Goal: Information Seeking & Learning: Compare options

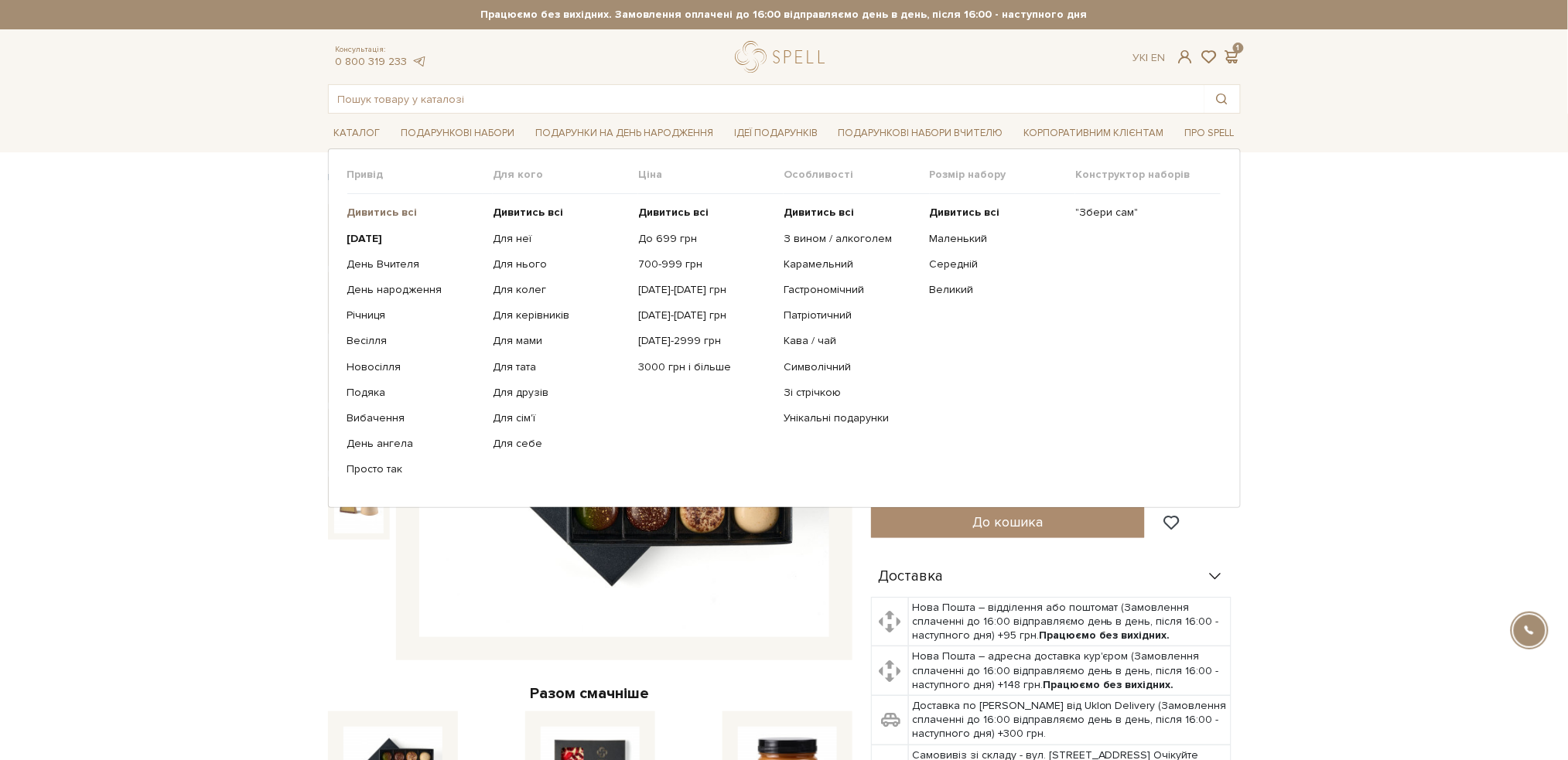
click at [393, 212] on b "Дивитись всі" at bounding box center [382, 212] width 70 height 13
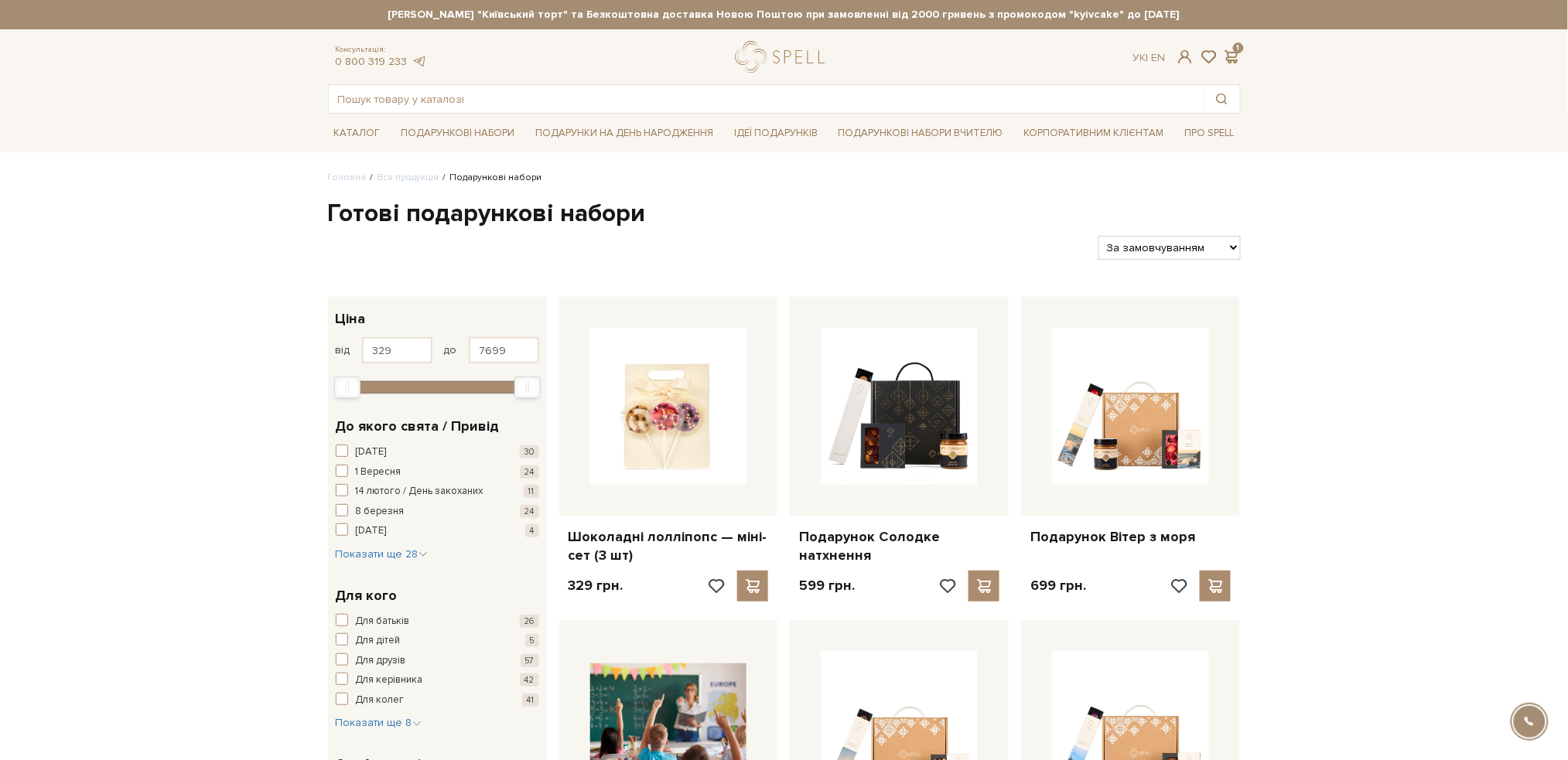
click at [1224, 248] on select "За замовчуванням За Ціною (зростання) За Ціною (зменшення) Новинки За популярні…" at bounding box center [1169, 247] width 141 height 24
select select "https://spellchocolate.com/our-productions/podarunkovi-box/?sort=p.price&order=…"
click at [1099, 236] on select "За замовчуванням За Ціною (зростання) За Ціною (зменшення) Новинки За популярні…" at bounding box center [1169, 247] width 141 height 24
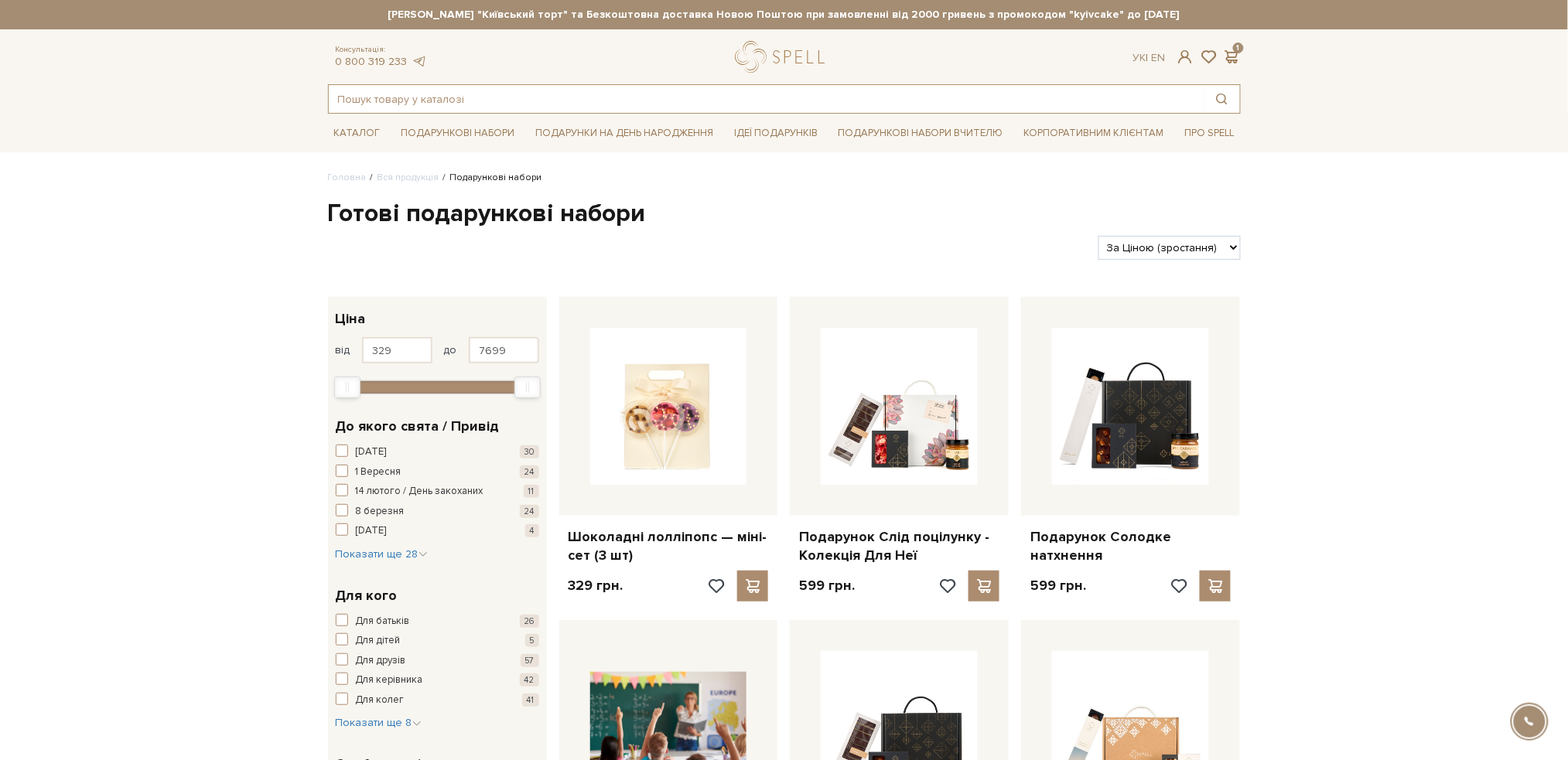
click at [623, 100] on input "text" at bounding box center [767, 99] width 876 height 27
paste input "Набір Натхненник зустрічей"
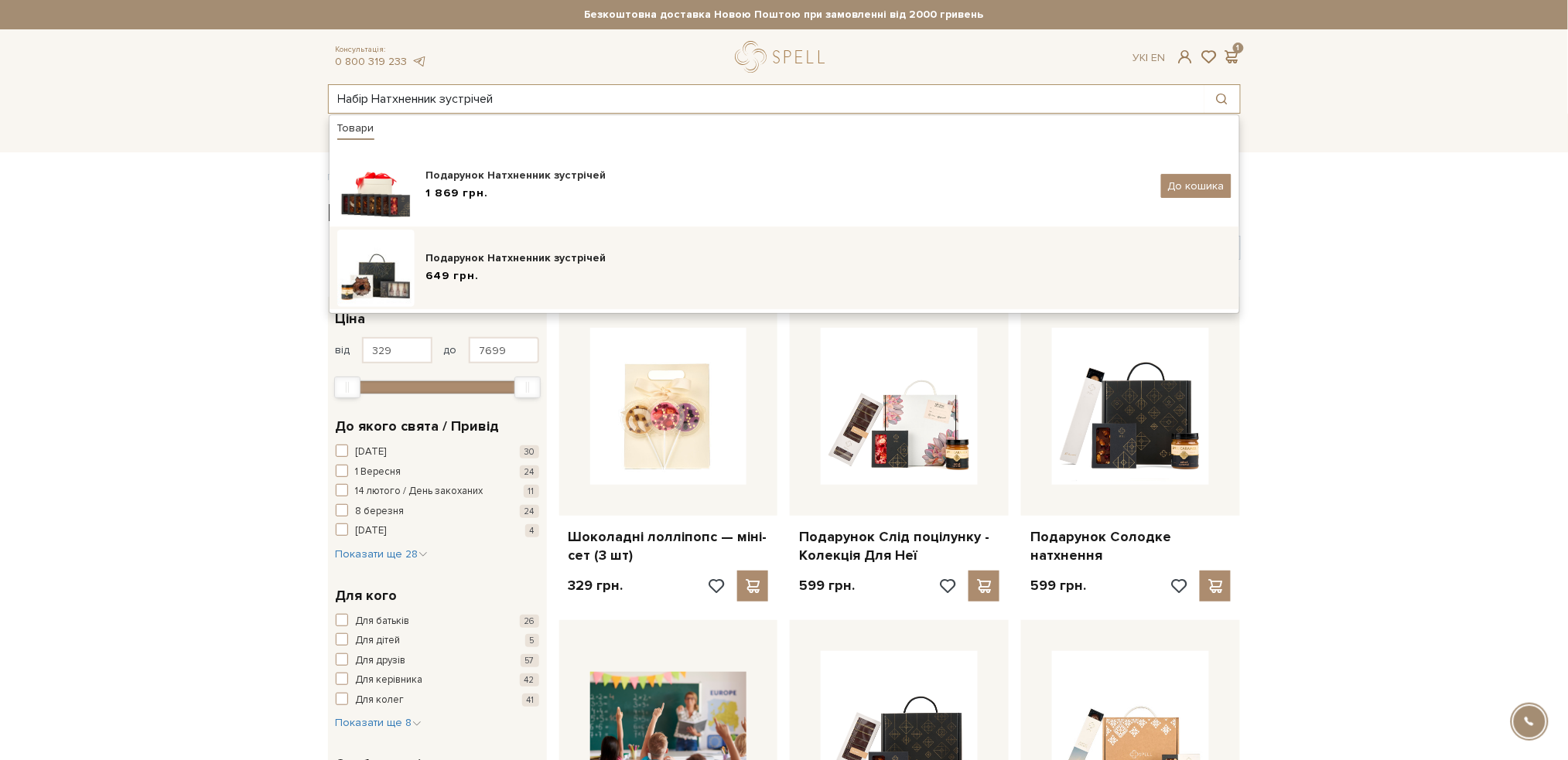
type input "Набір Натхненник зустрічей"
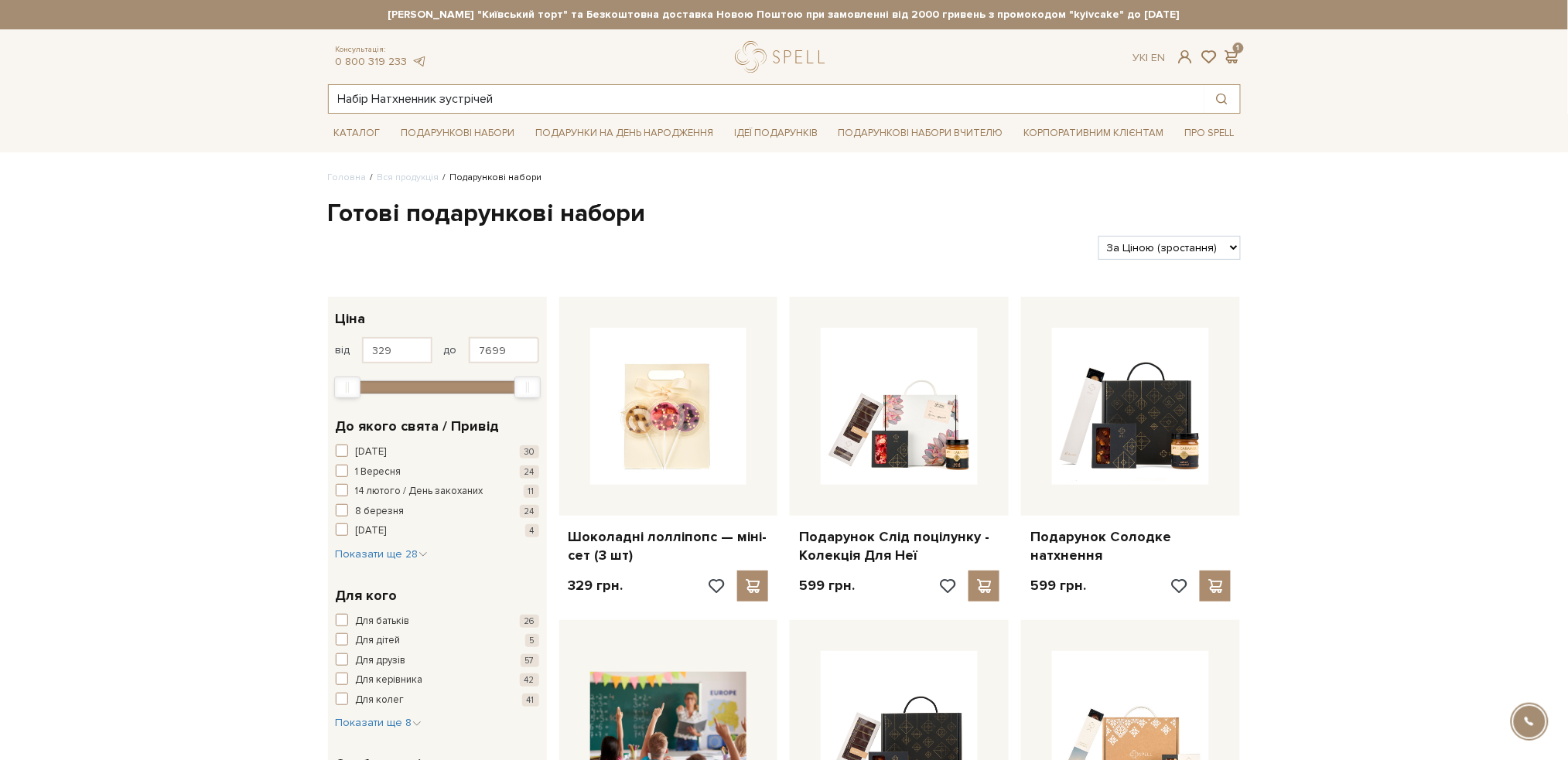
click at [516, 104] on input "Набір Натхненник зустрічей" at bounding box center [767, 99] width 876 height 27
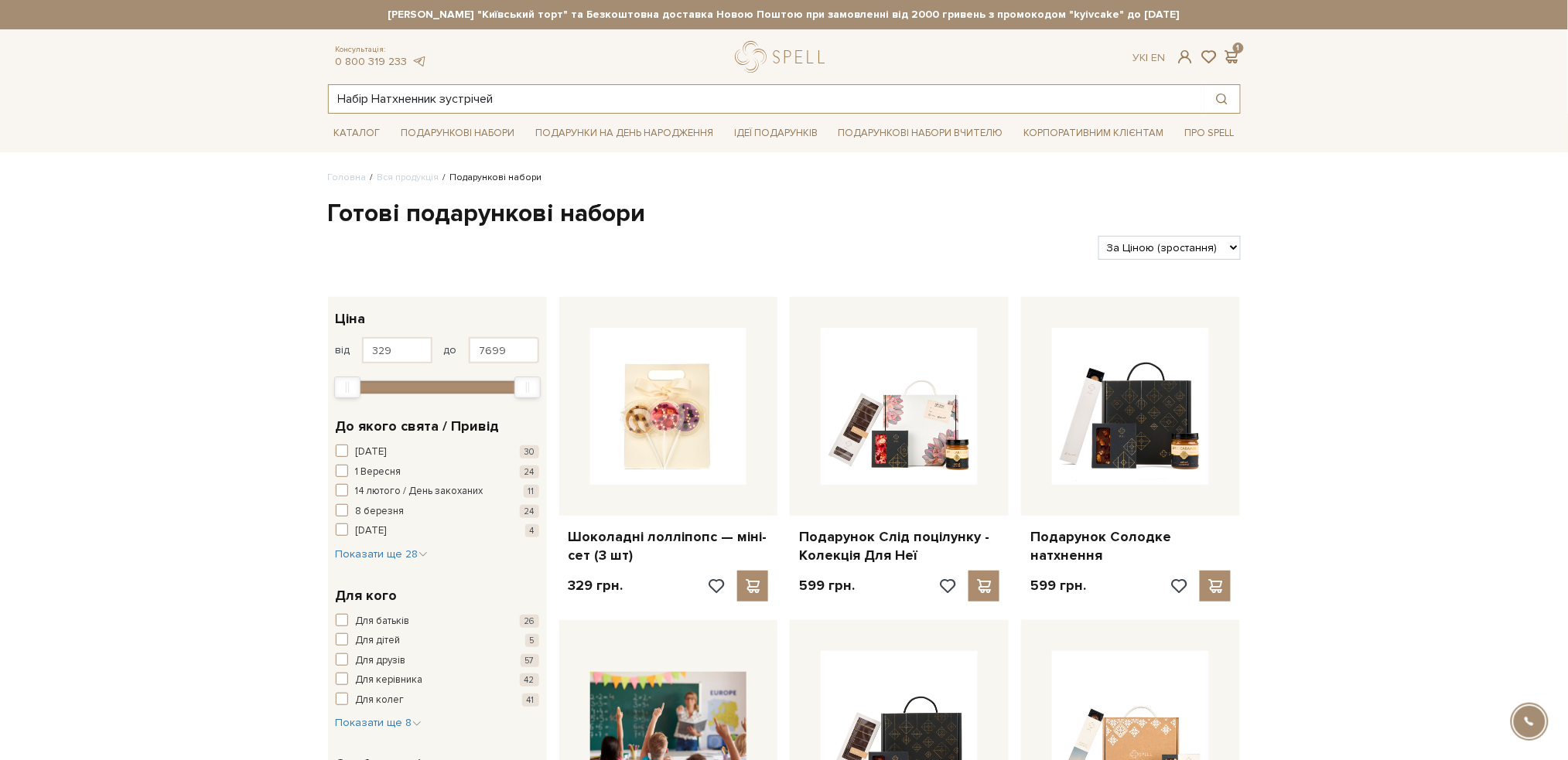
click at [545, 98] on input "Набір Натхненник зустрічей" at bounding box center [767, 99] width 876 height 27
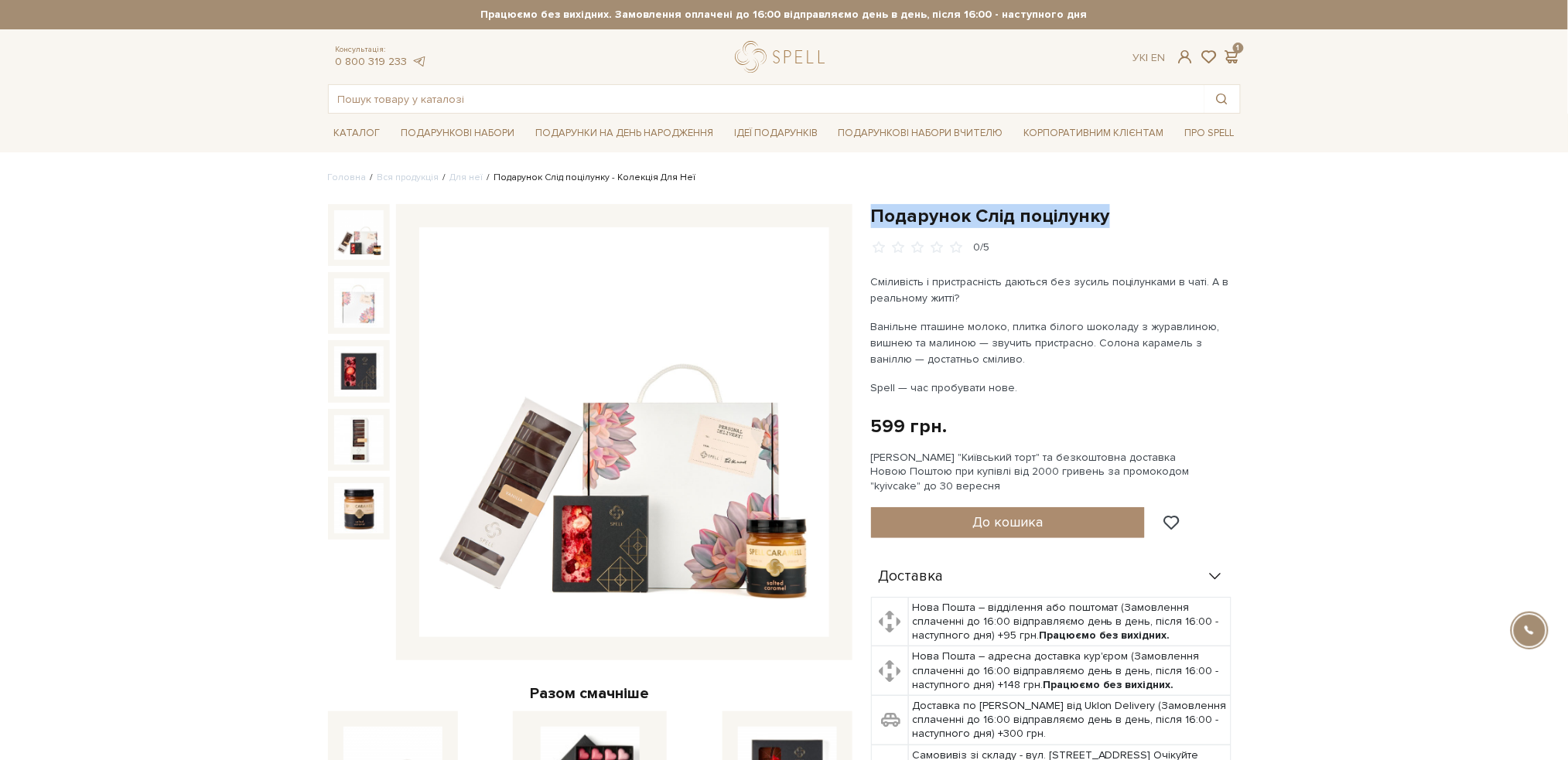
drag, startPoint x: 1104, startPoint y: 215, endPoint x: 876, endPoint y: 208, distance: 228.1
click at [876, 208] on h1 "Подарунок Слід поцілунку" at bounding box center [1056, 215] width 370 height 24
copy h1 "Подарунок Слід поцілунку"
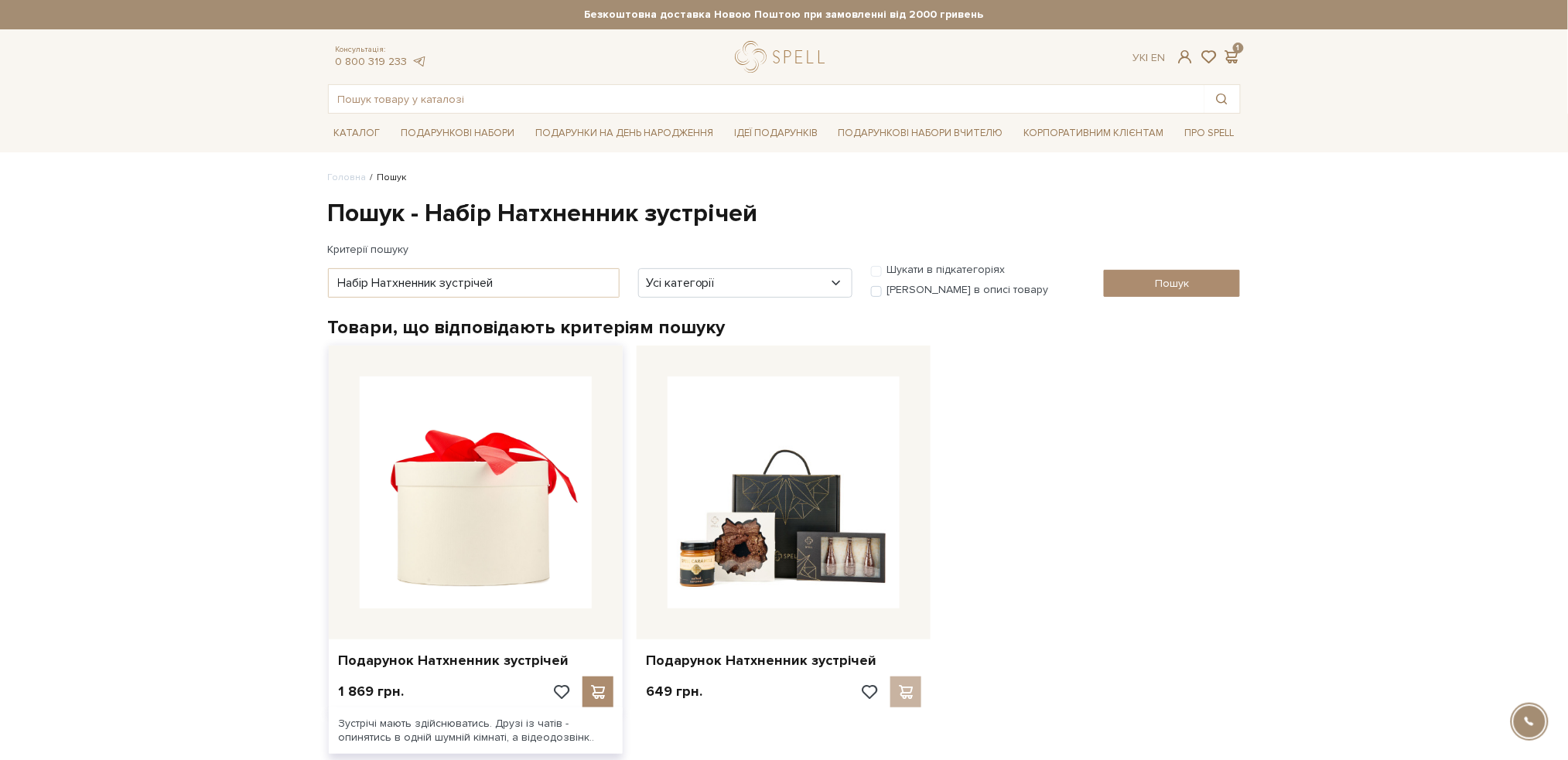
click at [410, 477] on img at bounding box center [475, 492] width 232 height 232
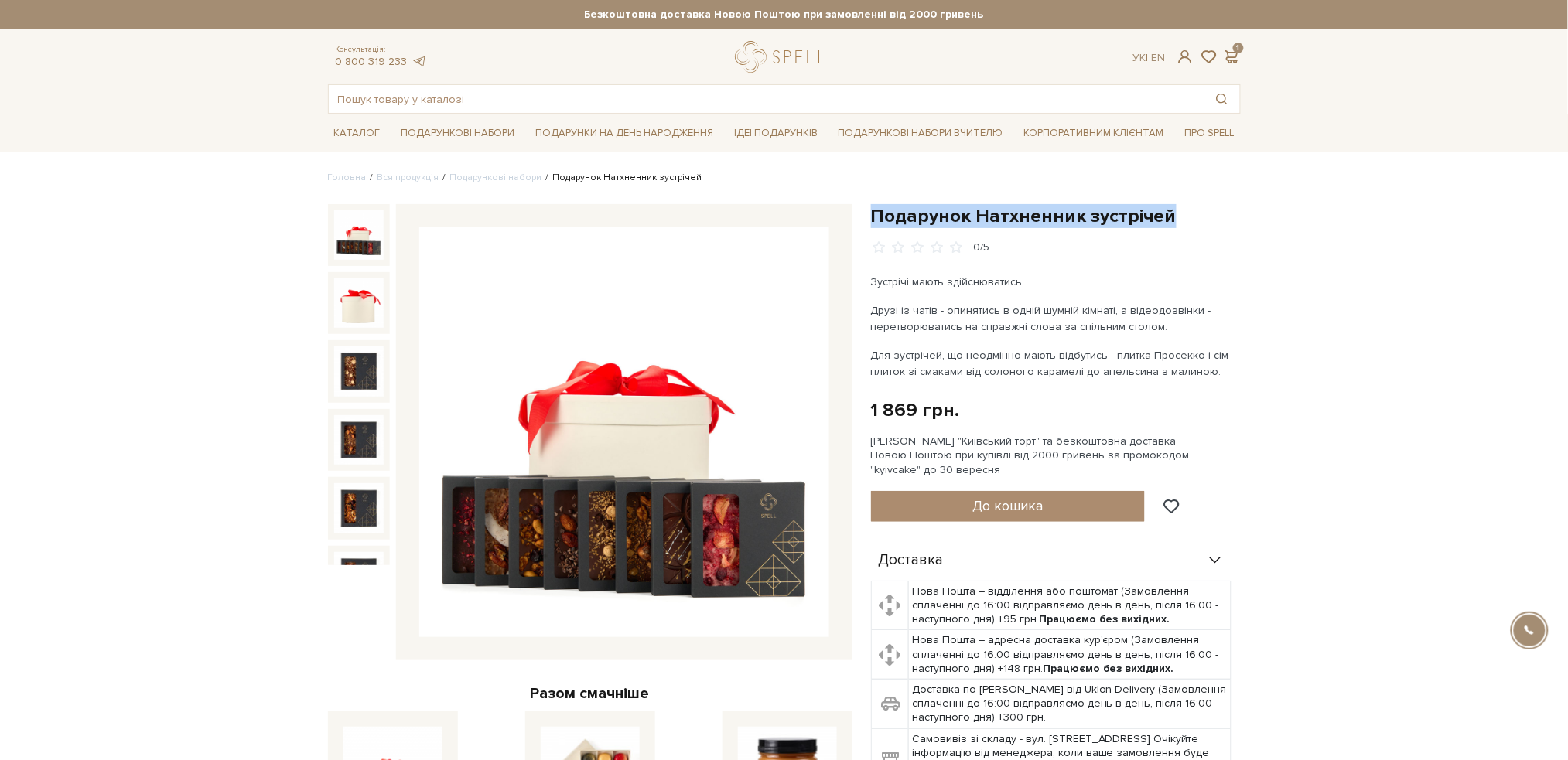
drag, startPoint x: 1183, startPoint y: 216, endPoint x: 872, endPoint y: 212, distance: 311.0
click at [872, 212] on h1 "Подарунок Натхненник зустрічей" at bounding box center [1056, 215] width 370 height 24
copy h1 "Подарунок Натхненник зустрічей"
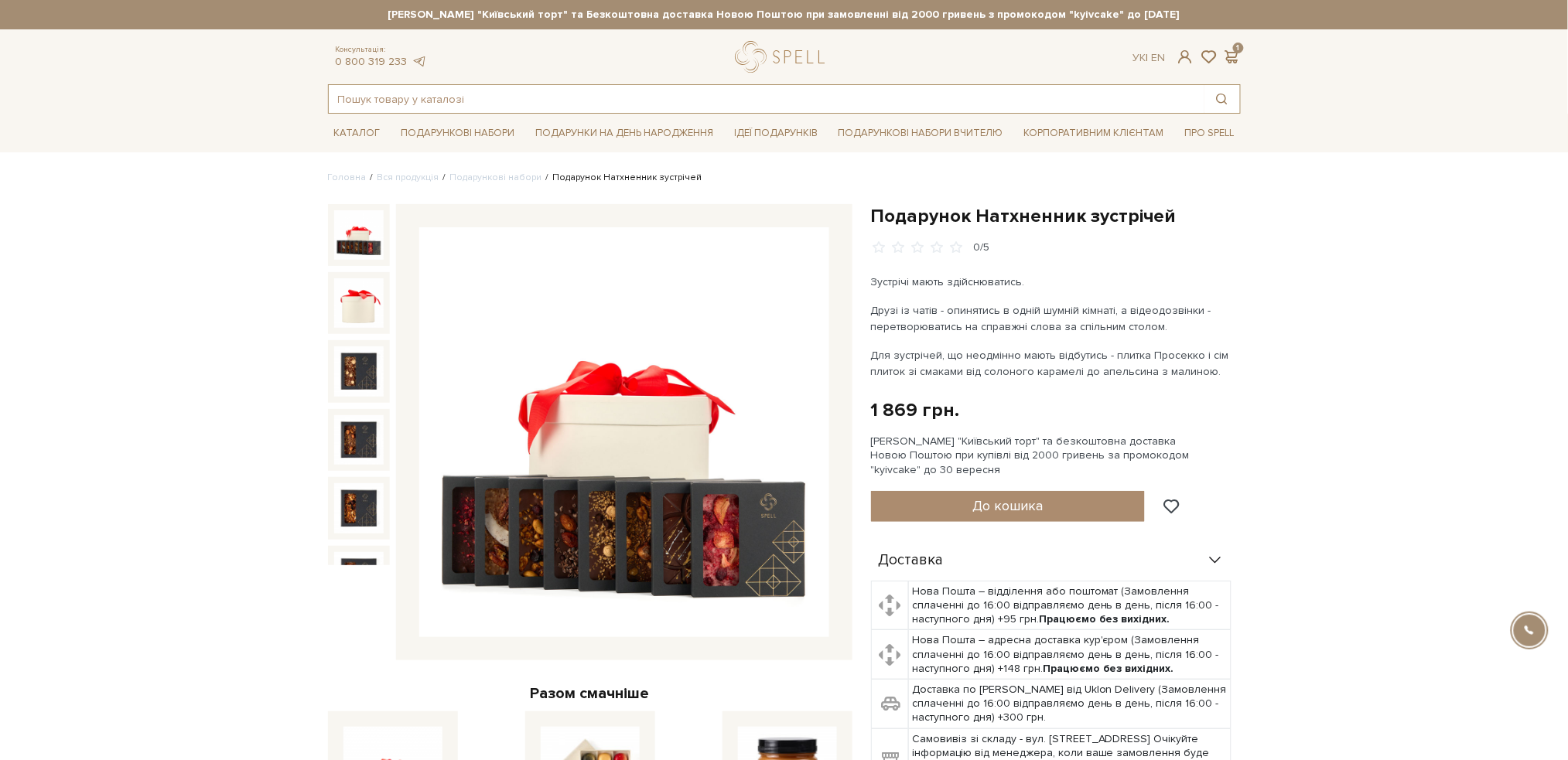
click at [601, 105] on input "text" at bounding box center [767, 99] width 876 height 27
paste input "Набір Карамельний кава-брейк"
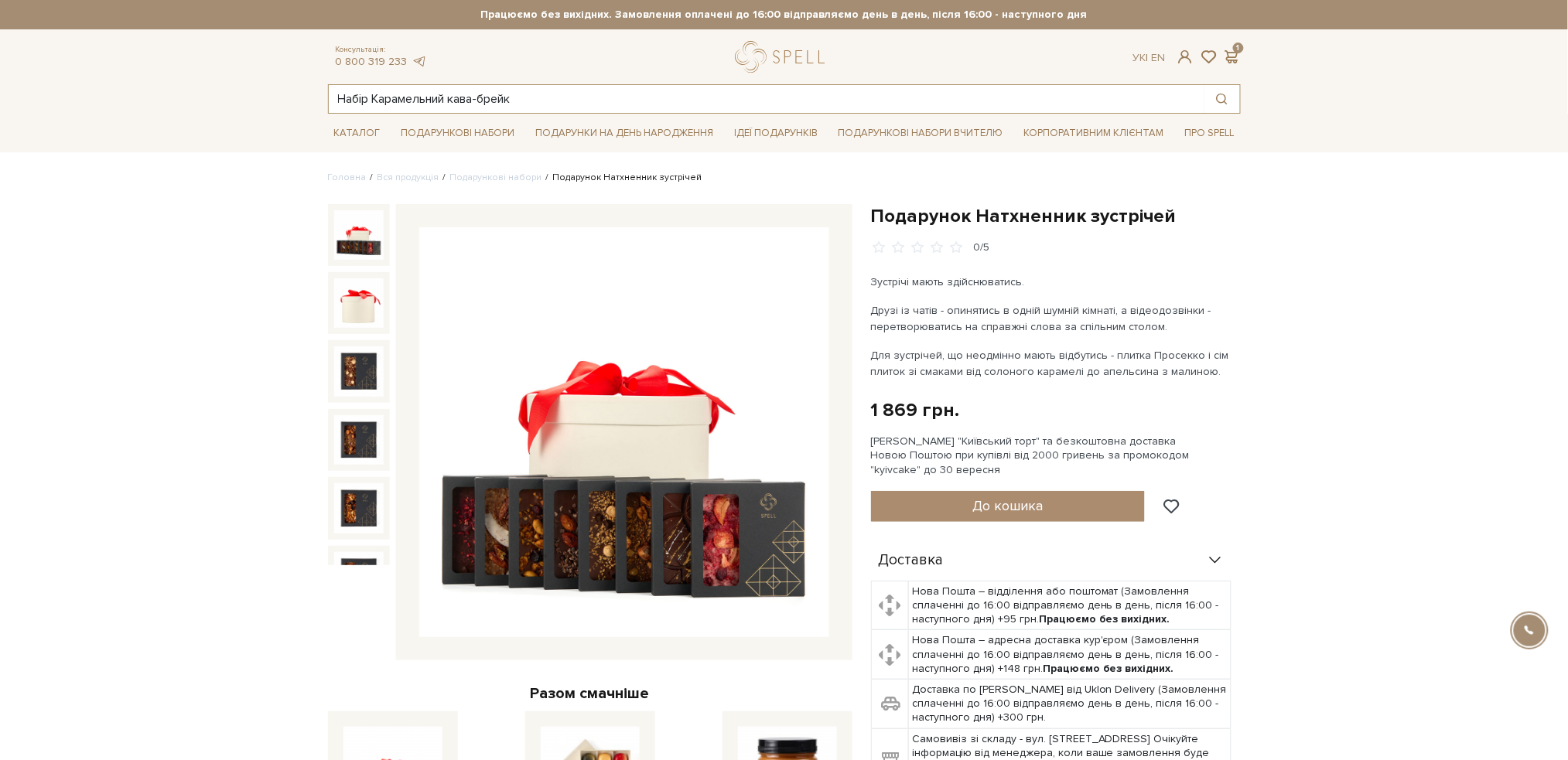
click at [545, 102] on input "Набір Карамельний кава-брейк" at bounding box center [767, 99] width 876 height 27
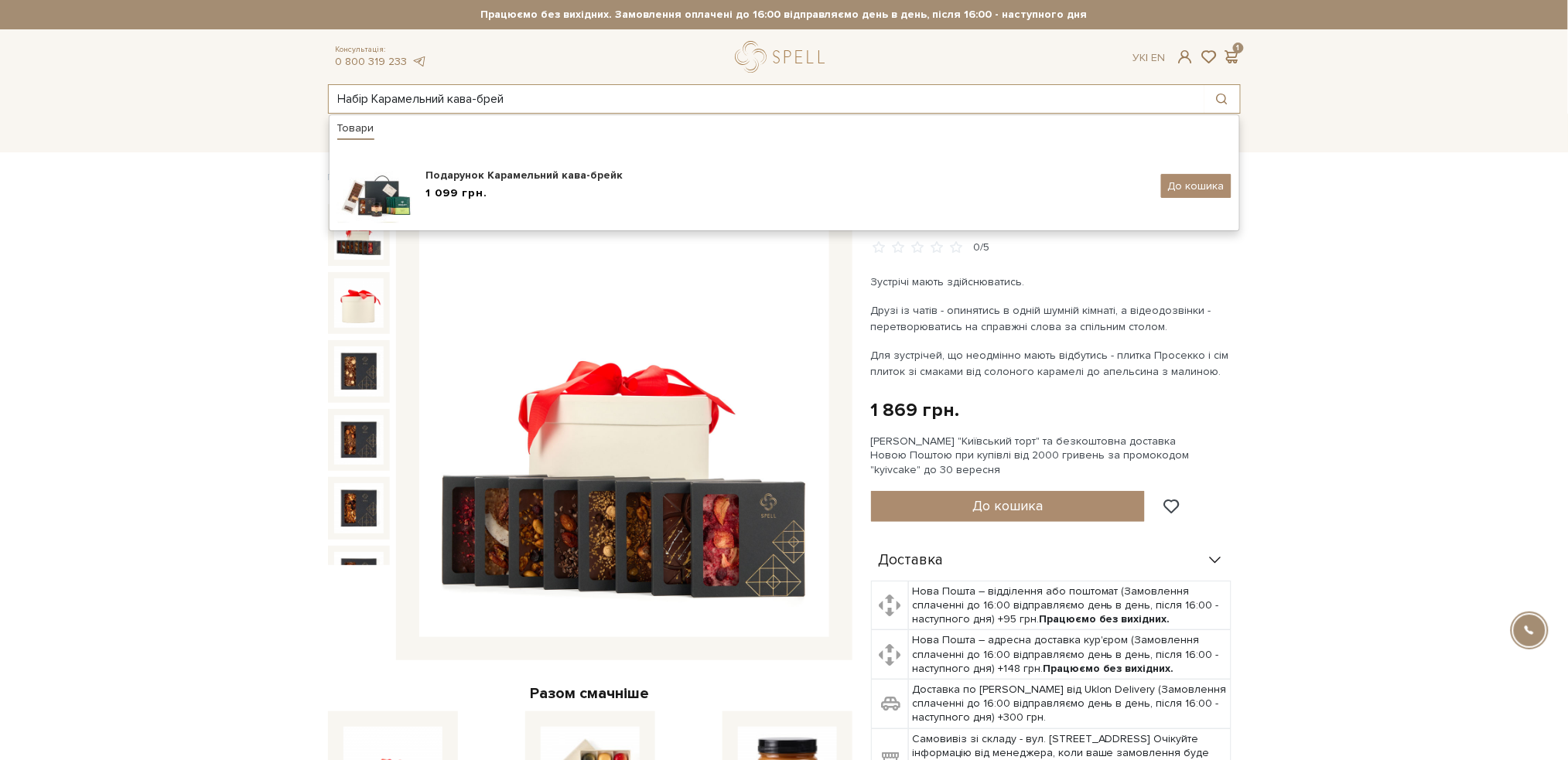
type input "Набір Карамельний кава-брей"
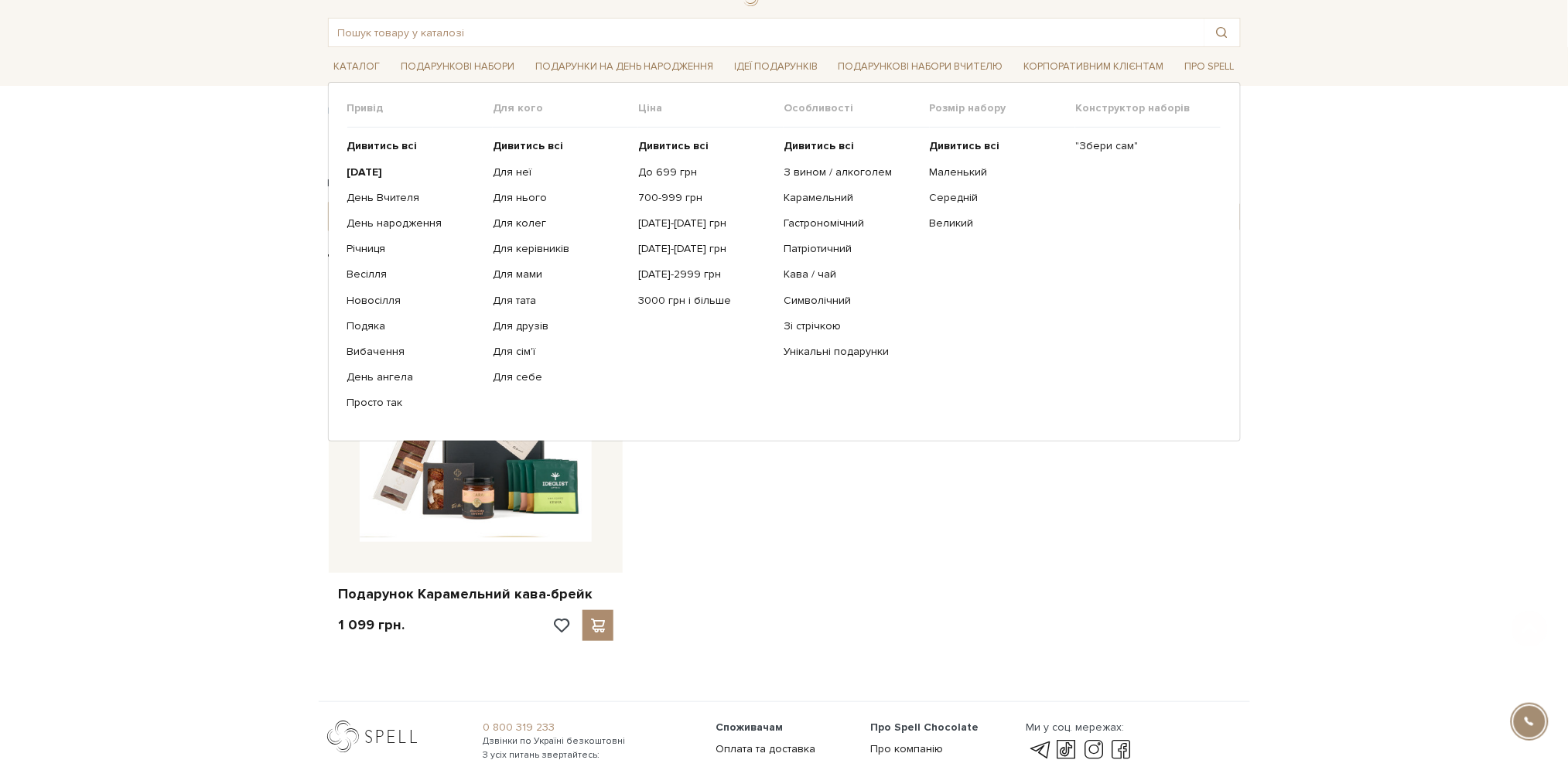
scroll to position [103, 0]
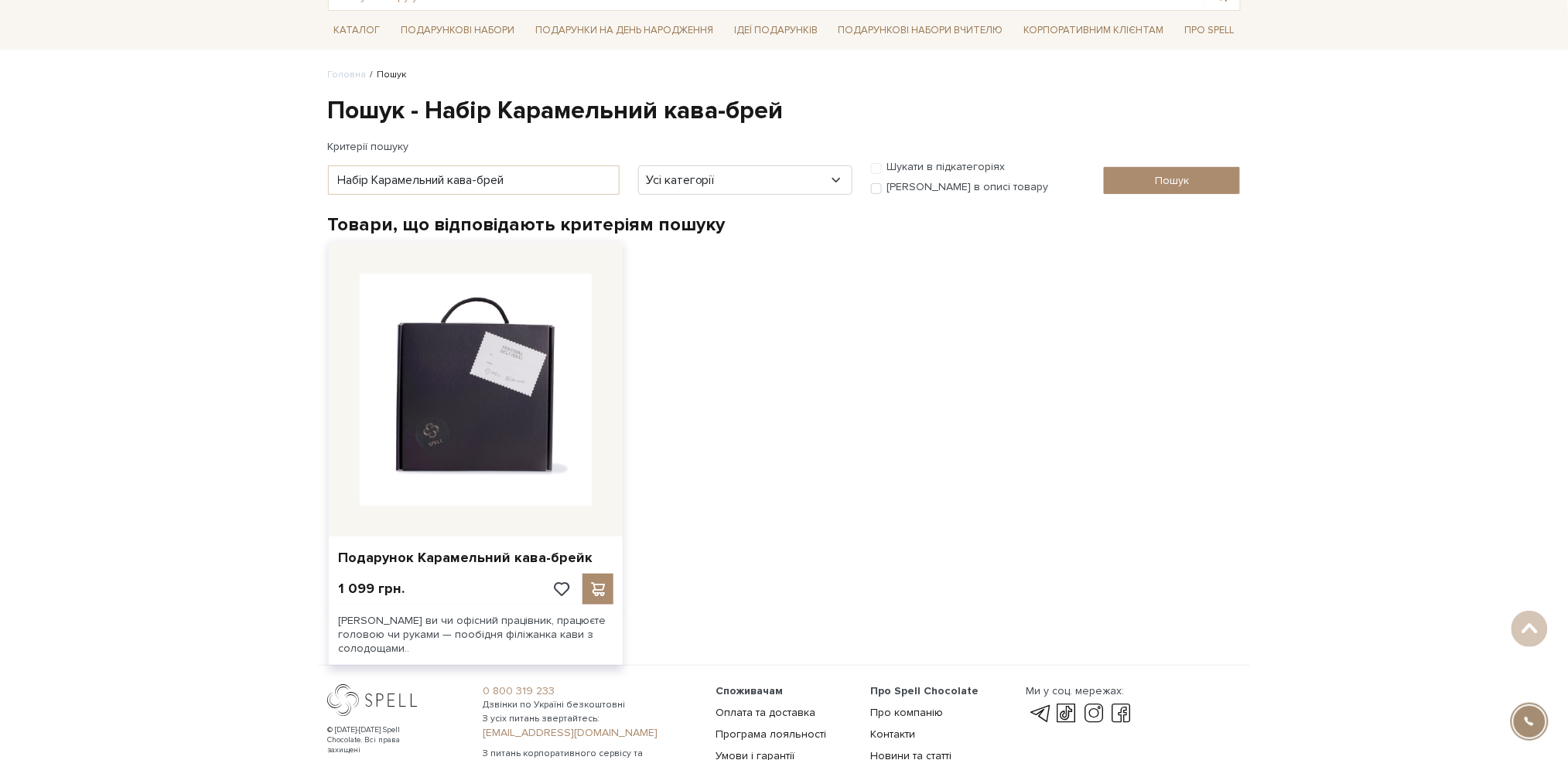
click at [545, 426] on img at bounding box center [475, 389] width 232 height 232
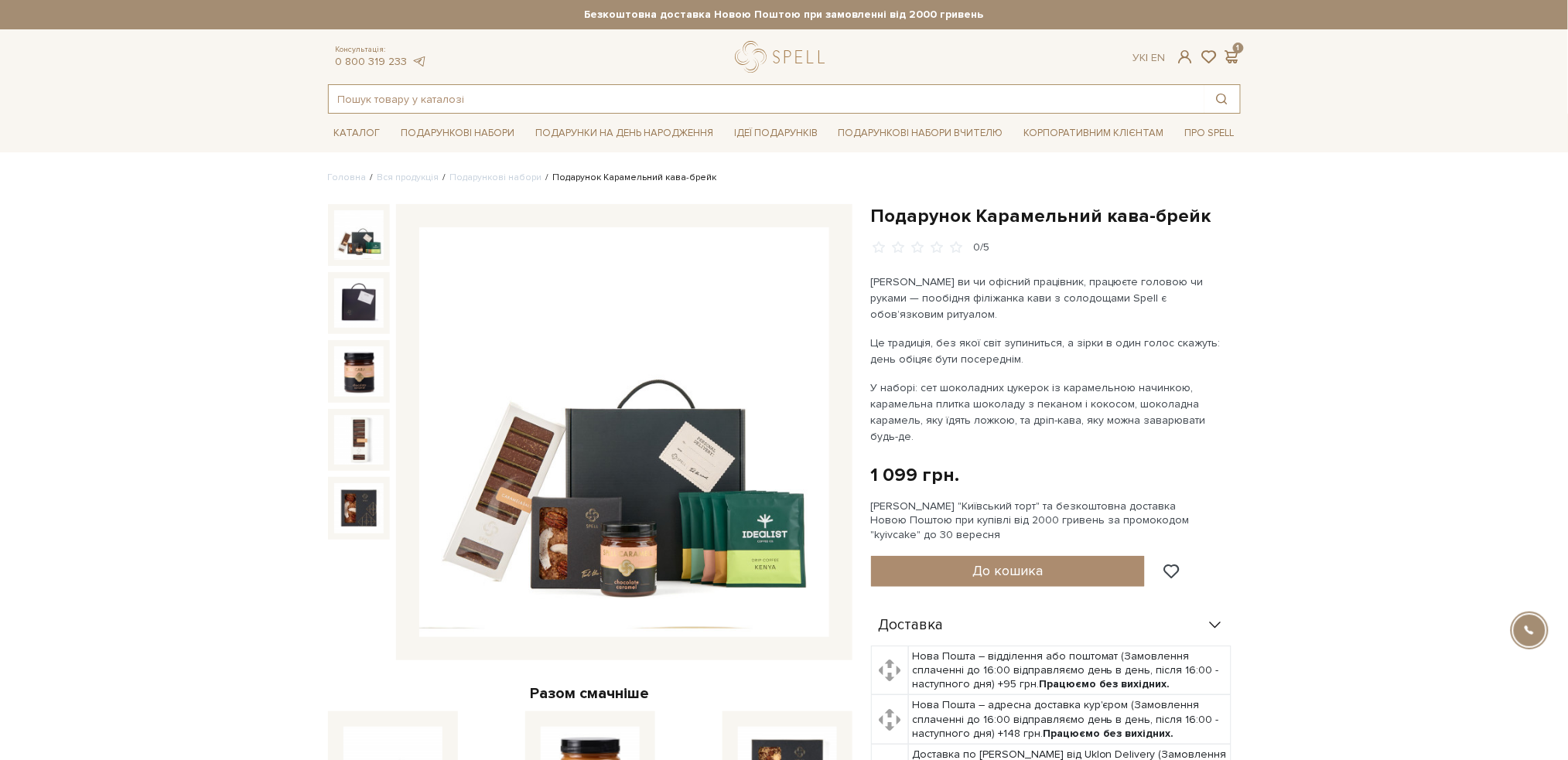
click at [585, 95] on input "text" at bounding box center [767, 99] width 876 height 27
paste input "Набір Солодкий сніданок"
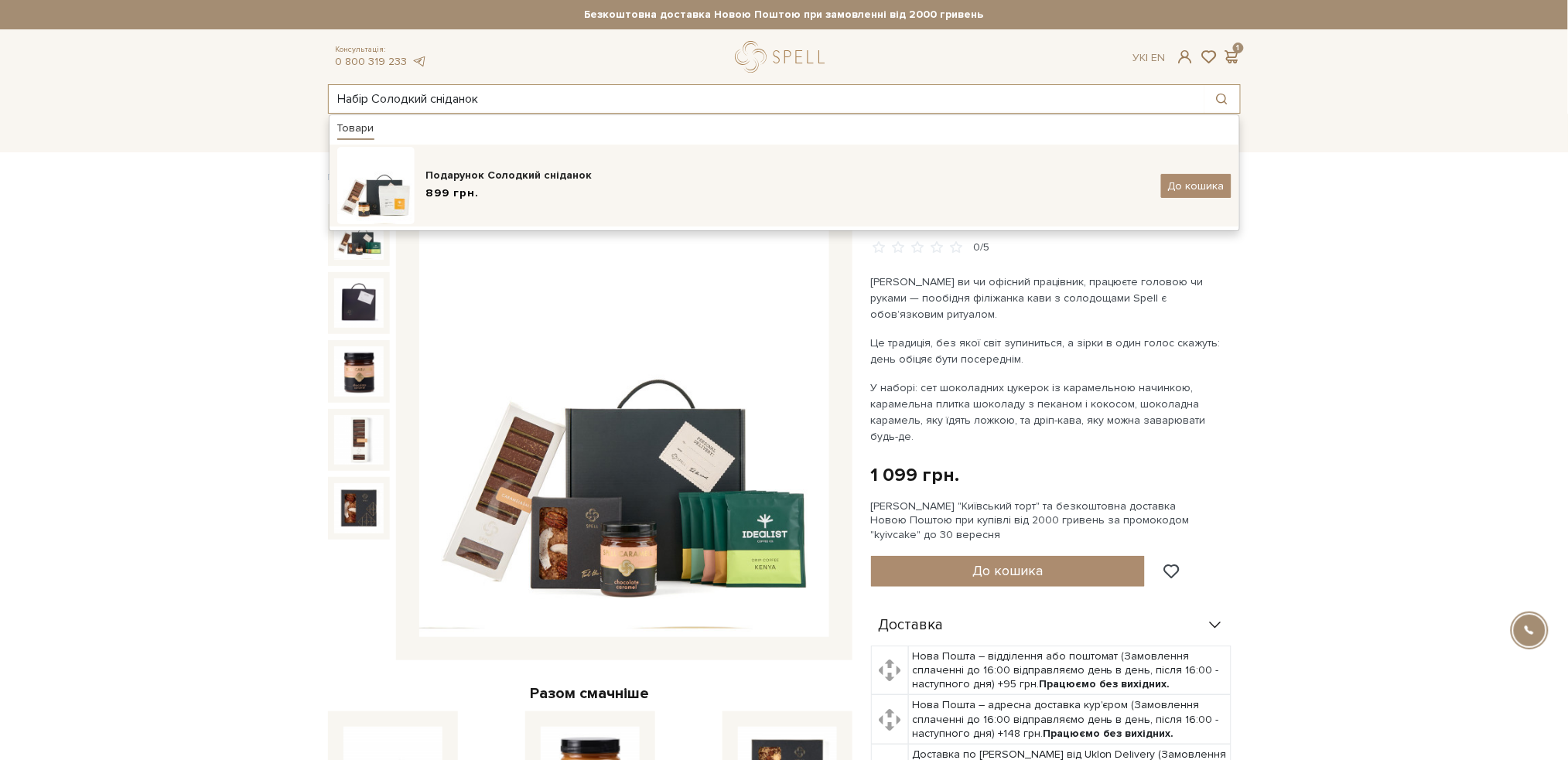
type input "Набір Солодкий сніданок"
click at [427, 177] on div "Подарунок Солодкий сніданок" at bounding box center [788, 175] width 723 height 15
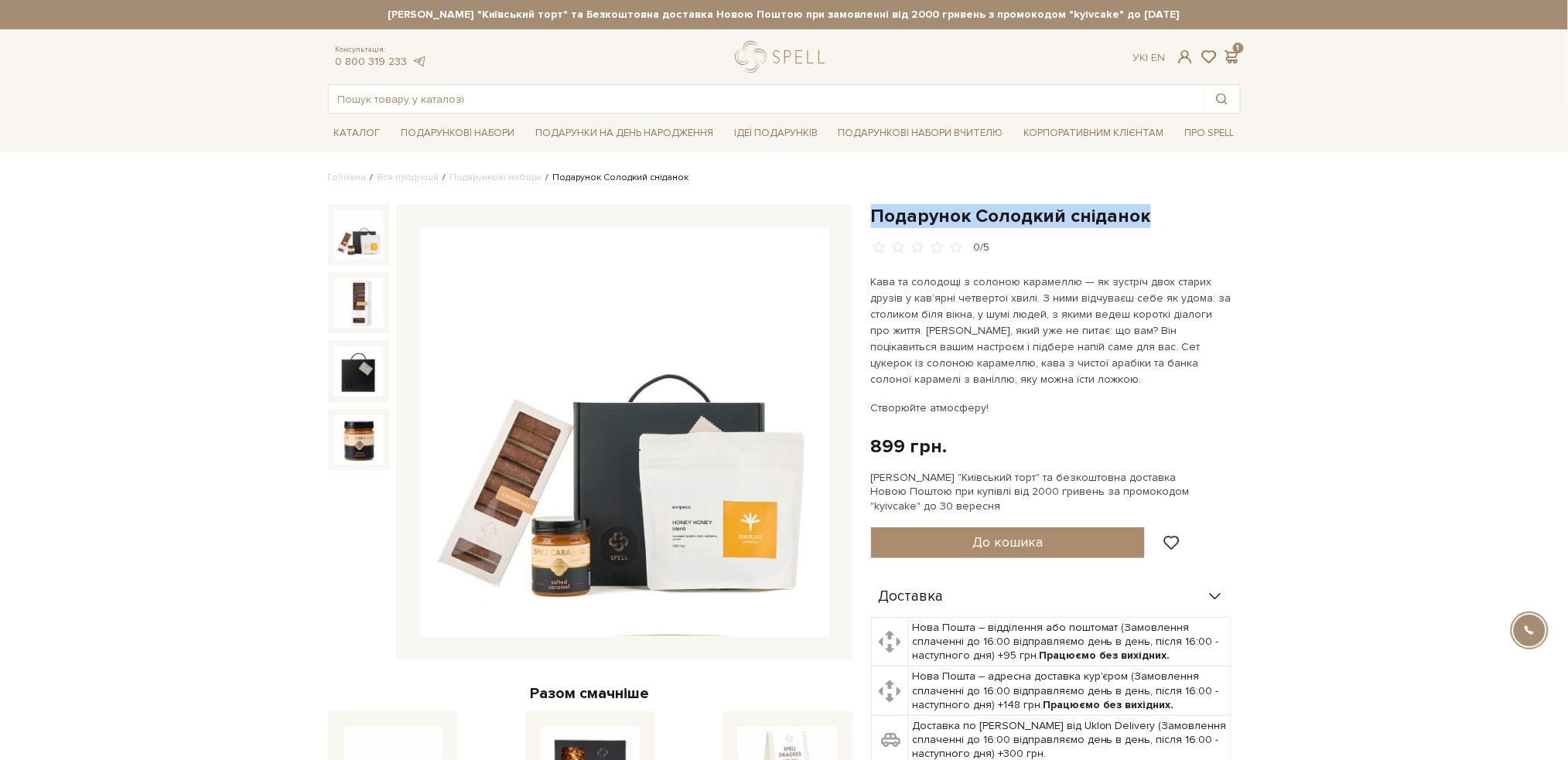
drag, startPoint x: 1154, startPoint y: 211, endPoint x: 874, endPoint y: 196, distance: 280.4
copy h1 "Подарунок Солодкий сніданок"
click at [452, 104] on input "text" at bounding box center [767, 99] width 876 height 27
paste input "Набір Гра смаку"
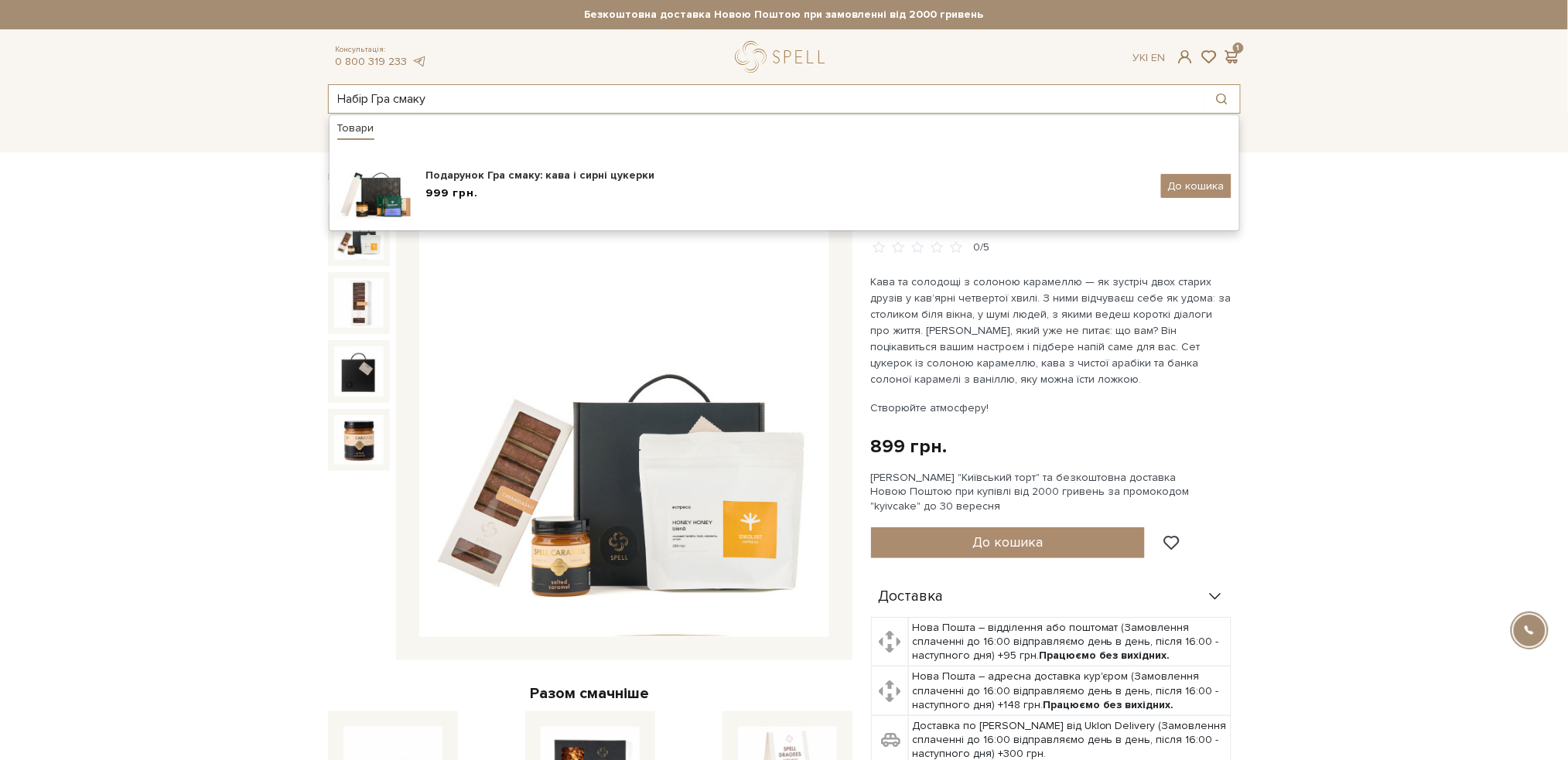
paste input "ружляння сердець"
drag, startPoint x: 604, startPoint y: 100, endPoint x: 328, endPoint y: 55, distance: 279.6
click at [328, 55] on div "Консультація: 0 800 319 233 Ук | En | 1 Набір Кружляння сердець Товари Подаруно…" at bounding box center [784, 77] width 931 height 73
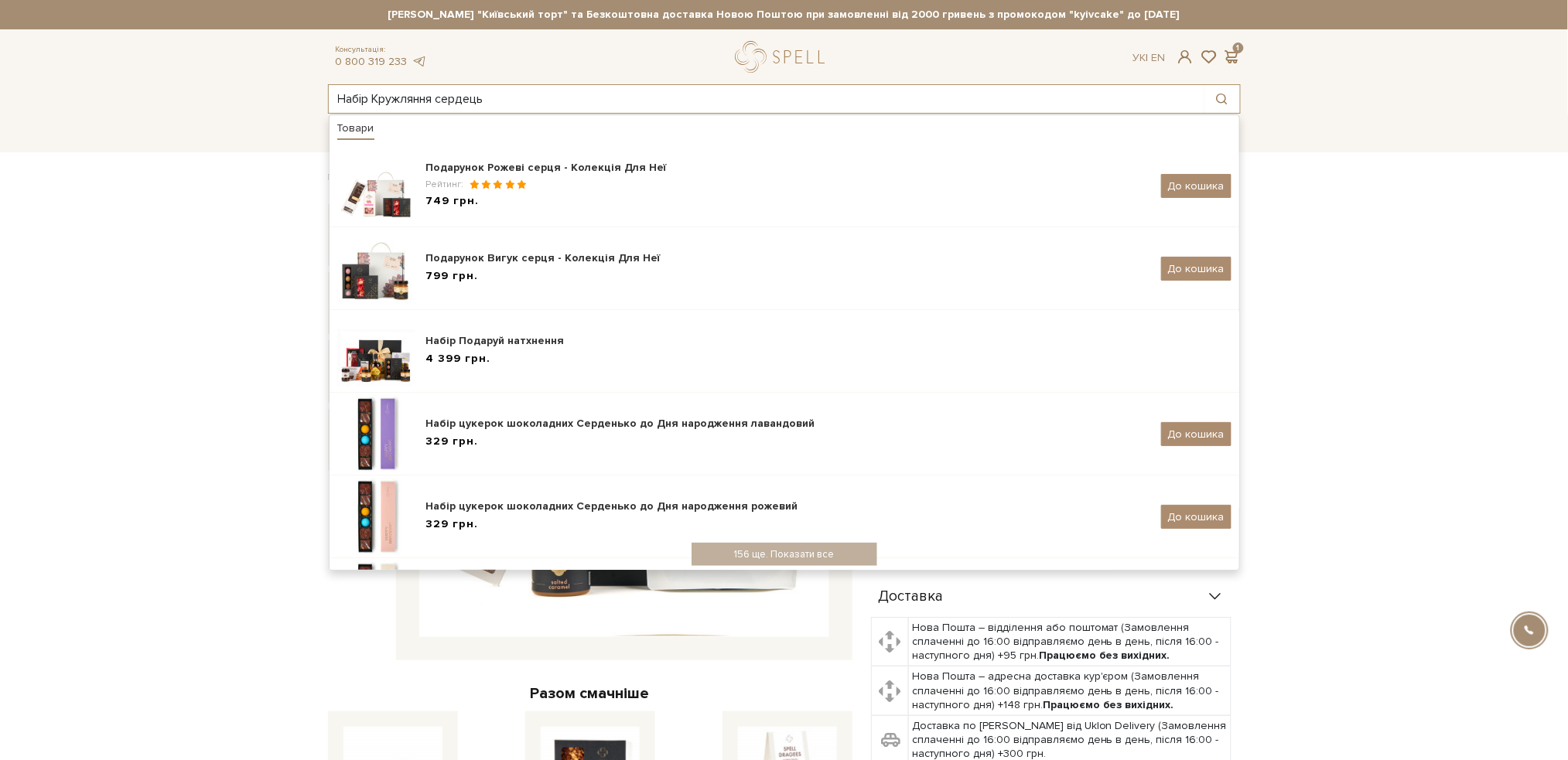
drag, startPoint x: 370, startPoint y: 93, endPoint x: 306, endPoint y: 81, distance: 65.1
click at [306, 81] on header "Сет Цукерок "Київський торт" та Безкоштовна доставка Новою Поштою при замовленн…" at bounding box center [784, 57] width 1568 height 114
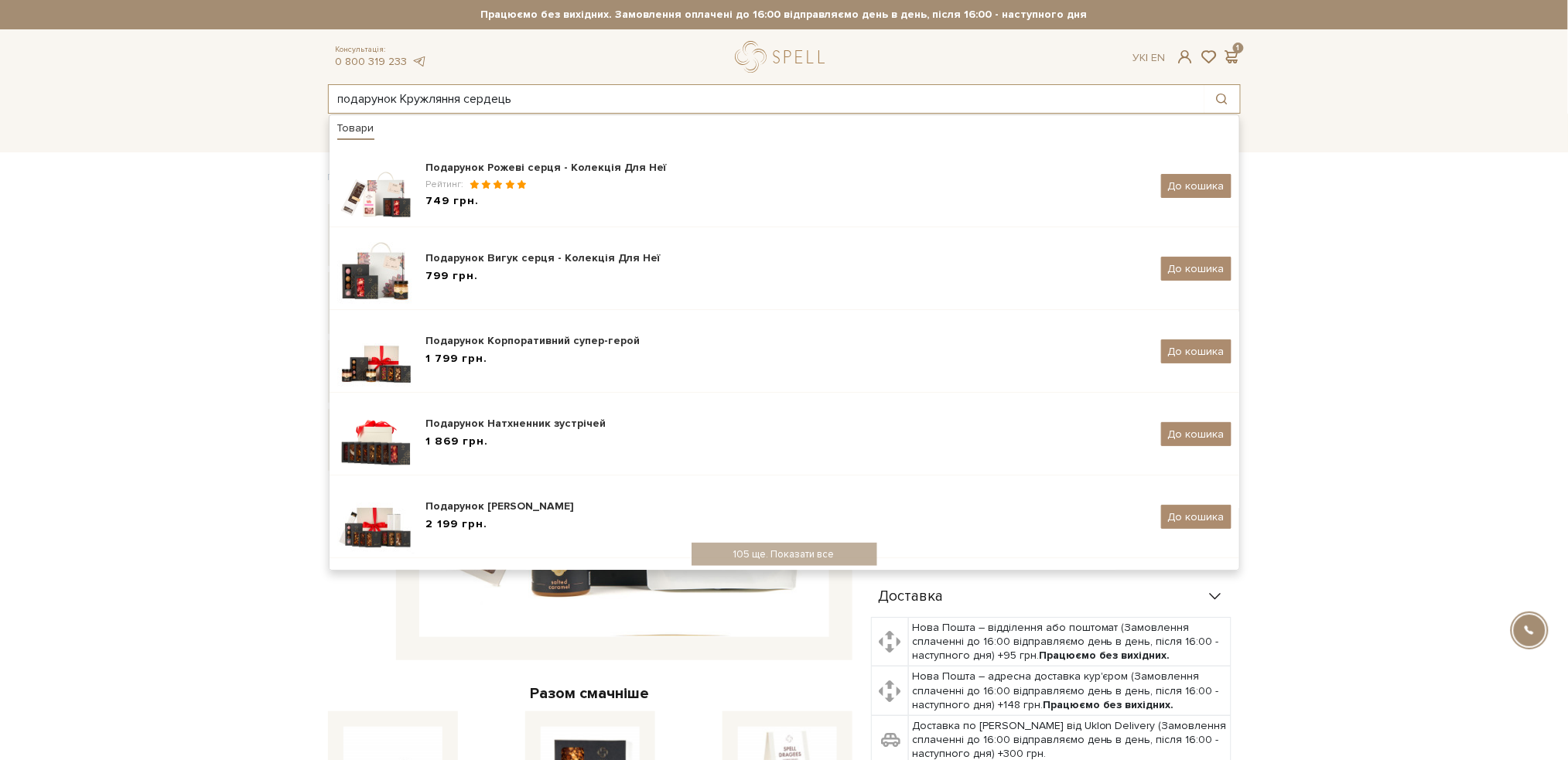
type input "подарунок Кружляння сердець"
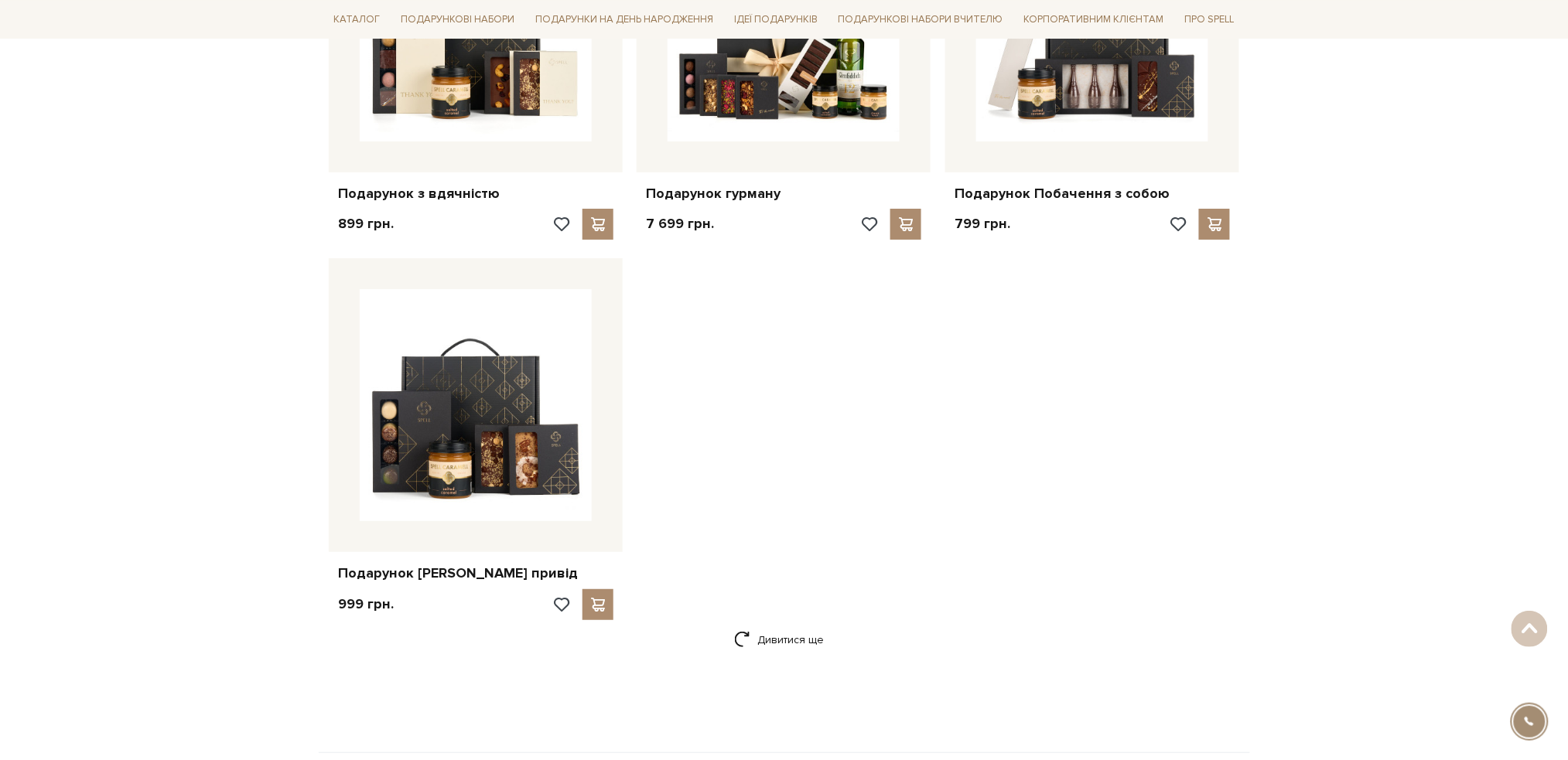
scroll to position [2061, 0]
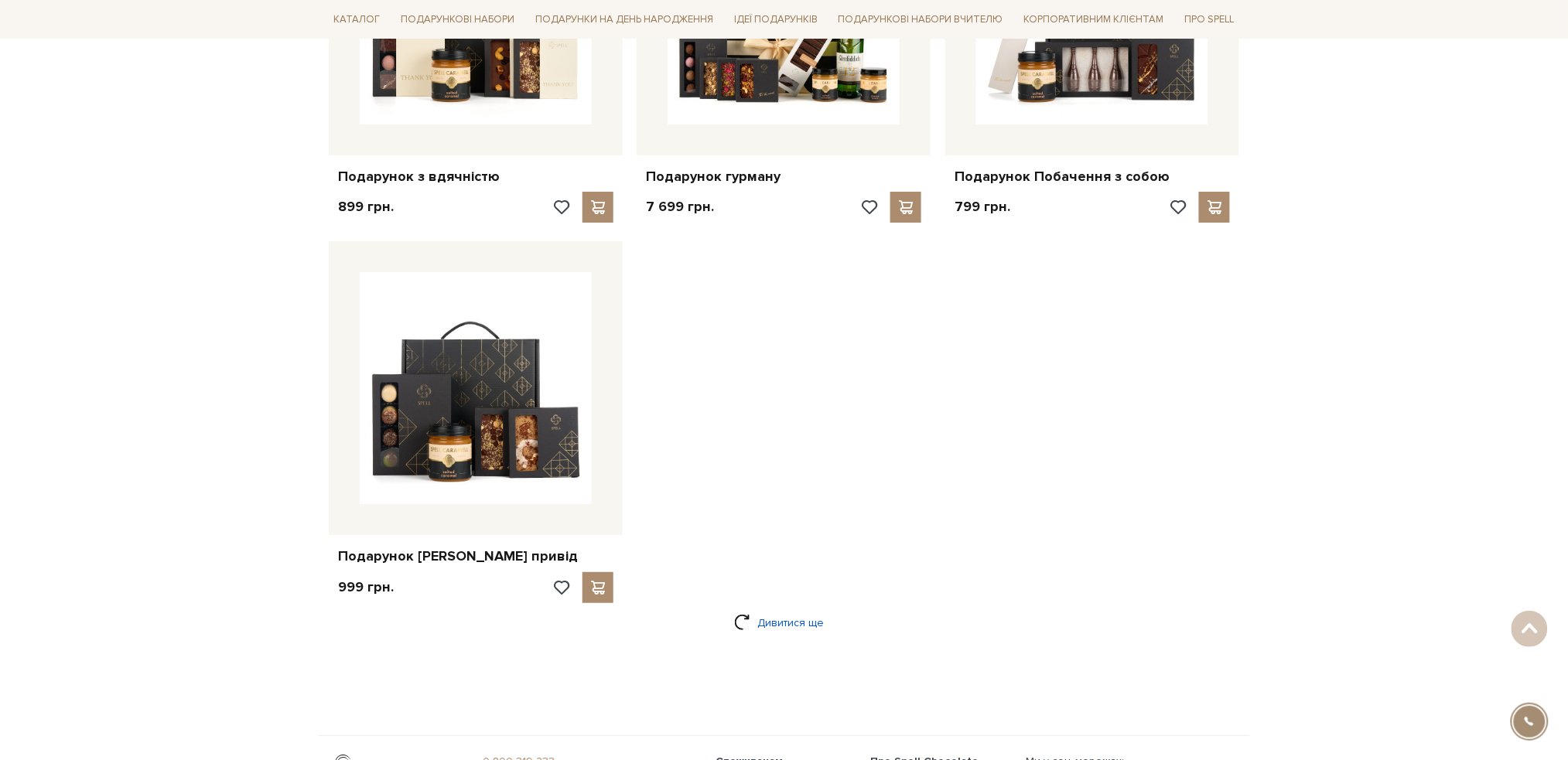
click at [775, 609] on link "Дивитися ще" at bounding box center [784, 623] width 100 height 27
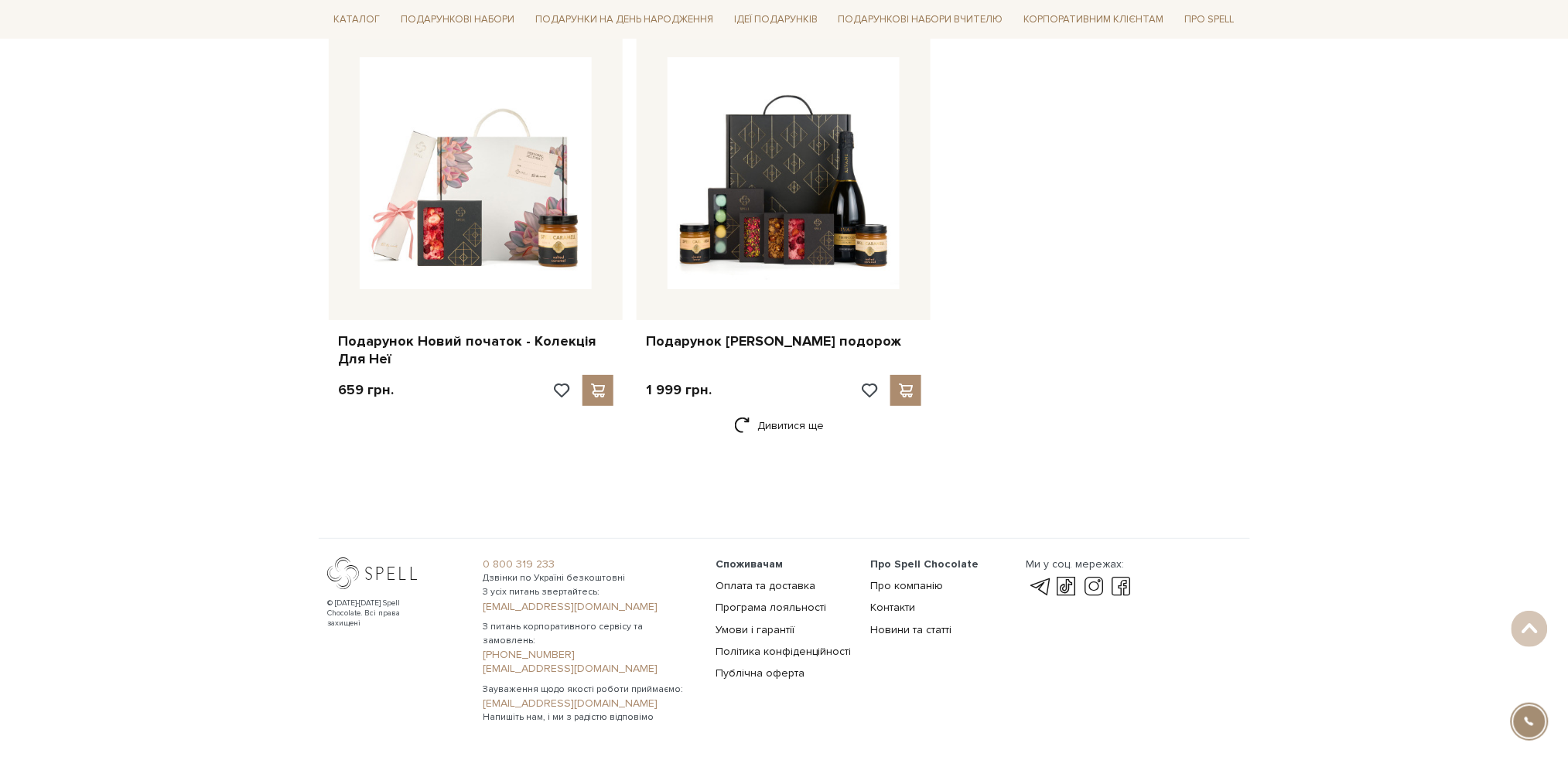
scroll to position [4247, 0]
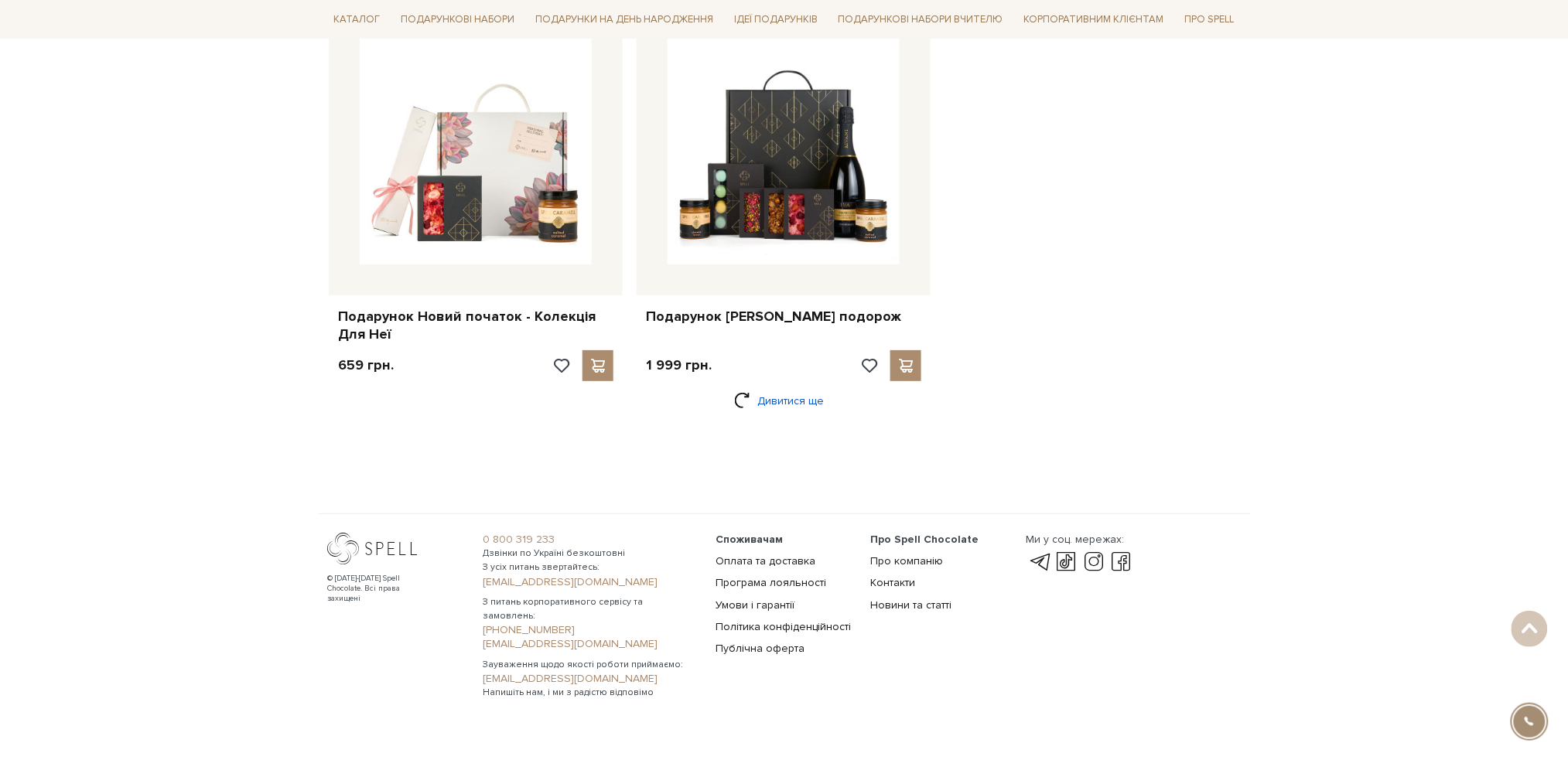
click at [790, 388] on link "Дивитися ще" at bounding box center [784, 401] width 100 height 27
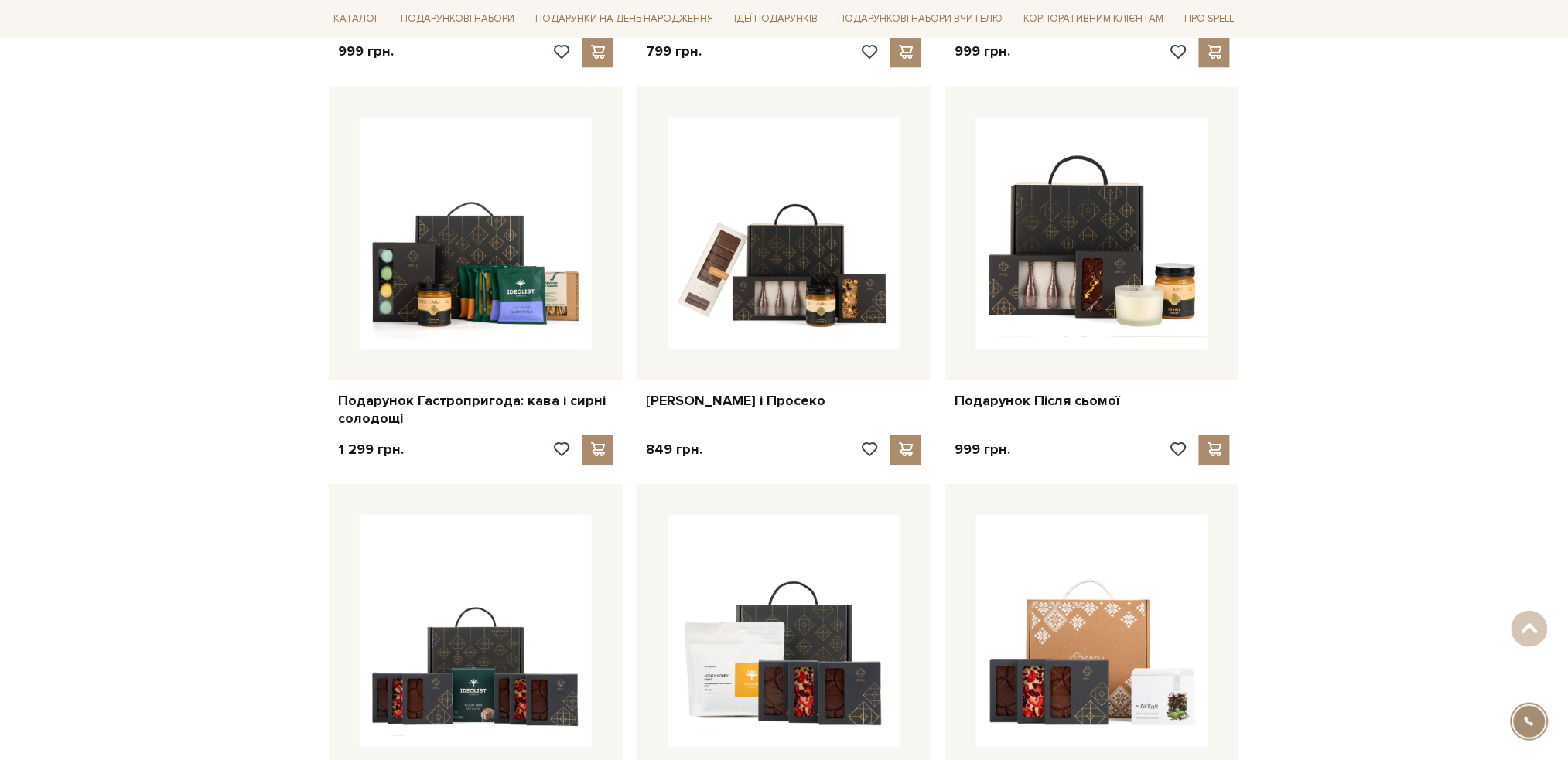
scroll to position [5691, 0]
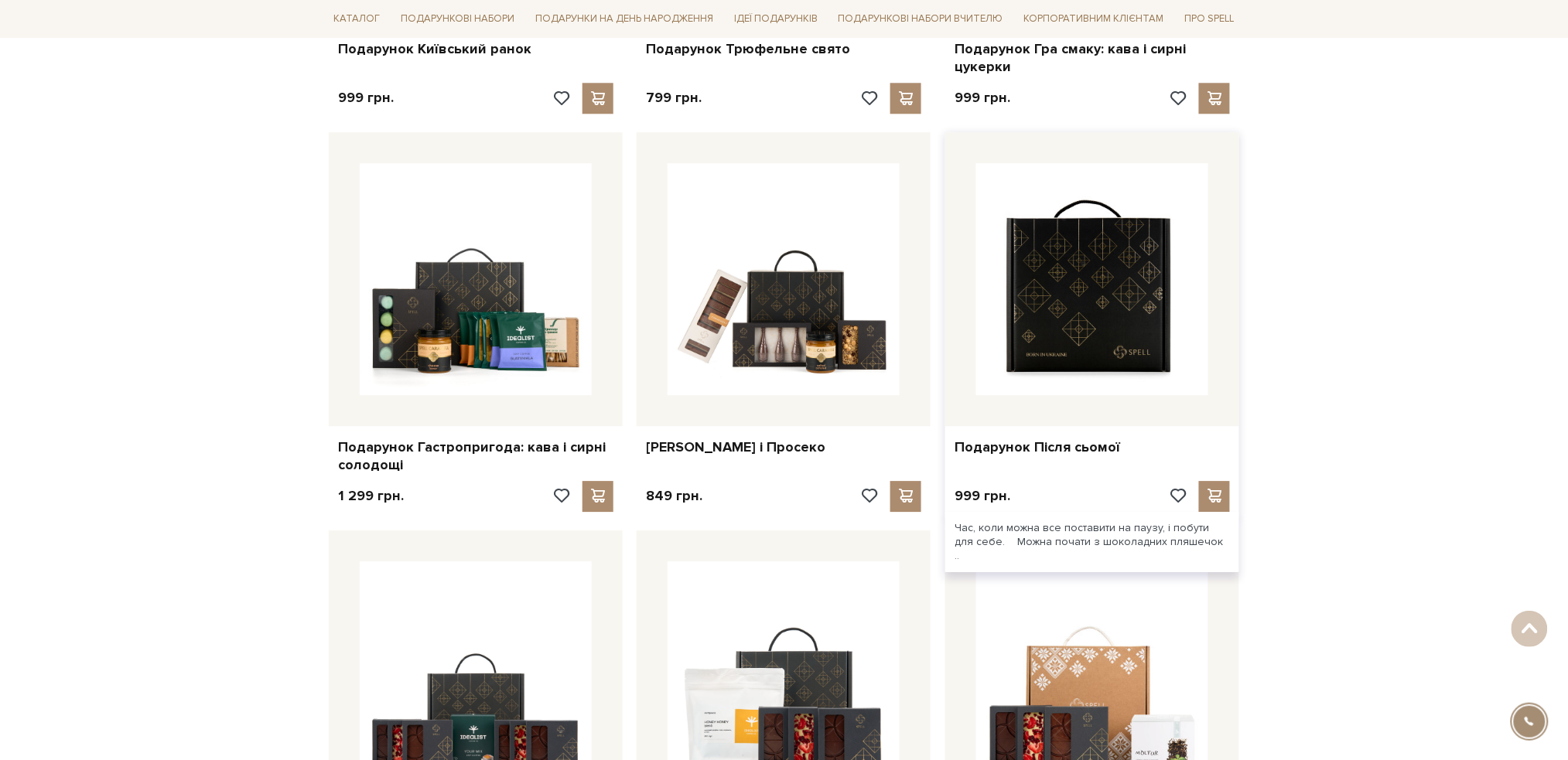
click at [1084, 271] on img at bounding box center [1092, 279] width 232 height 232
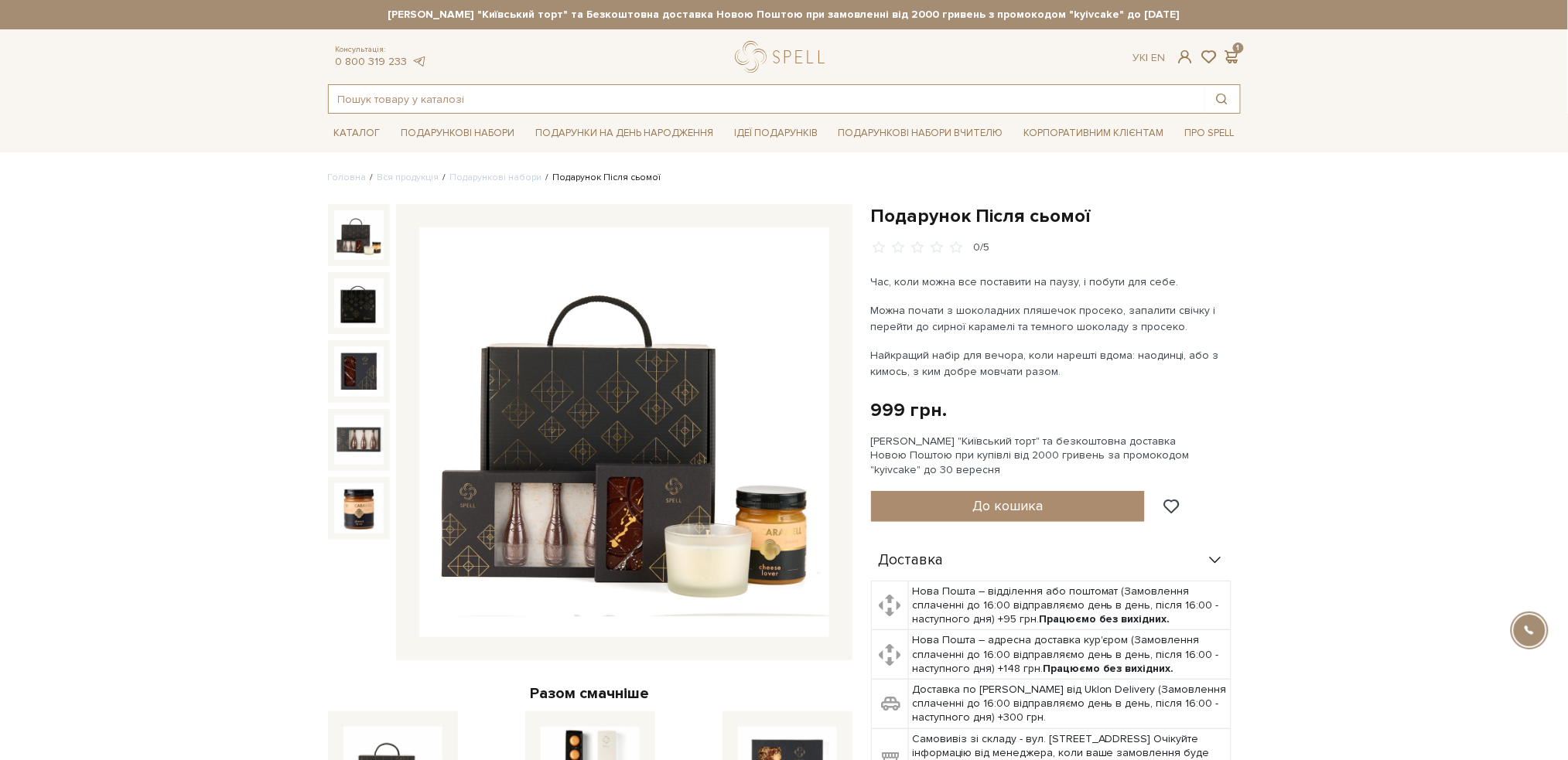
click at [560, 94] on input "text" at bounding box center [767, 99] width 876 height 27
paste input "Набір Ранкове натхнення"
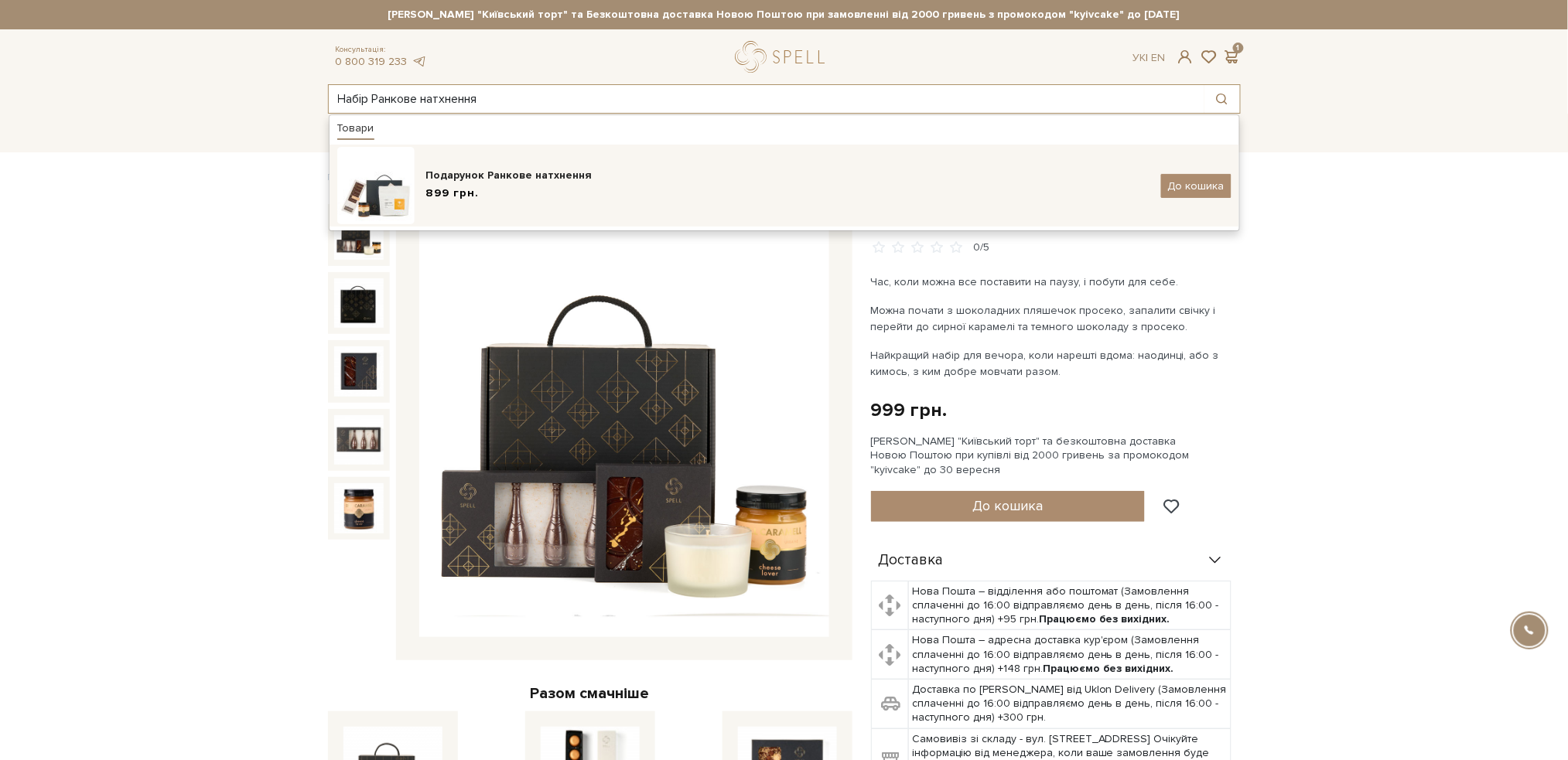
type input "Набір Ранкове натхнення"
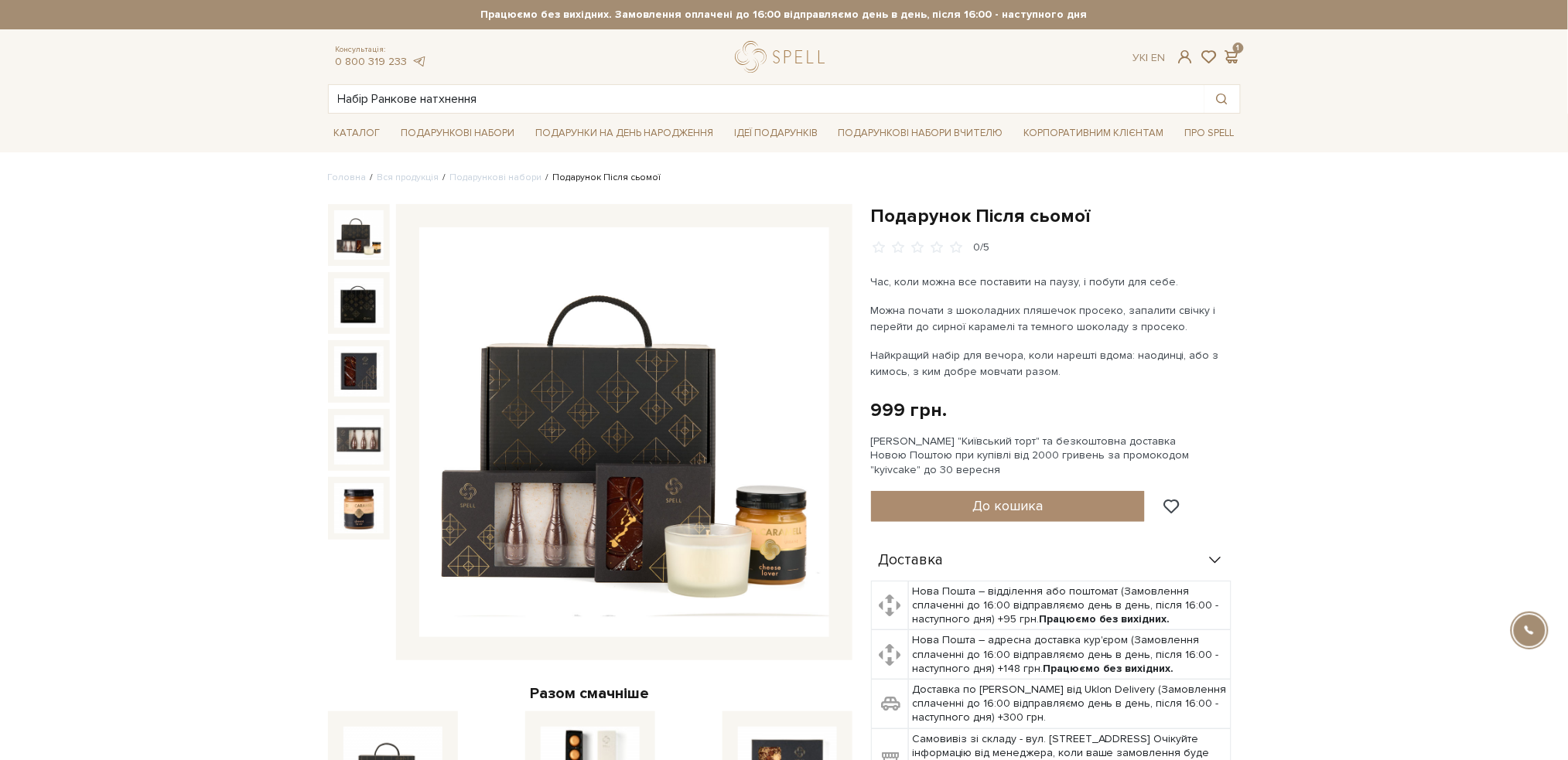
click at [492, 84] on div "Набір Ранкове натхнення Товари Подарунок Ранкове натхнення 899 грн. До кошика" at bounding box center [784, 99] width 913 height 29
click at [493, 99] on input "Набір Ранкове натхнення" at bounding box center [767, 99] width 876 height 27
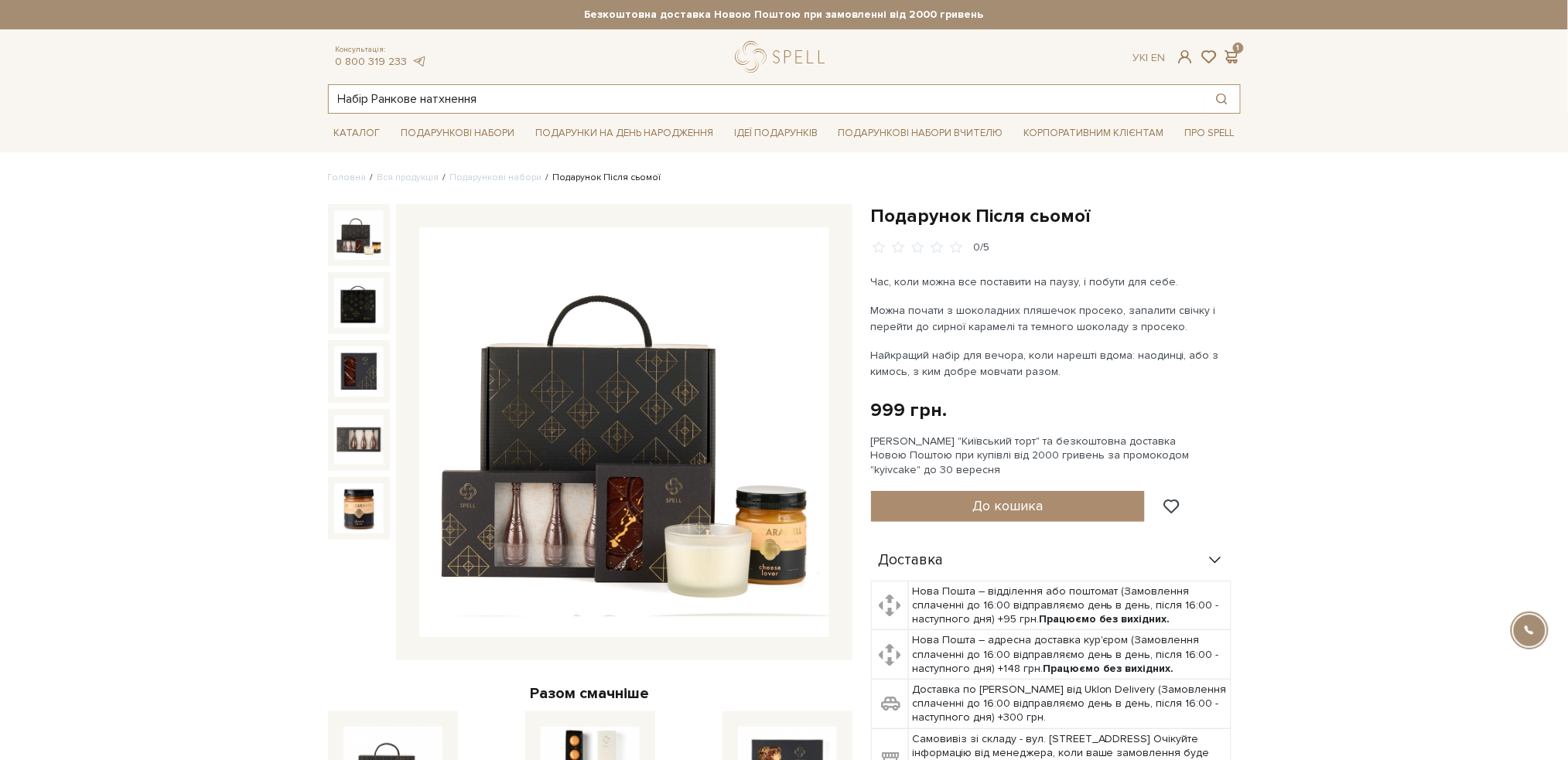
click at [499, 105] on input "Набір Ранкове натхнення" at bounding box center [767, 99] width 876 height 27
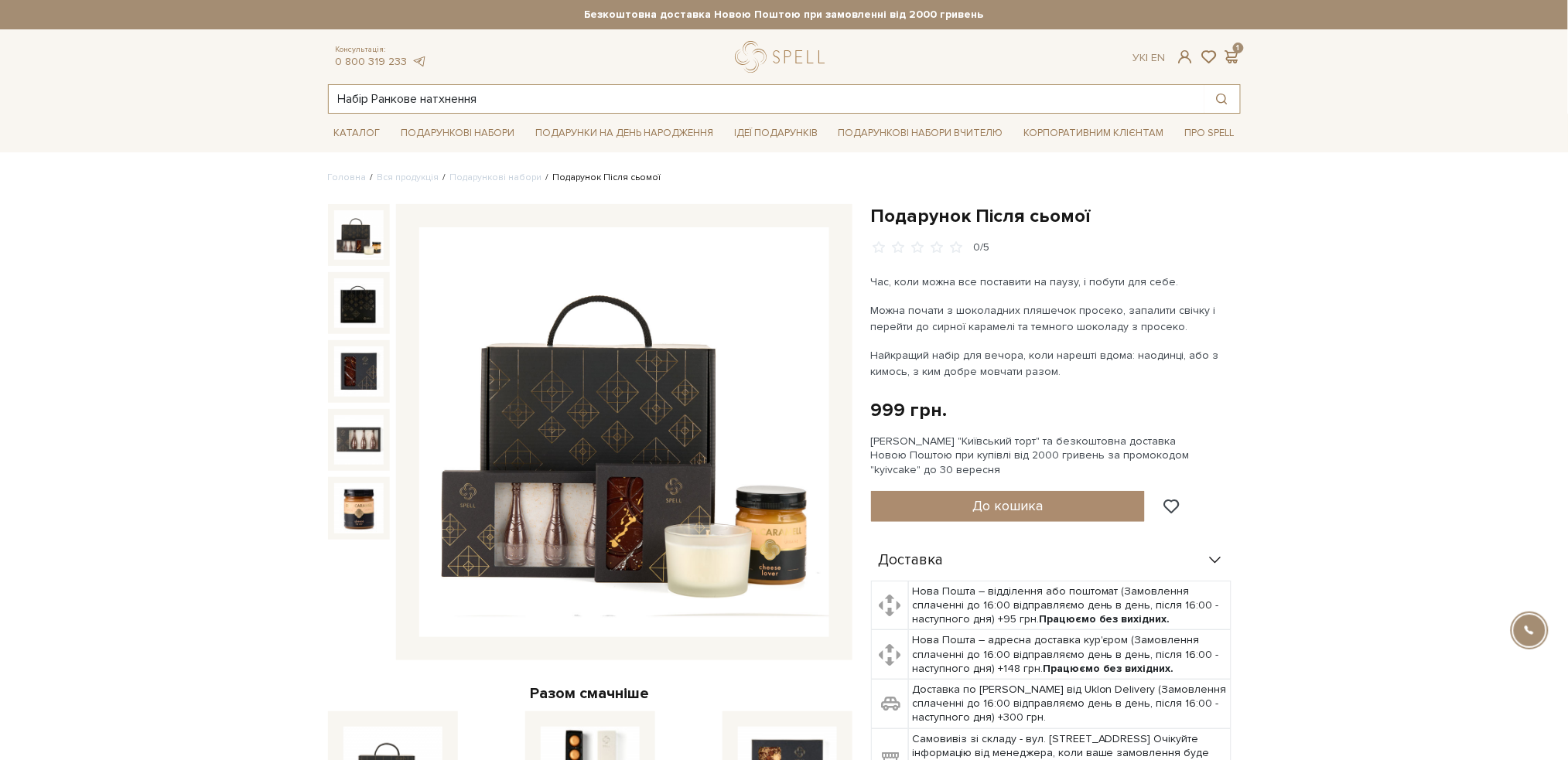
click at [518, 102] on input "Набір Ранкове натхнення" at bounding box center [767, 99] width 876 height 27
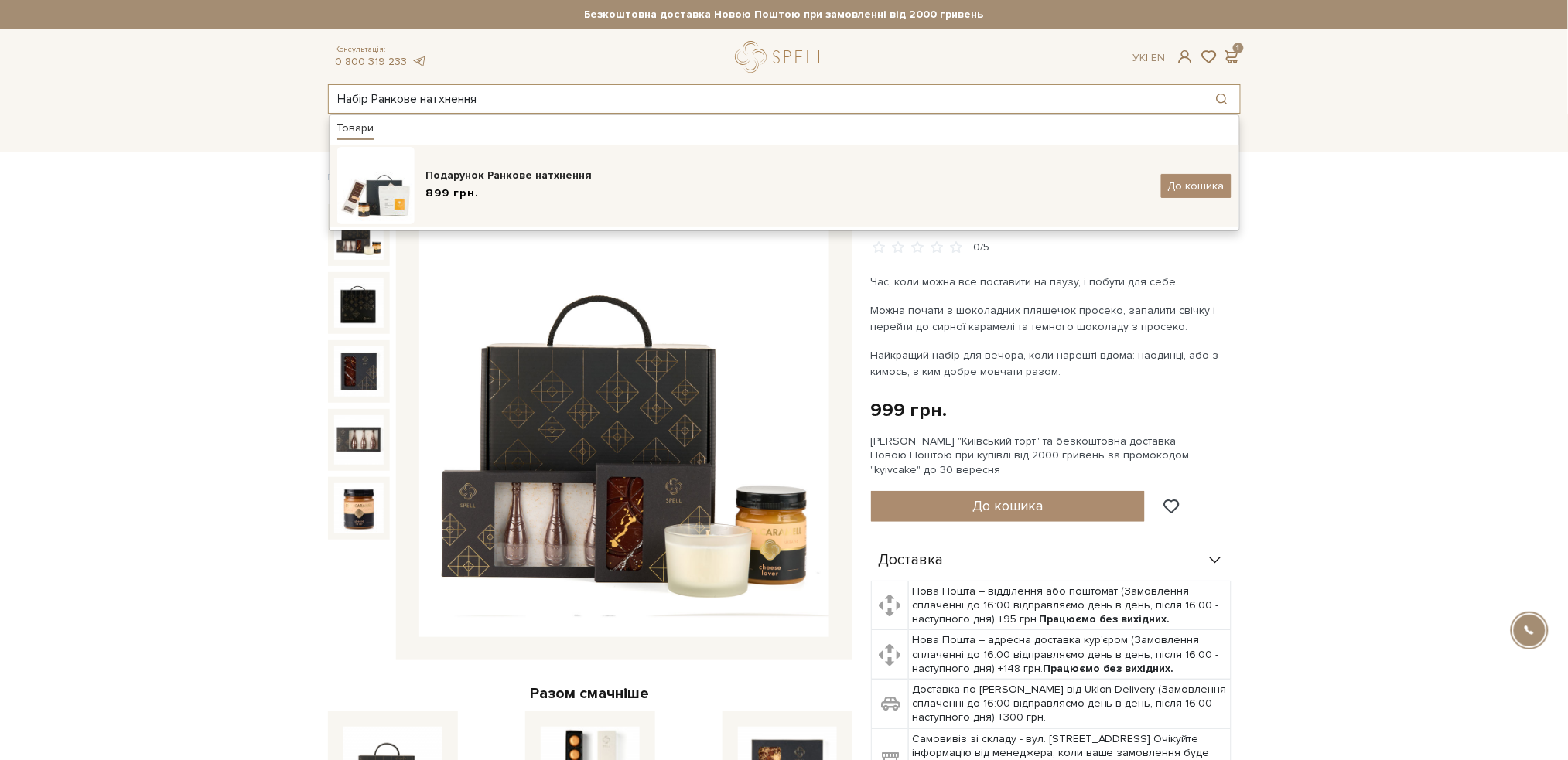
click at [384, 184] on img at bounding box center [376, 186] width 78 height 78
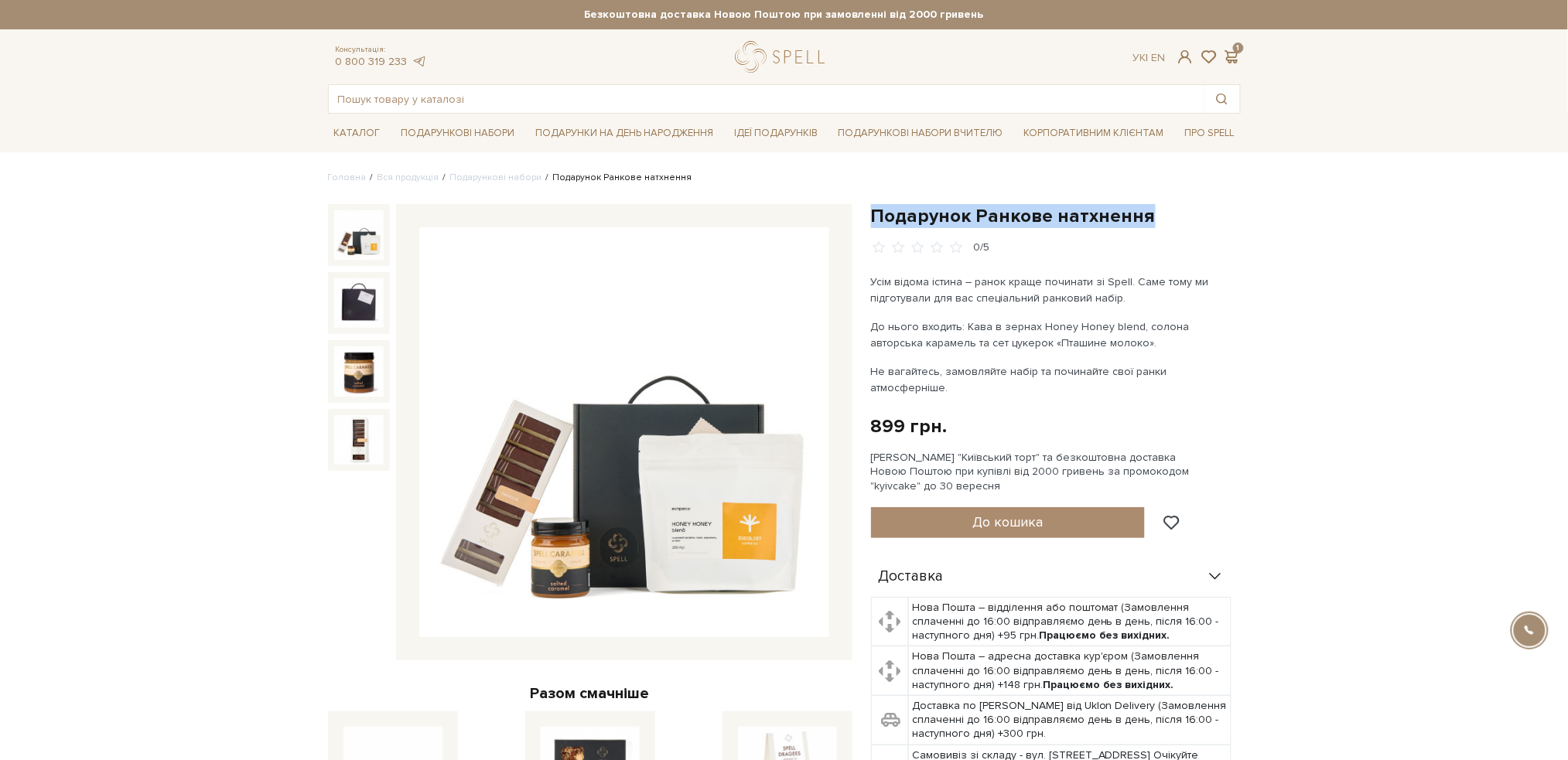
drag, startPoint x: 1149, startPoint y: 218, endPoint x: 874, endPoint y: 189, distance: 276.5
copy h1 "Подарунок Ранкове натхнення"
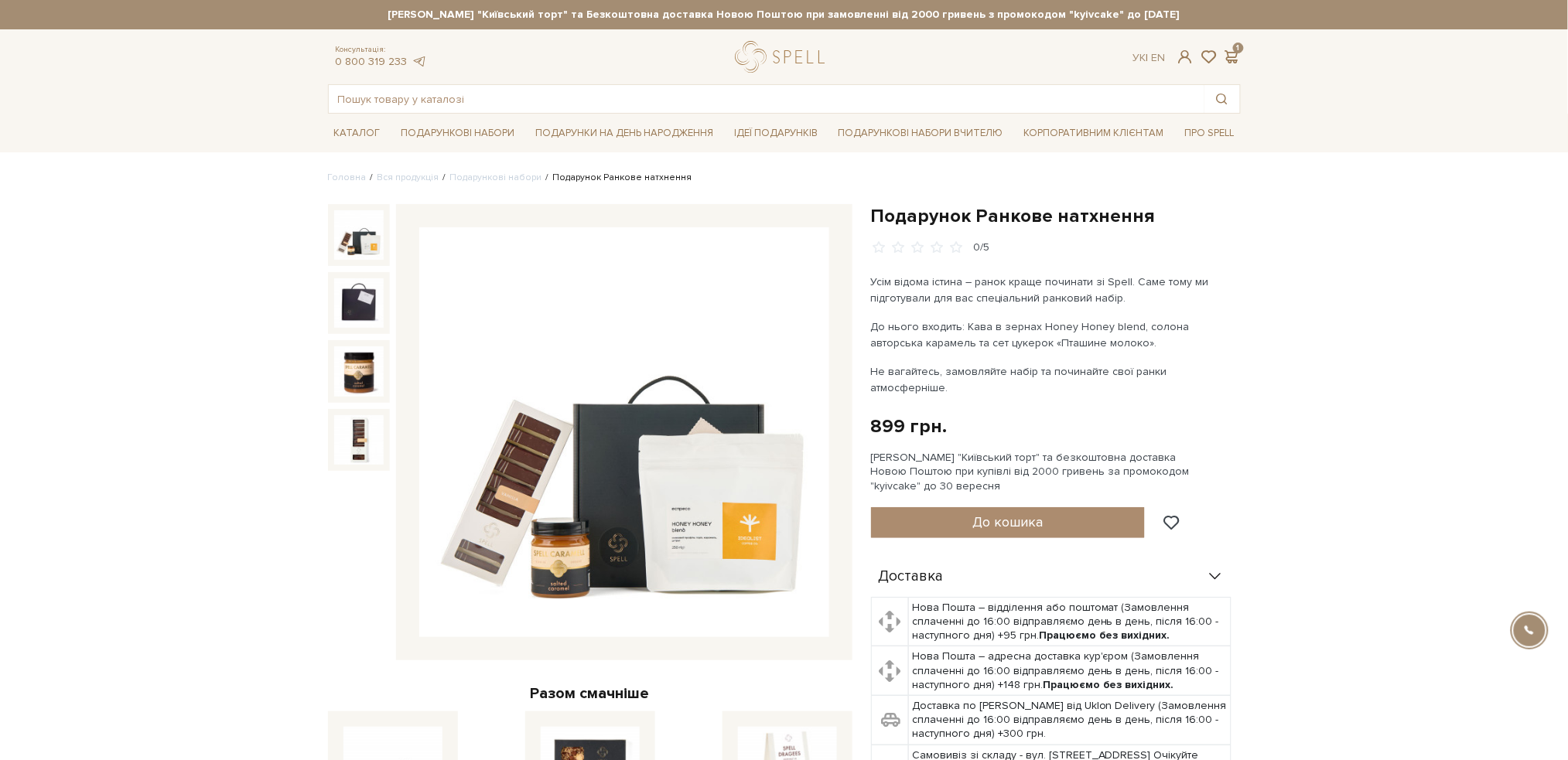
drag, startPoint x: 520, startPoint y: 57, endPoint x: 505, endPoint y: 83, distance: 30.0
click at [515, 66] on div "Консультація: 0 800 319 233 Ук | En | 1" at bounding box center [784, 56] width 931 height 31
click at [501, 104] on input "text" at bounding box center [767, 99] width 876 height 27
paste input "Набір Карамель і Просеко"
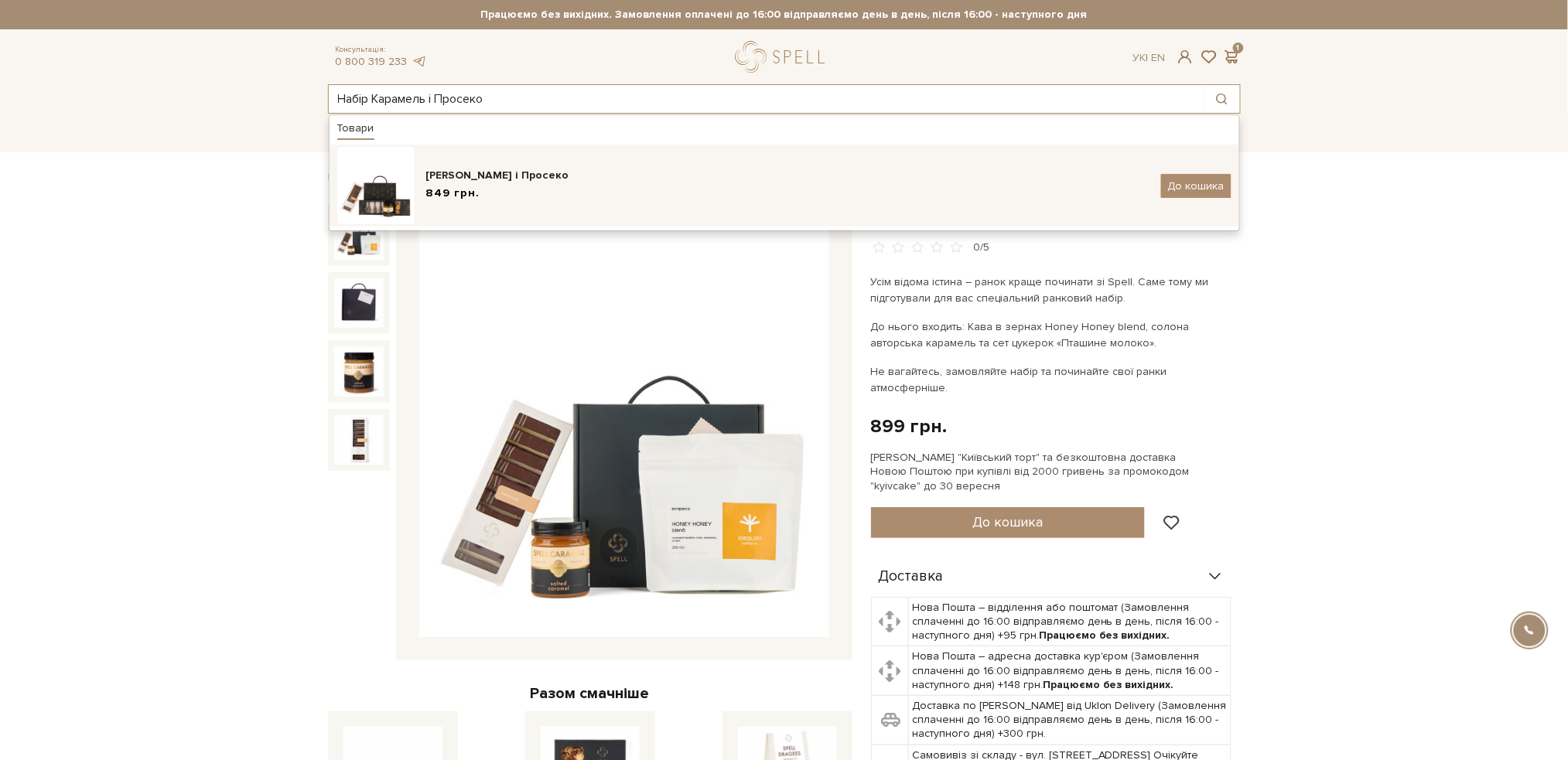
type input "Набір Карамель і Просеко"
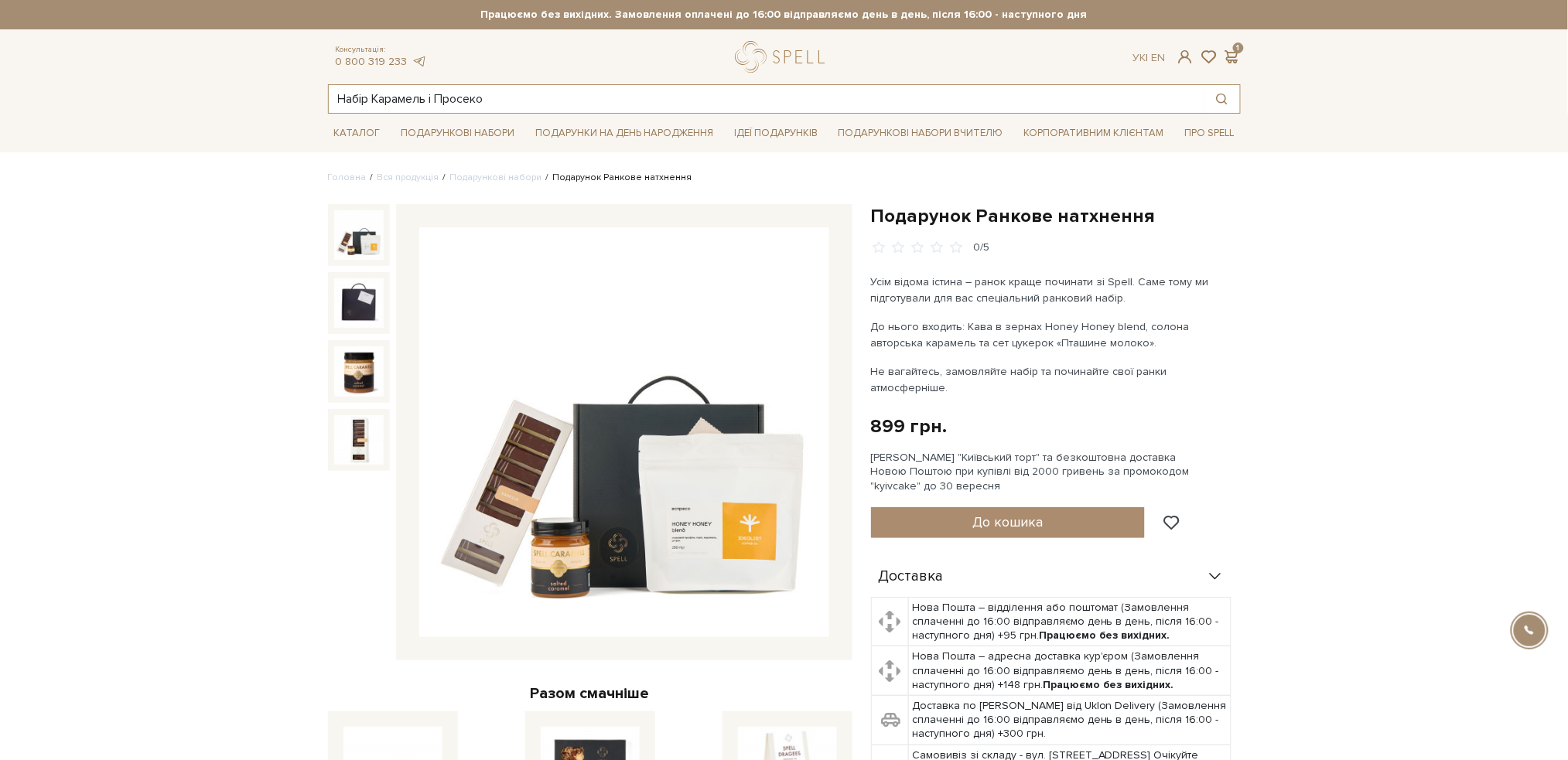
click at [513, 102] on input "Набір Карамель і Просеко" at bounding box center [767, 99] width 876 height 27
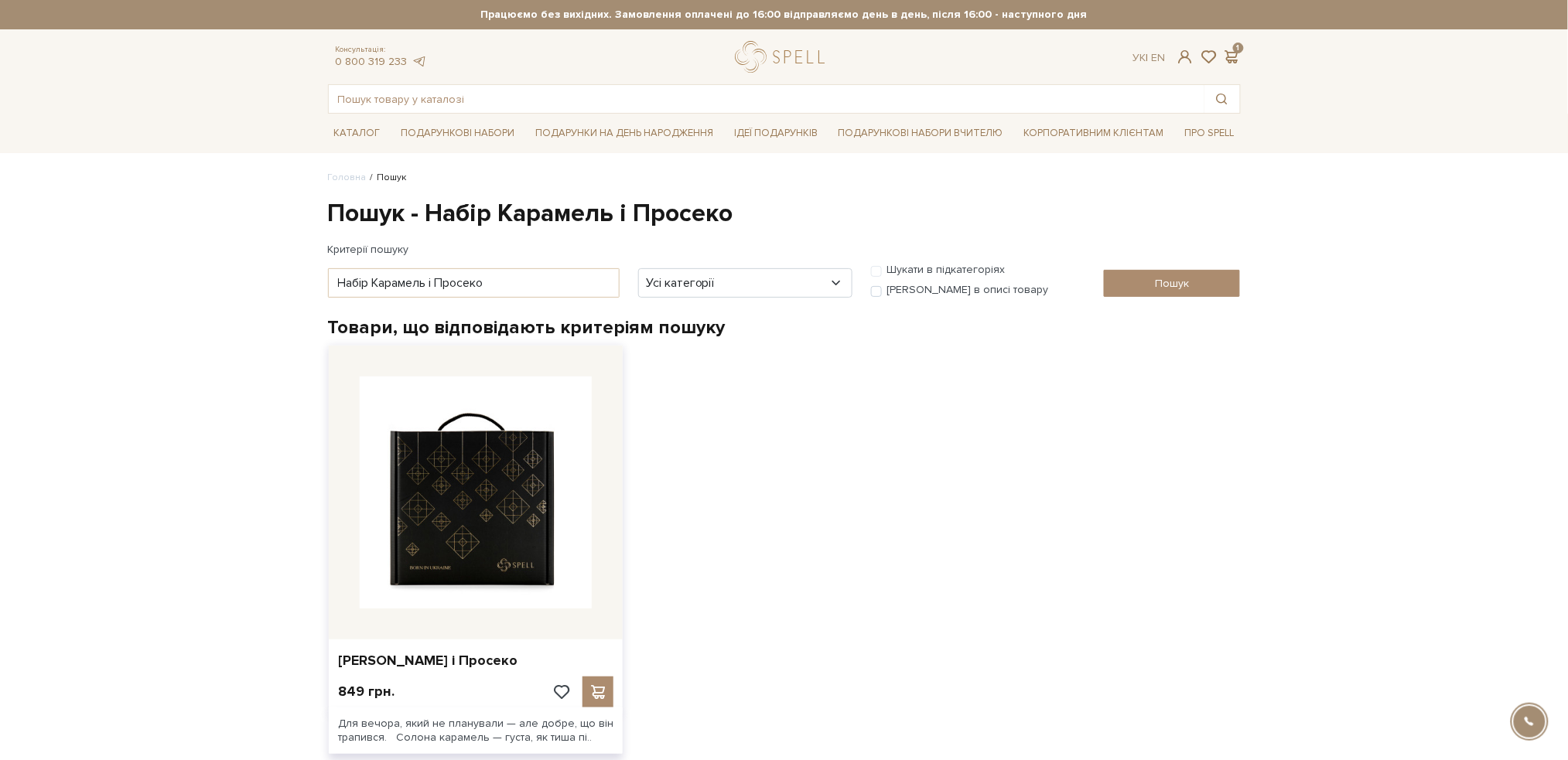
click at [520, 497] on img at bounding box center [475, 492] width 232 height 232
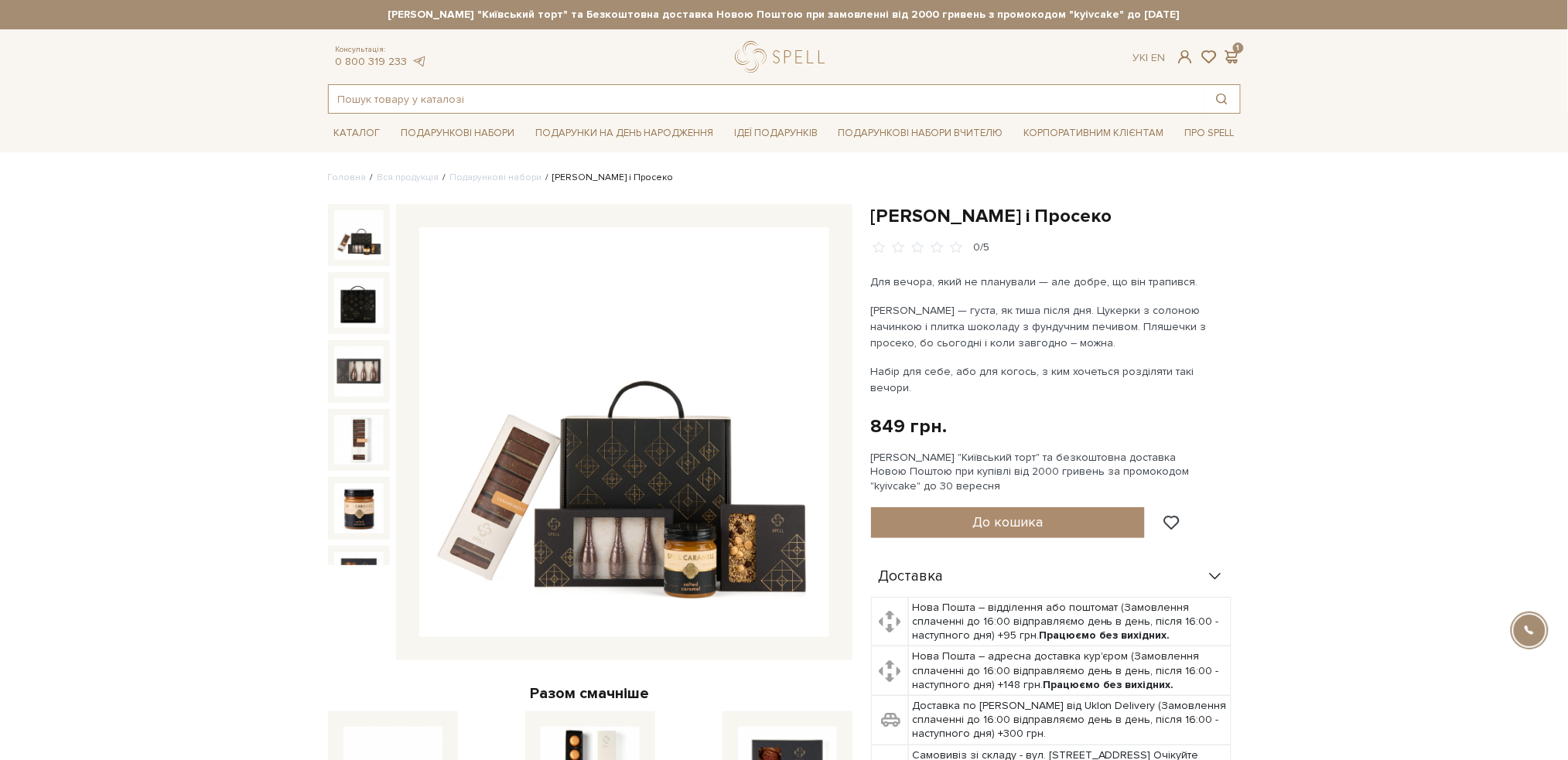
click at [433, 91] on input "text" at bounding box center [767, 99] width 876 height 27
paste input "Набір Гастропригода"
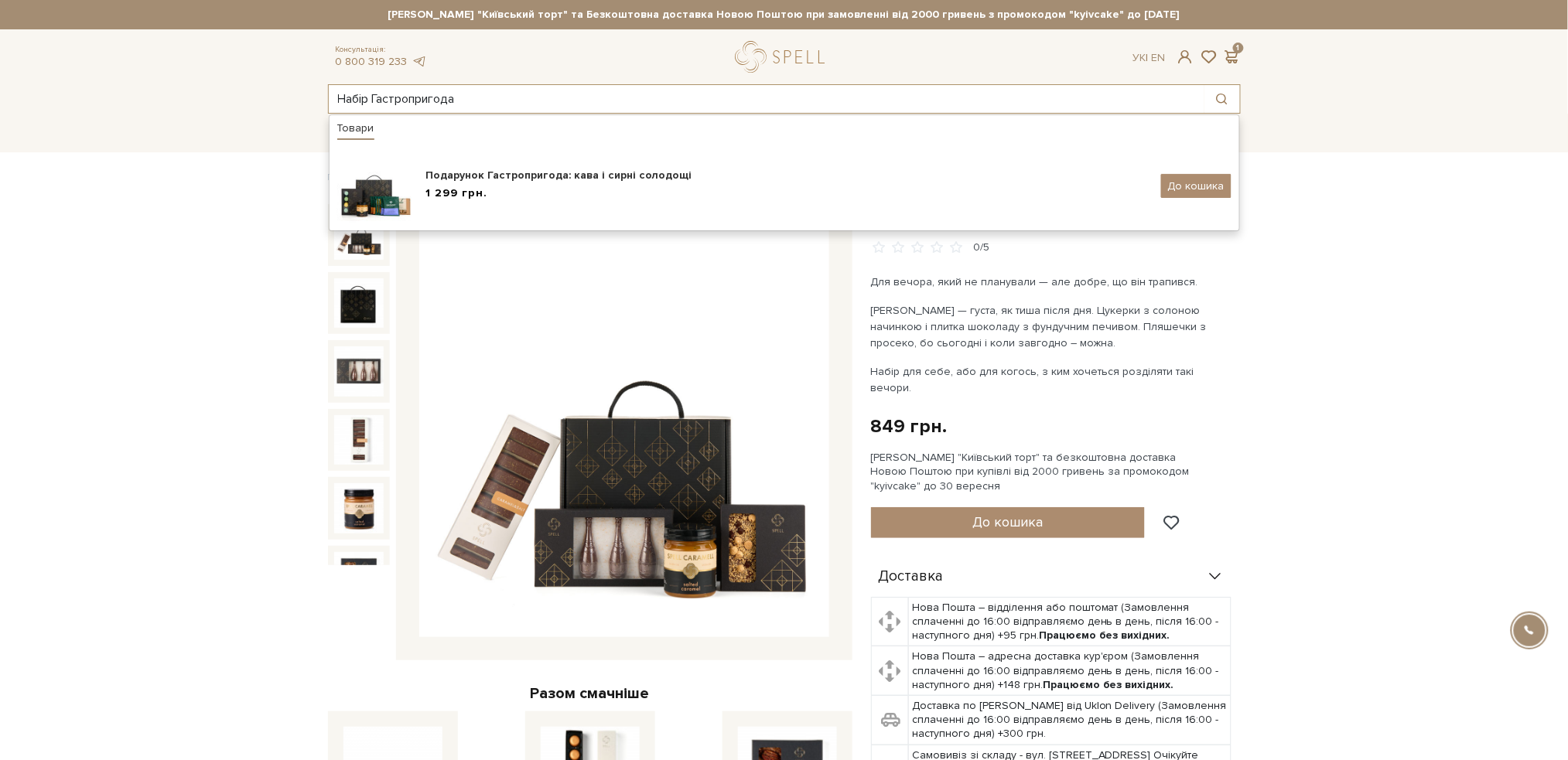
drag, startPoint x: 485, startPoint y: 97, endPoint x: 320, endPoint y: 80, distance: 165.9
click at [320, 80] on div "Консультація: 0 800 319 233 Ук | En | 1 Набір Гастропригода Товари Подарунок Га…" at bounding box center [784, 77] width 931 height 73
paste input "віткова ніжність (Розетка)"
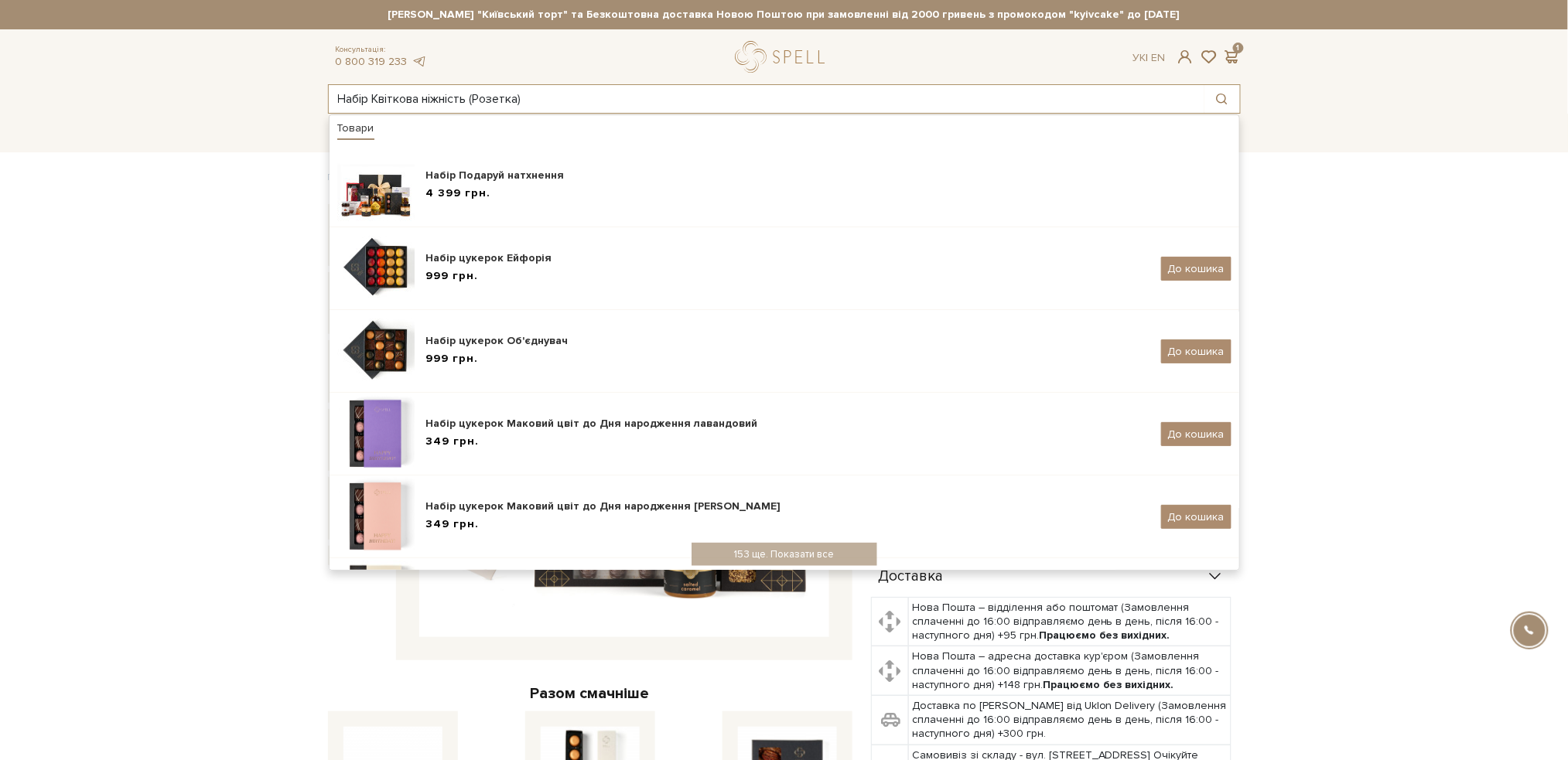
drag, startPoint x: 473, startPoint y: 100, endPoint x: 580, endPoint y: 115, distance: 108.0
click at [580, 114] on div "Набір Квіткова ніжність (Розетка) Товари Набір Подаруй натхнення 4 399 грн. Наб…" at bounding box center [784, 99] width 913 height 29
type input "Набір Квіткова ніжність"
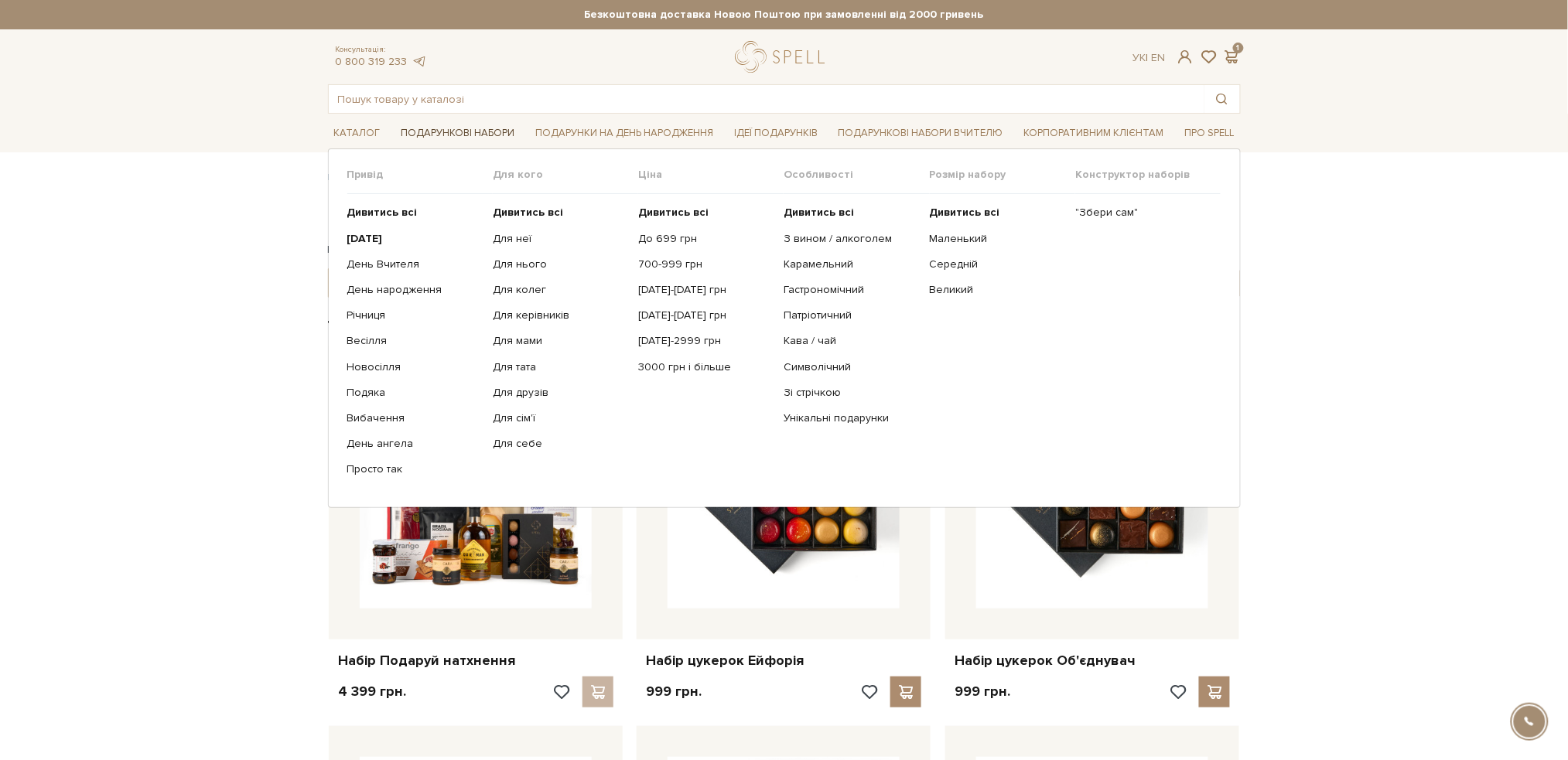
click at [465, 136] on link "Подарункові набори" at bounding box center [457, 133] width 126 height 24
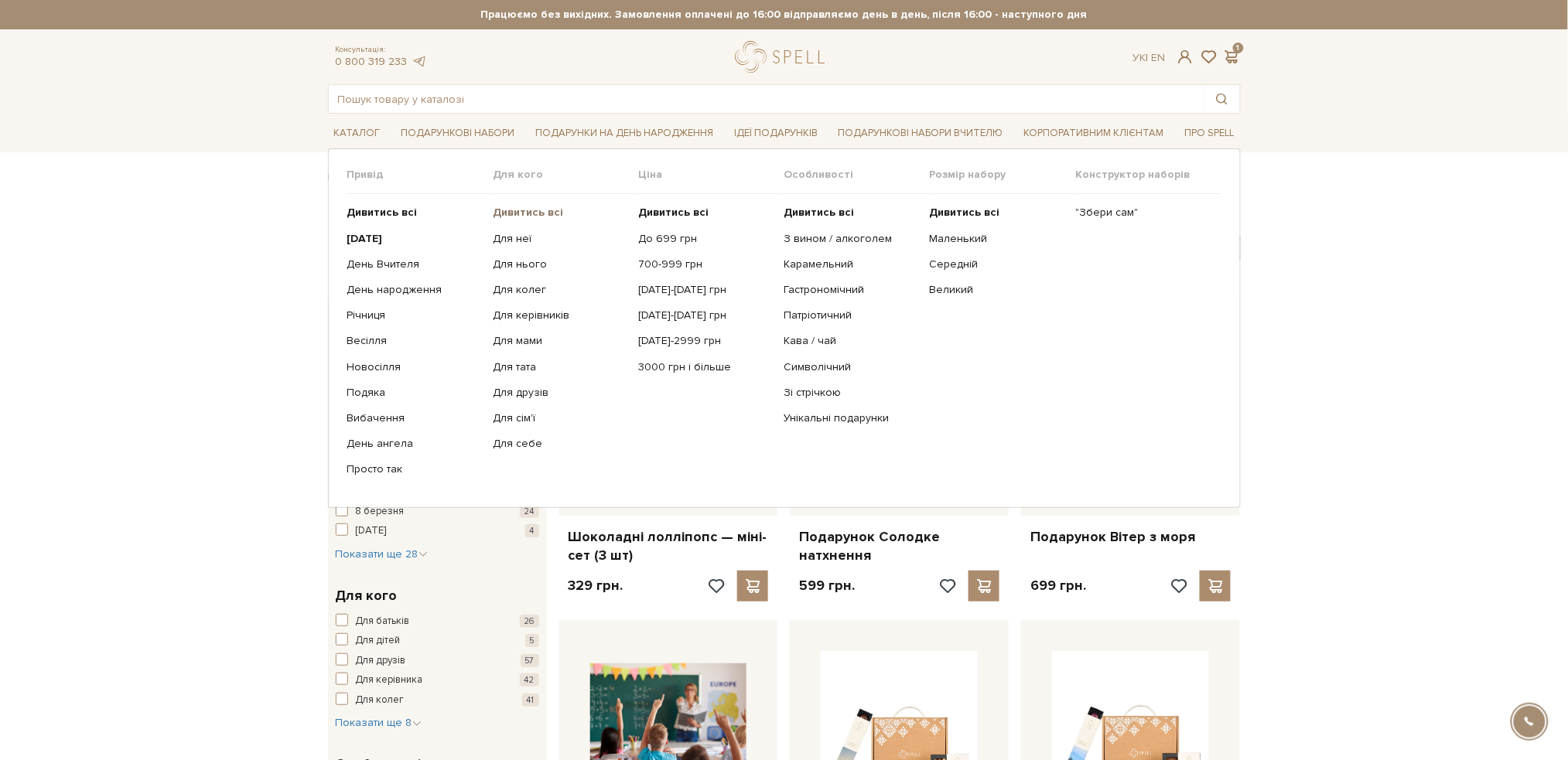
click at [529, 206] on b "Дивитись всі" at bounding box center [528, 212] width 70 height 13
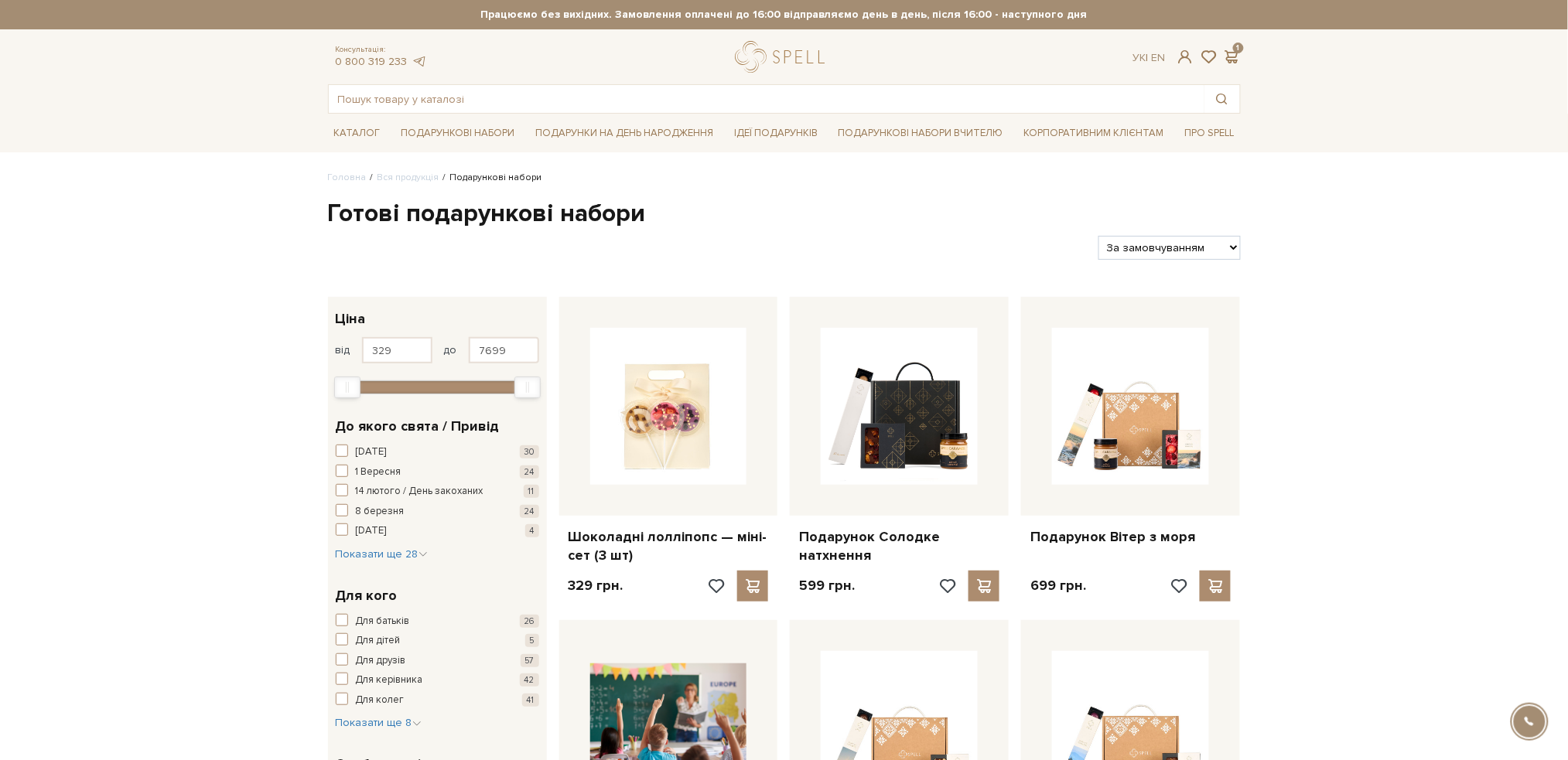
click at [1215, 237] on select "За замовчуванням За Ціною (зростання) За Ціною (зменшення) Новинки За популярні…" at bounding box center [1169, 247] width 141 height 24
select select "[URL][DOMAIN_NAME]"
click at [1099, 236] on select "За замовчуванням За Ціною (зростання) За Ціною (зменшення) Новинки За популярні…" at bounding box center [1169, 247] width 141 height 24
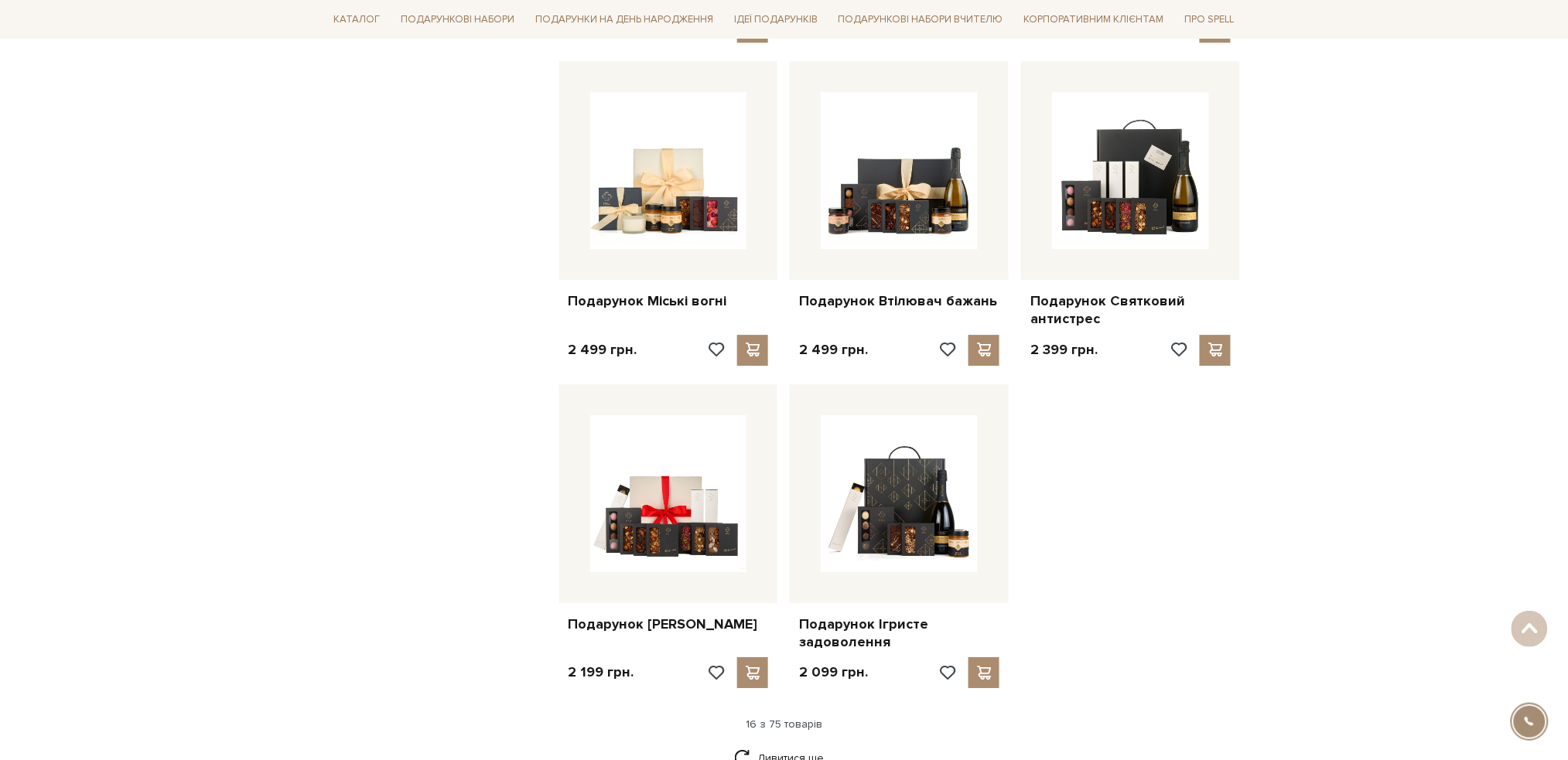
scroll to position [1649, 0]
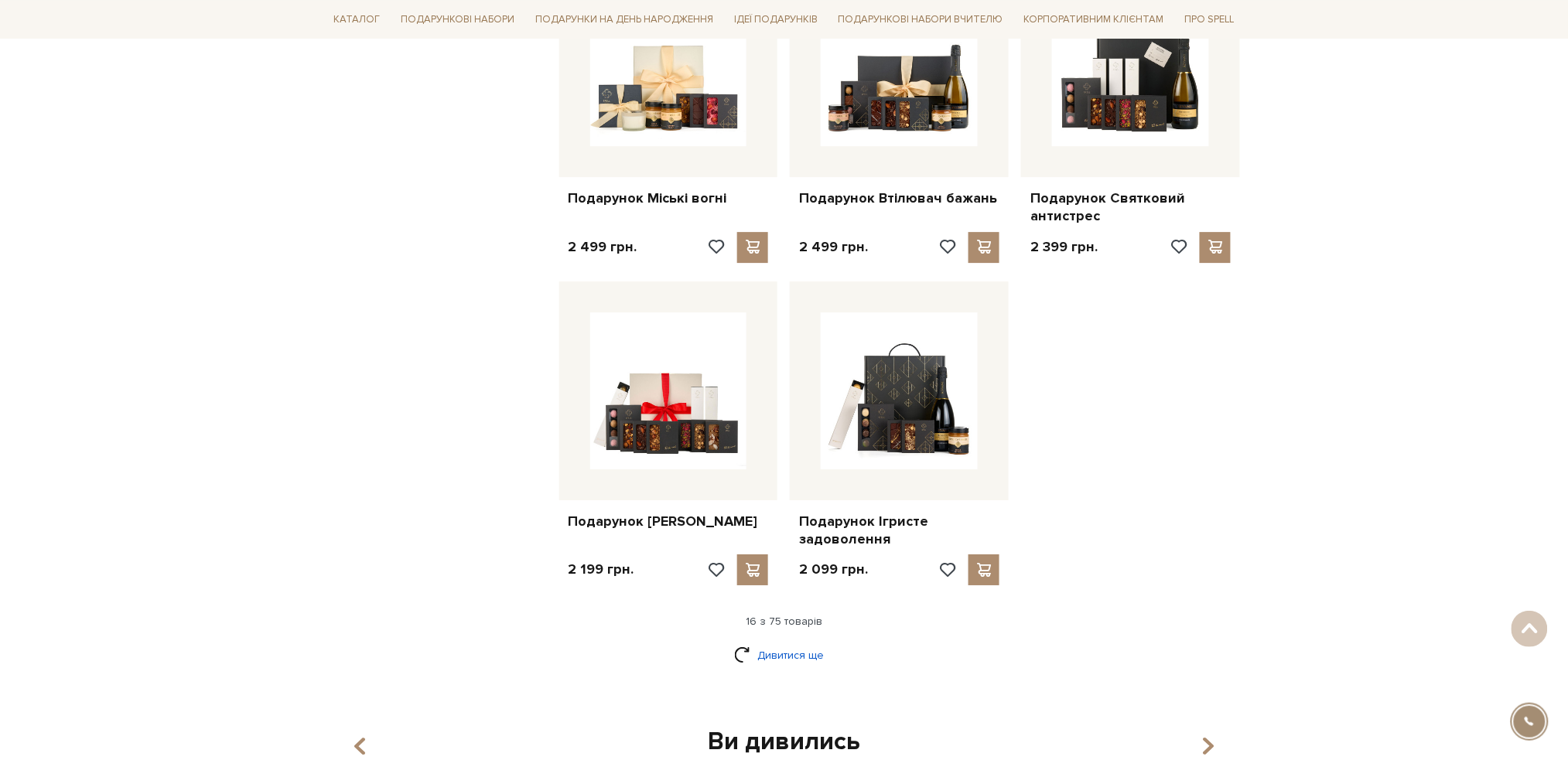
click at [800, 656] on link "Дивитися ще" at bounding box center [784, 655] width 100 height 27
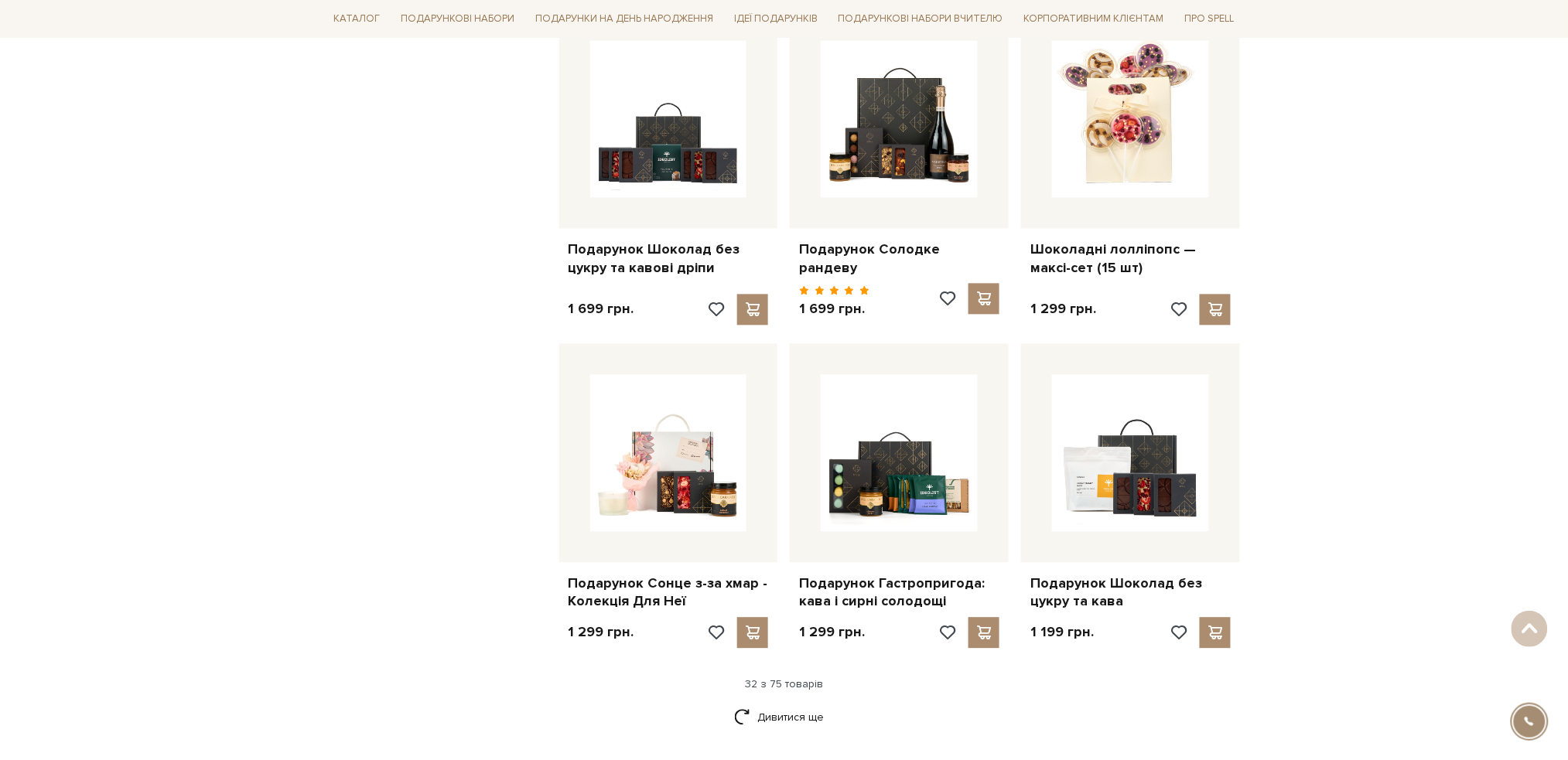
scroll to position [3299, 0]
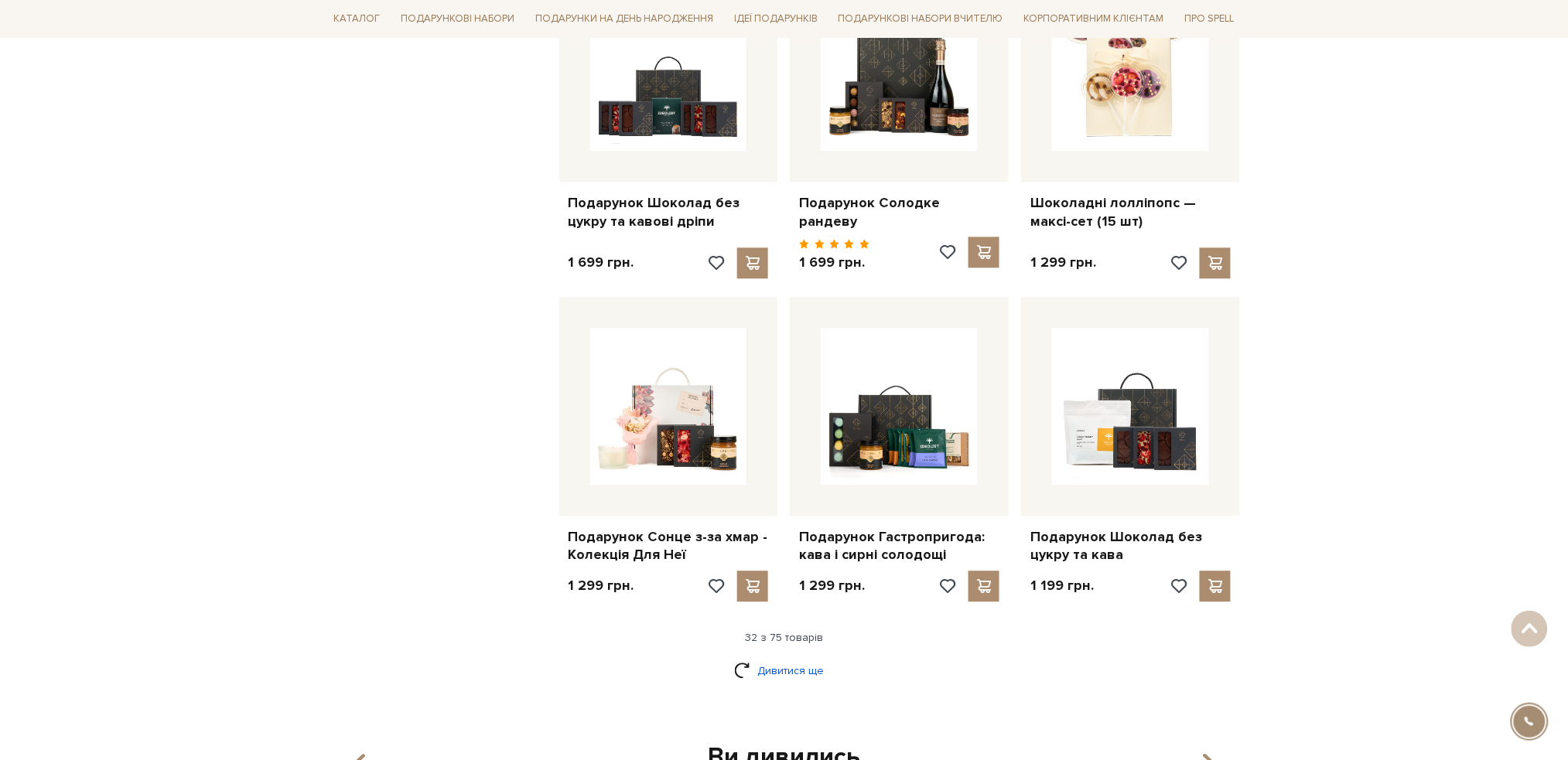
click at [783, 657] on link "Дивитися ще" at bounding box center [784, 670] width 100 height 27
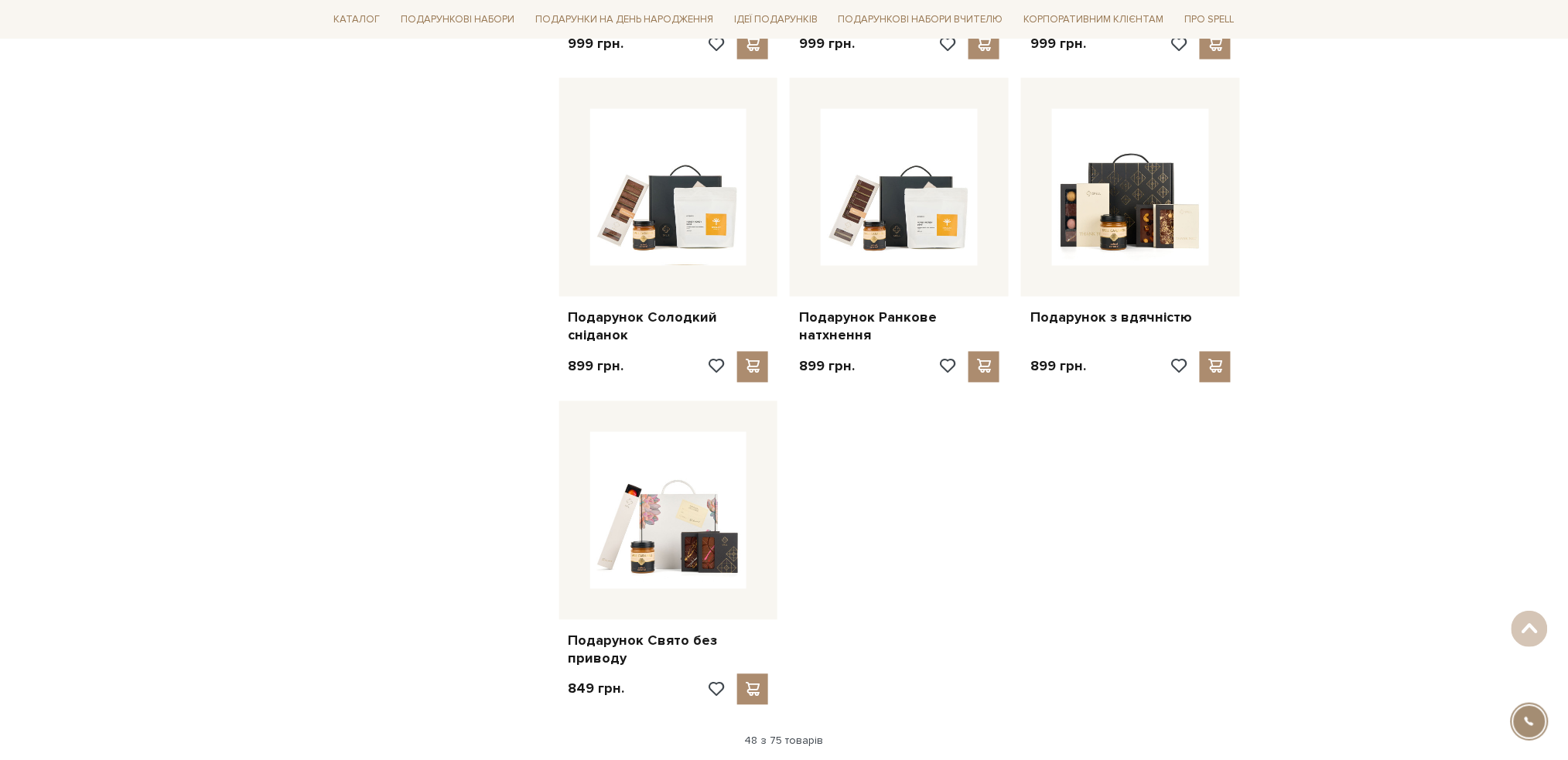
scroll to position [5257, 0]
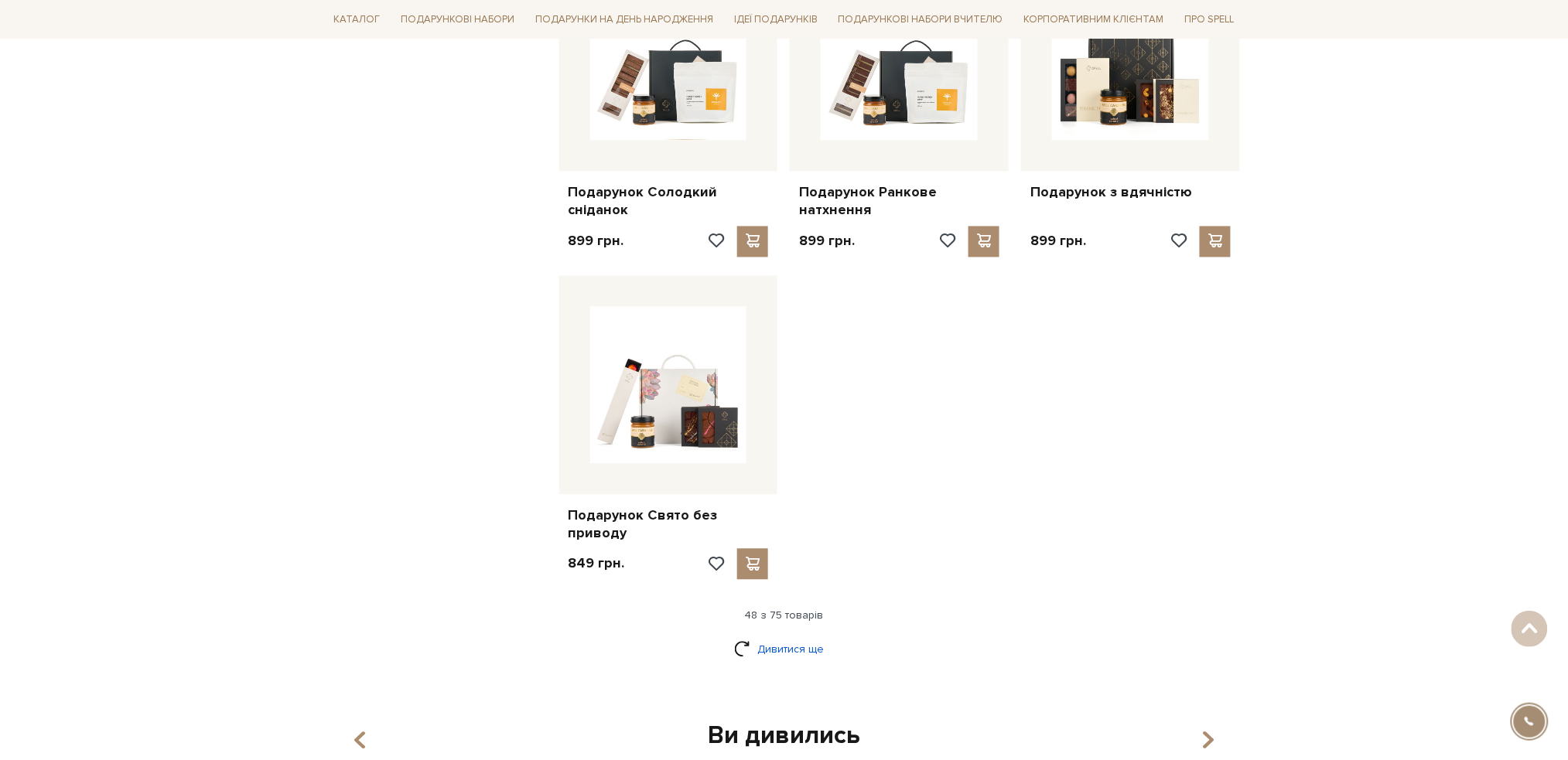
click at [809, 636] on link "Дивитися ще" at bounding box center [784, 649] width 100 height 27
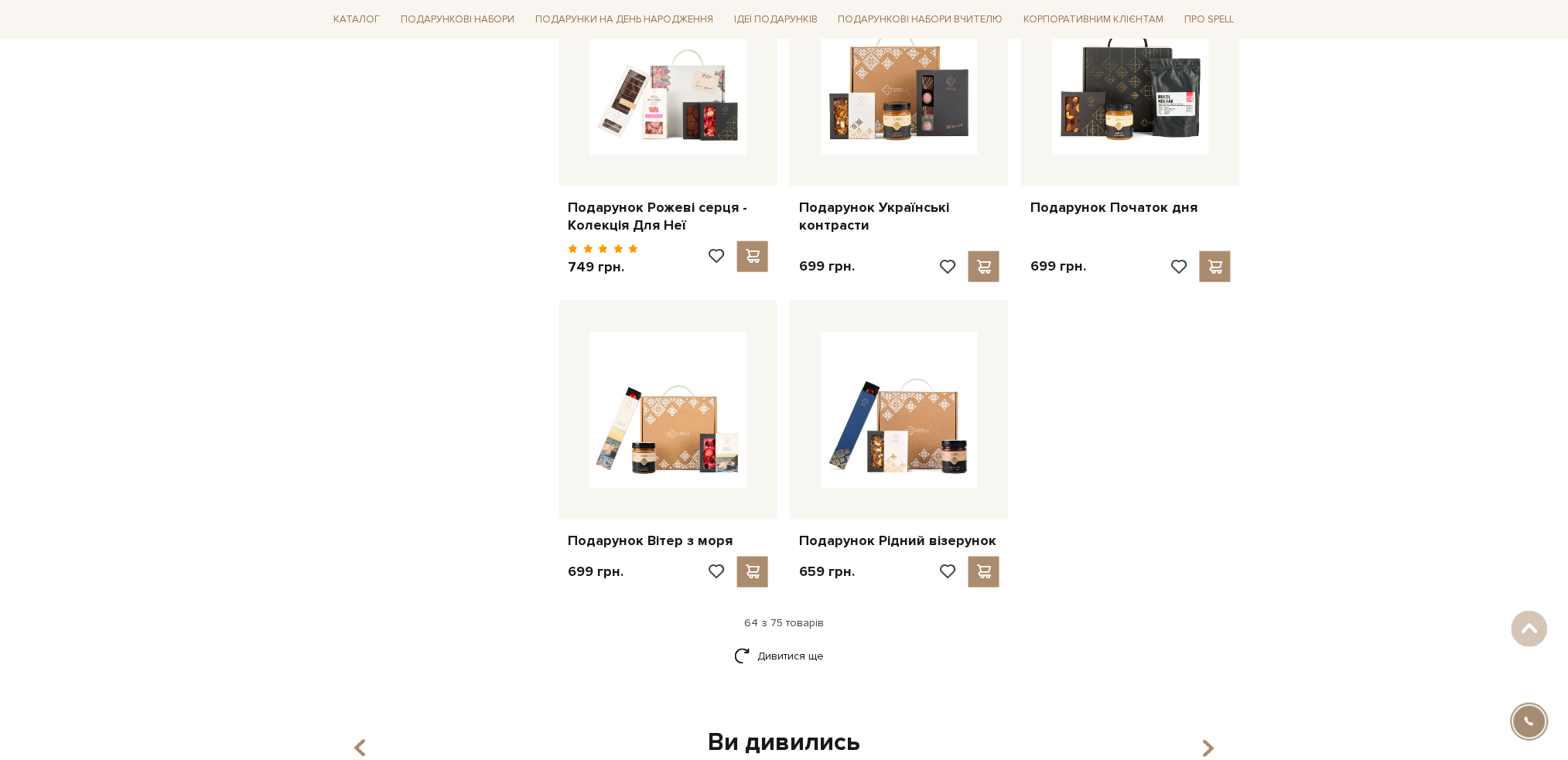
scroll to position [6906, 0]
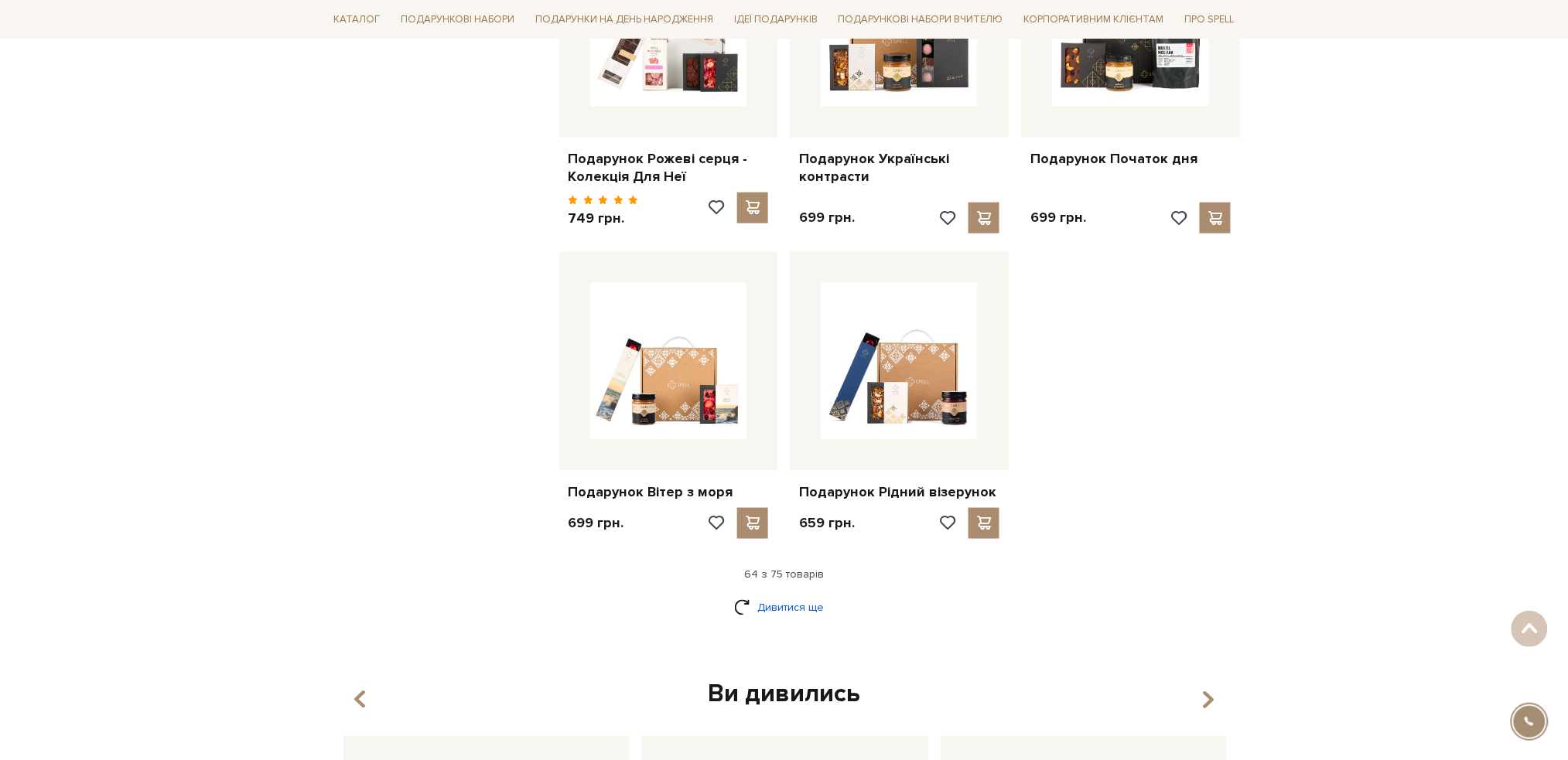
click at [797, 599] on link "Дивитися ще" at bounding box center [784, 607] width 100 height 27
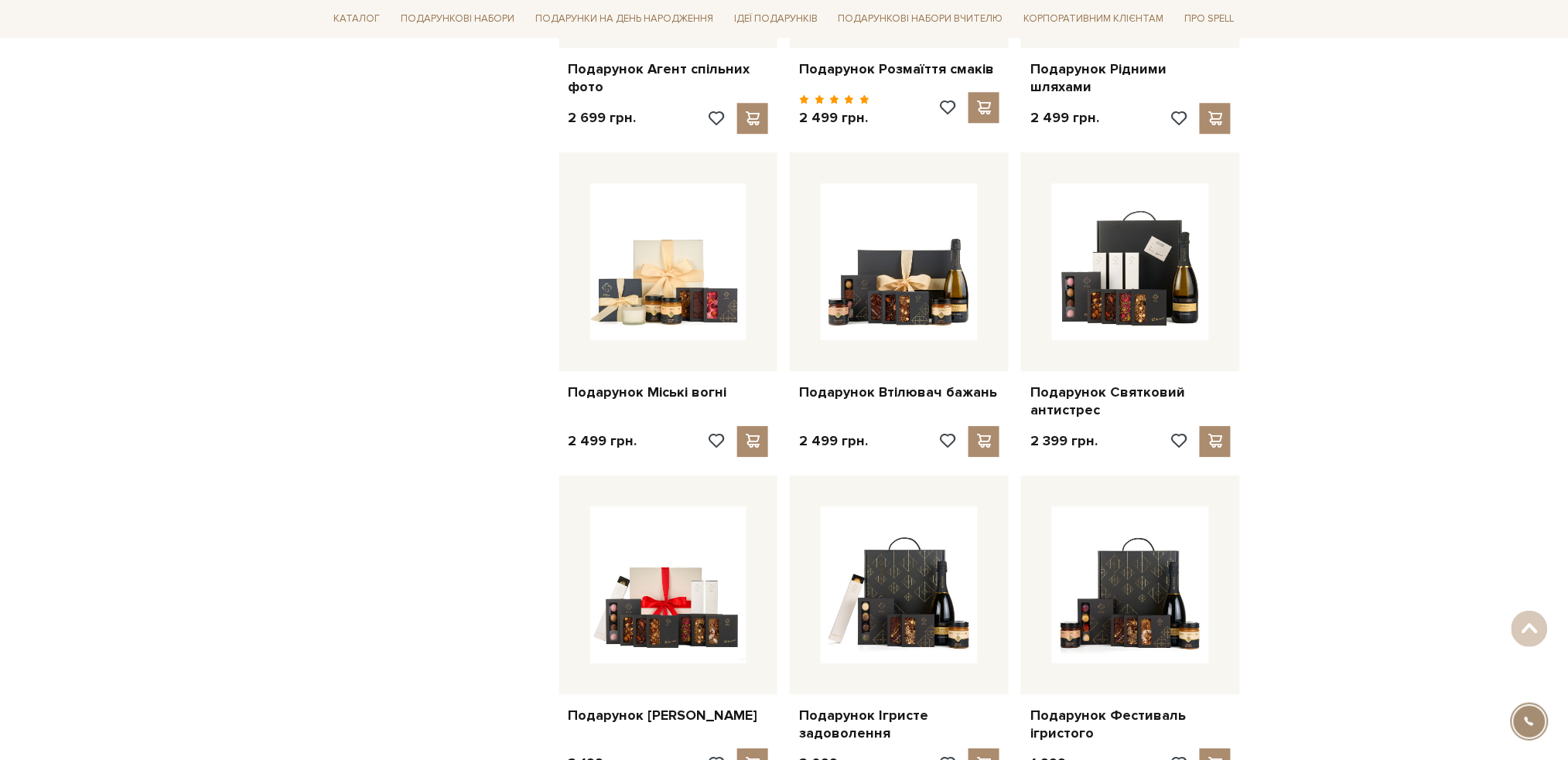
scroll to position [0, 0]
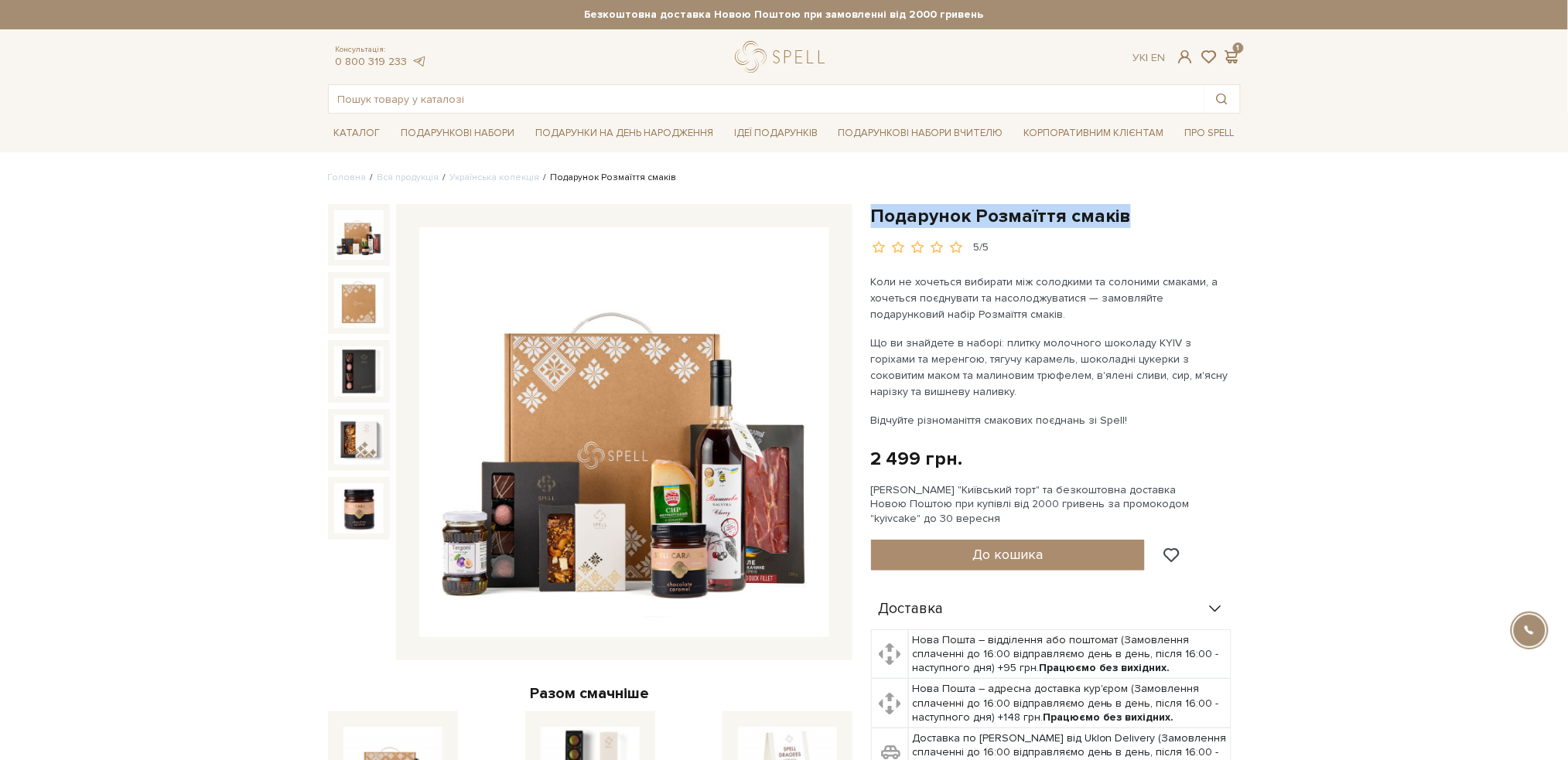
drag, startPoint x: 1121, startPoint y: 214, endPoint x: 862, endPoint y: 212, distance: 259.0
click at [862, 212] on div "Подарунок Розмаїття смаків 5/5 Коли не хочеться вибирати між солодкими та солон…" at bounding box center [1056, 630] width 389 height 853
copy h1 "Подарунок Розмаїття смаків"
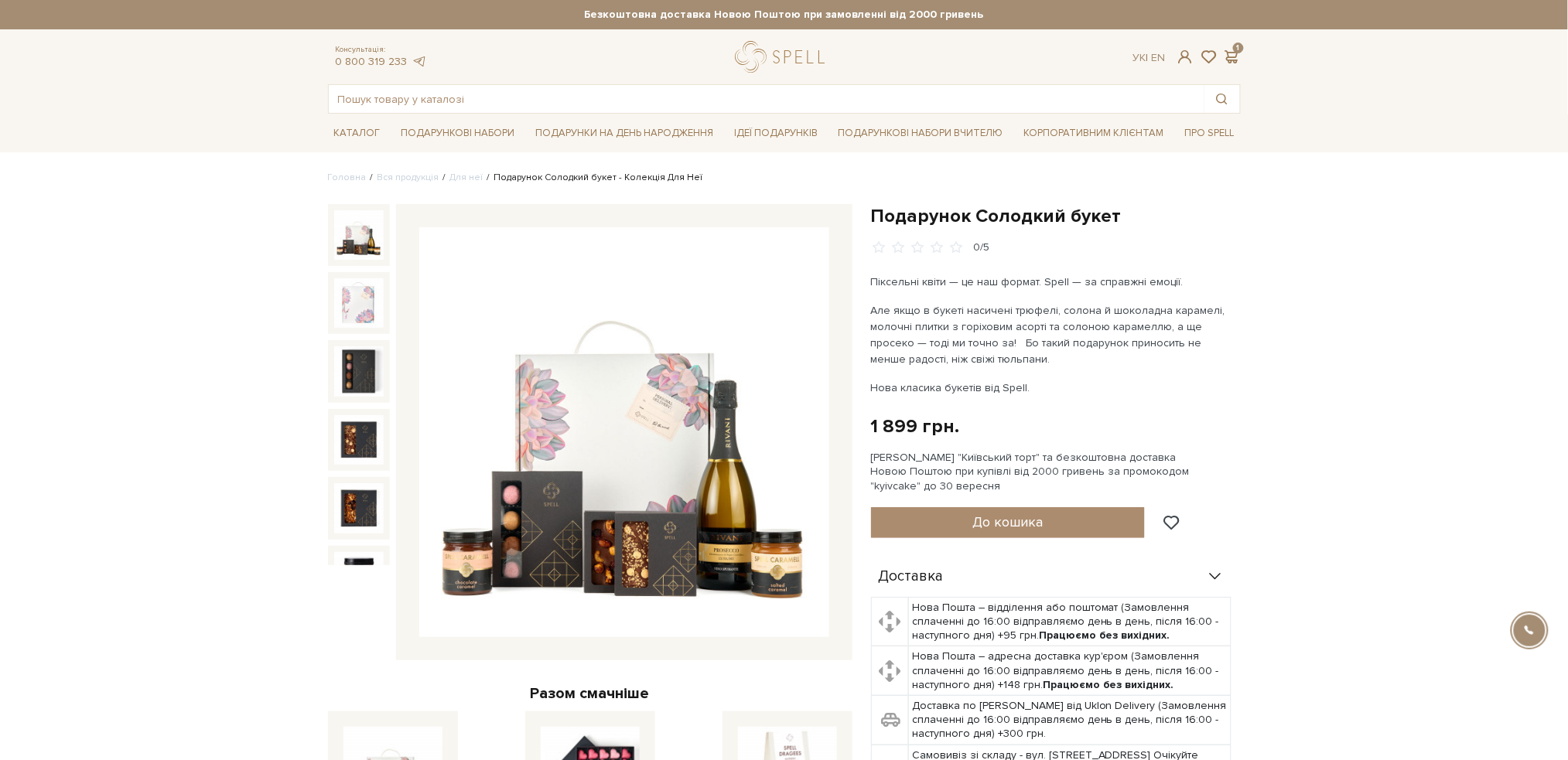
click at [1232, 215] on h1 "Подарунок Солодкий букет" at bounding box center [1056, 215] width 370 height 24
drag, startPoint x: 1132, startPoint y: 205, endPoint x: 867, endPoint y: 210, distance: 265.0
click at [867, 210] on div "Подарунок Солодкий букет 0/5 Піксельні квіти — це наш формат. Spell — за справж…" at bounding box center [1056, 630] width 389 height 853
copy h1 "Подарунок Солодкий букет"
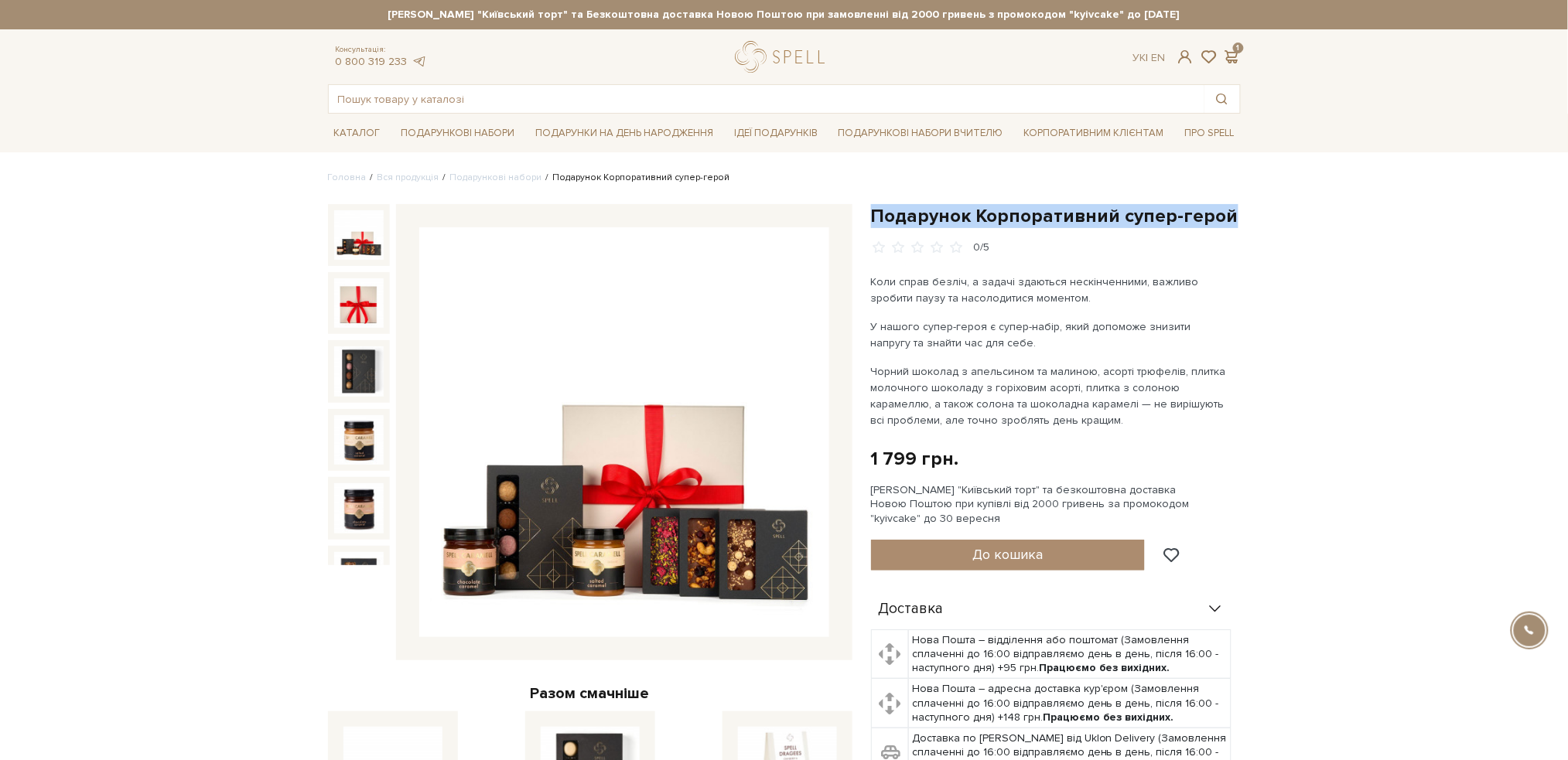
drag, startPoint x: 1232, startPoint y: 220, endPoint x: 874, endPoint y: 224, distance: 358.0
click at [874, 224] on h1 "Подарунок Корпоративний супер-герой" at bounding box center [1056, 215] width 370 height 24
copy h1 "Подарунок Корпоративний супер-герой"
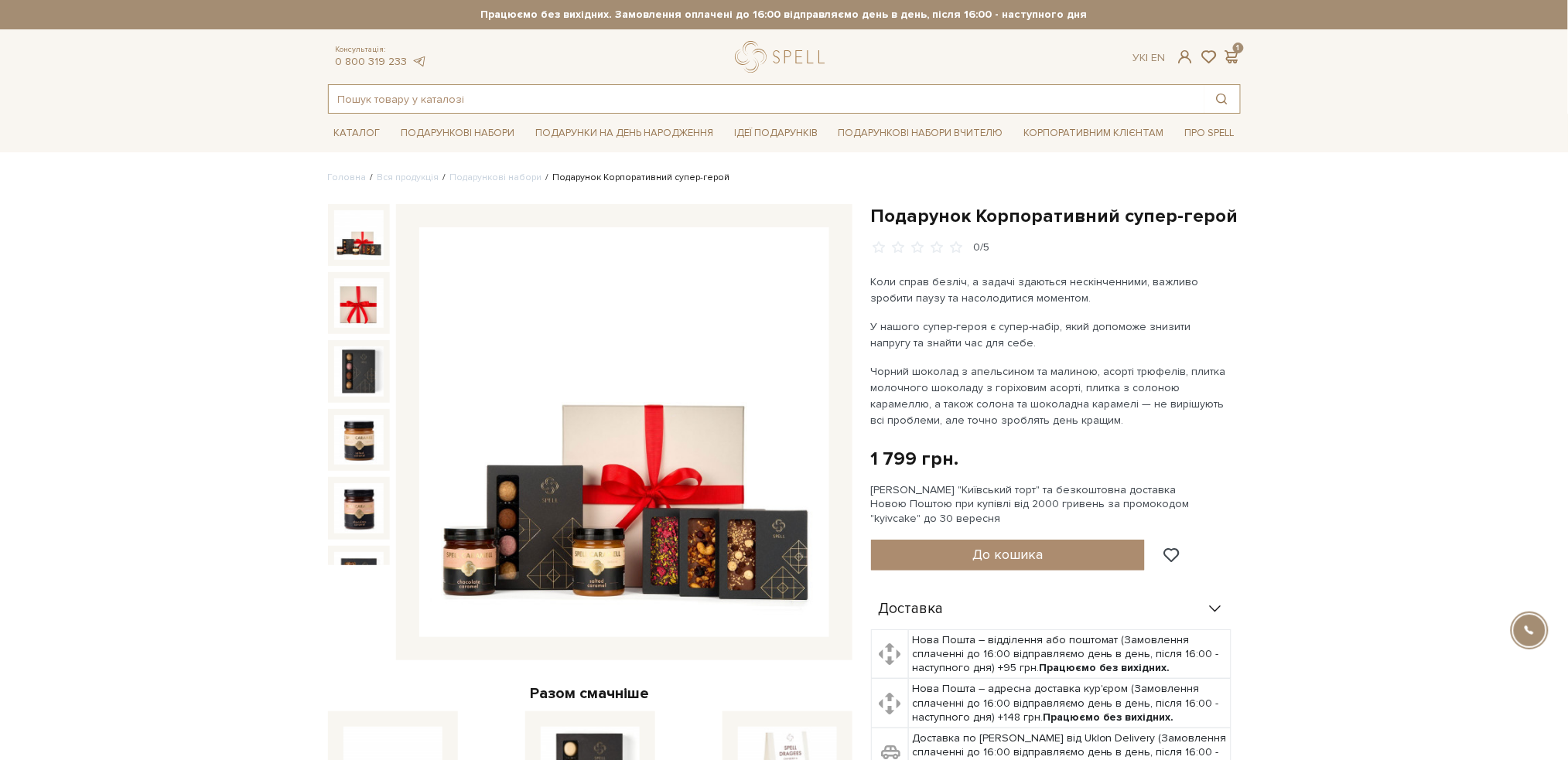
click at [436, 105] on input "text" at bounding box center [767, 99] width 876 height 27
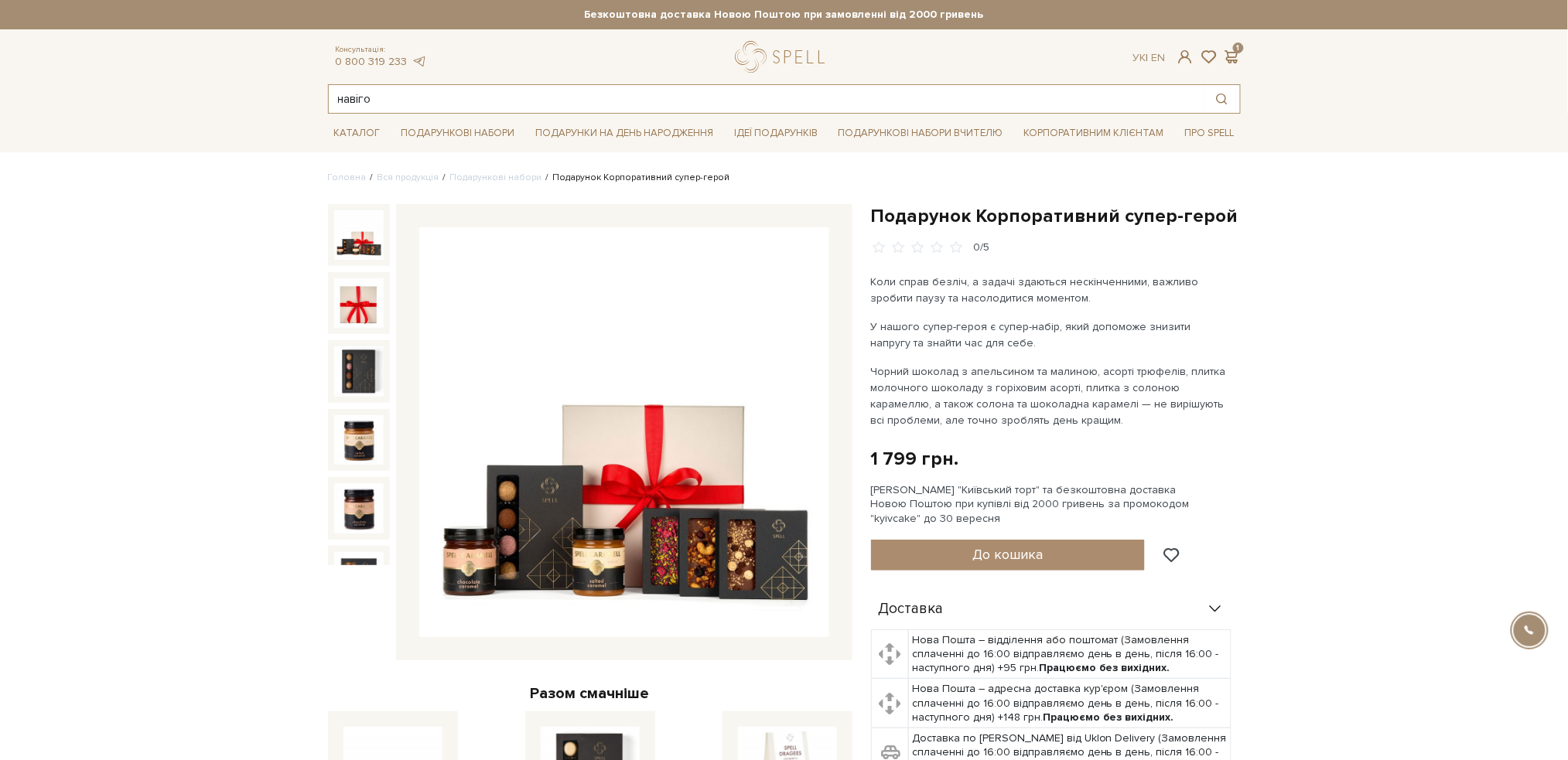
click at [602, 89] on input "навіго" at bounding box center [767, 99] width 876 height 27
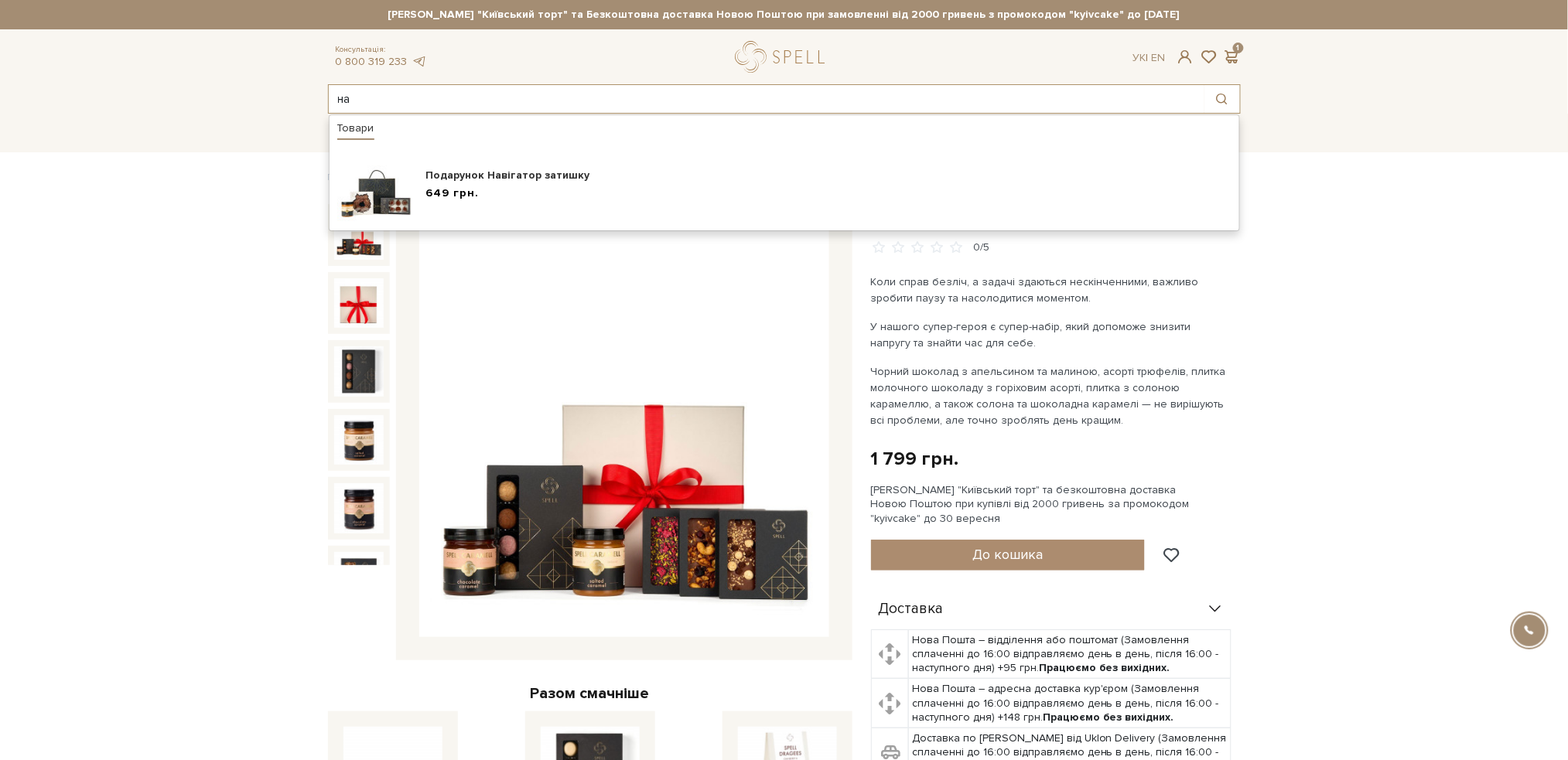
type input "н"
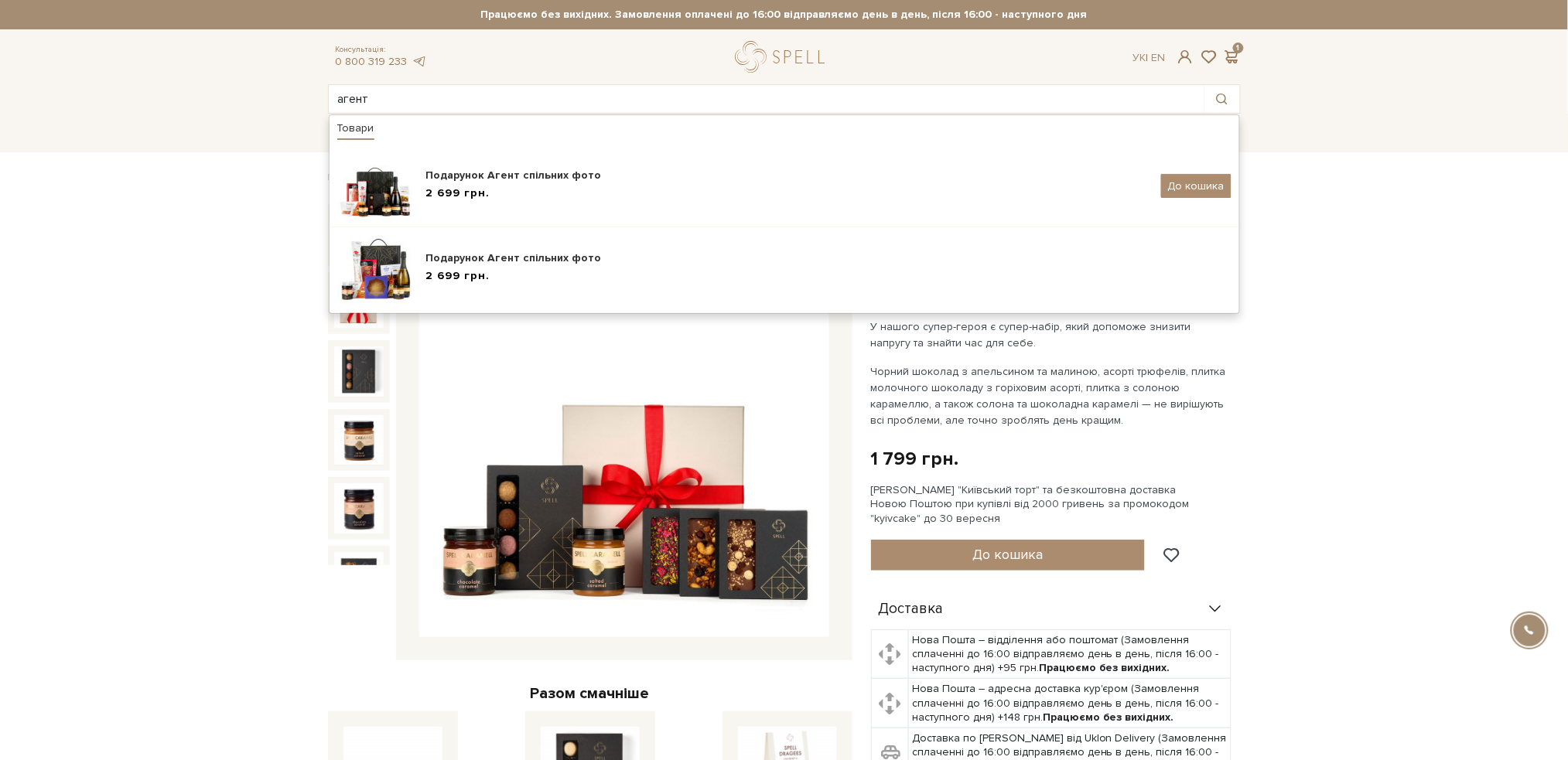
drag, startPoint x: 471, startPoint y: 98, endPoint x: 287, endPoint y: 81, distance: 184.8
click at [287, 81] on header "Сет Цукерок "Київський торт" та Безкоштовна доставка Новою Поштою при замовленн…" at bounding box center [784, 57] width 1568 height 114
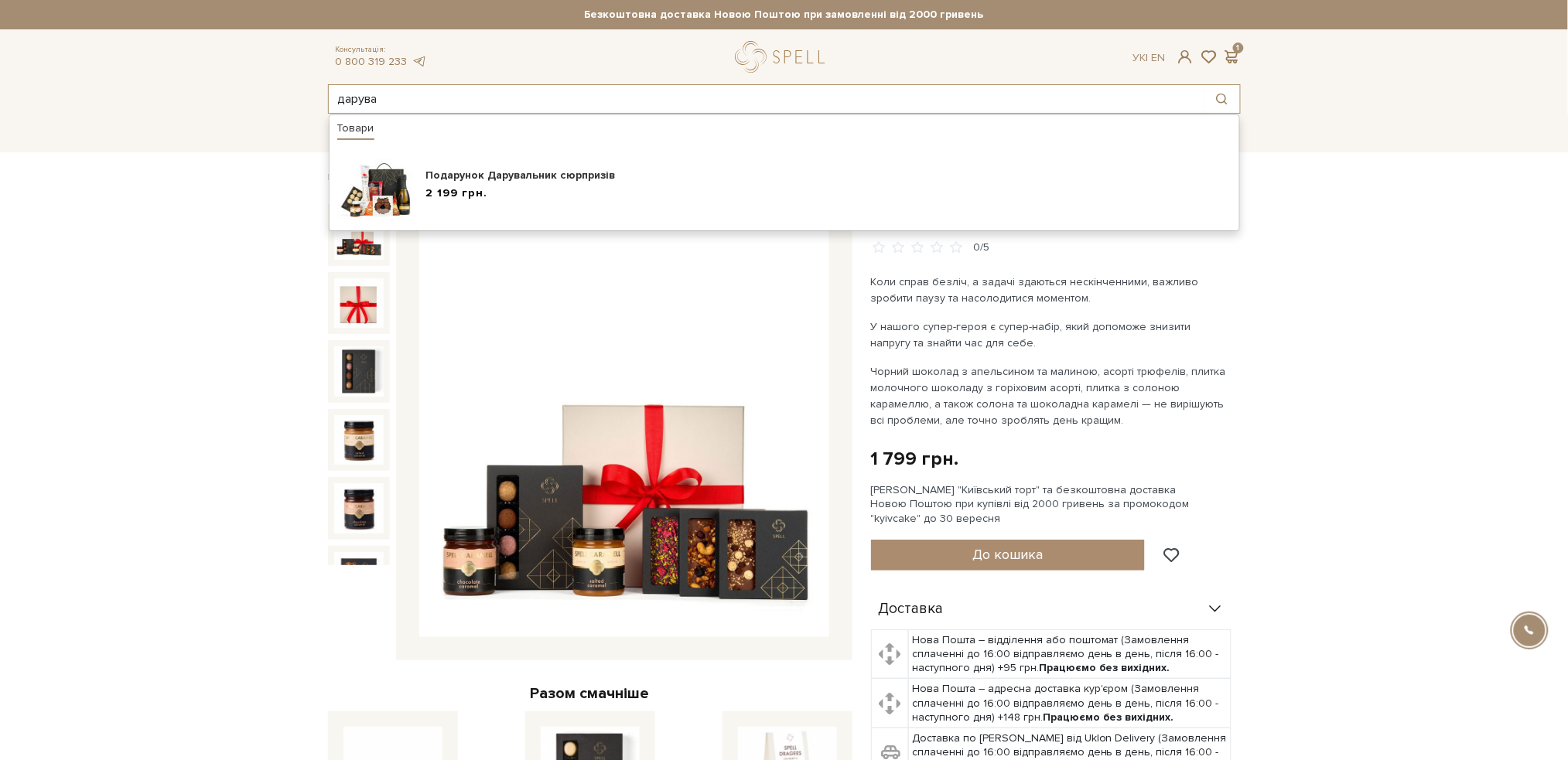
type input "дарува"
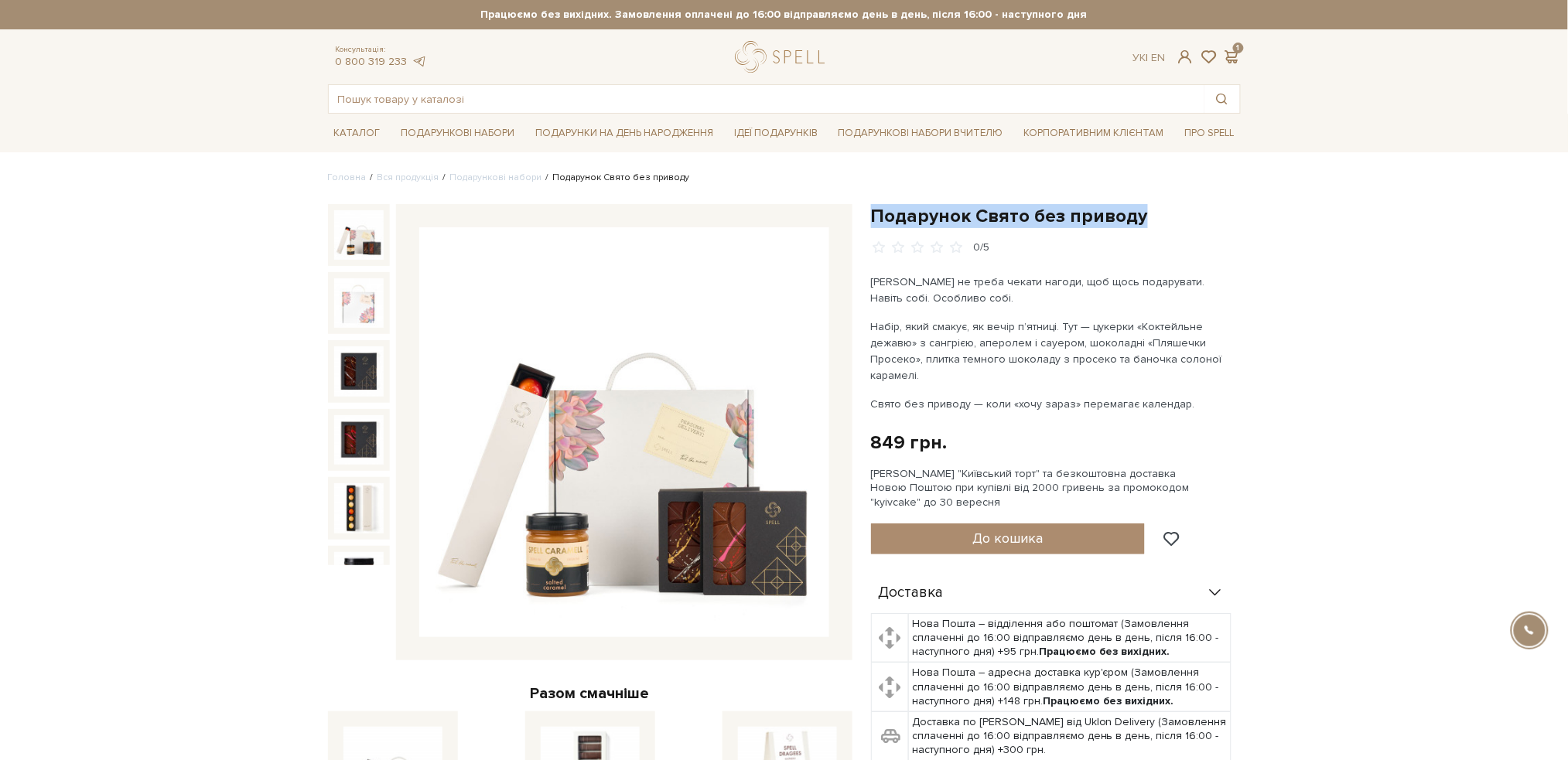
drag, startPoint x: 1149, startPoint y: 224, endPoint x: 877, endPoint y: 209, distance: 272.4
click at [877, 209] on h1 "Подарунок Свято без приводу" at bounding box center [1056, 215] width 370 height 24
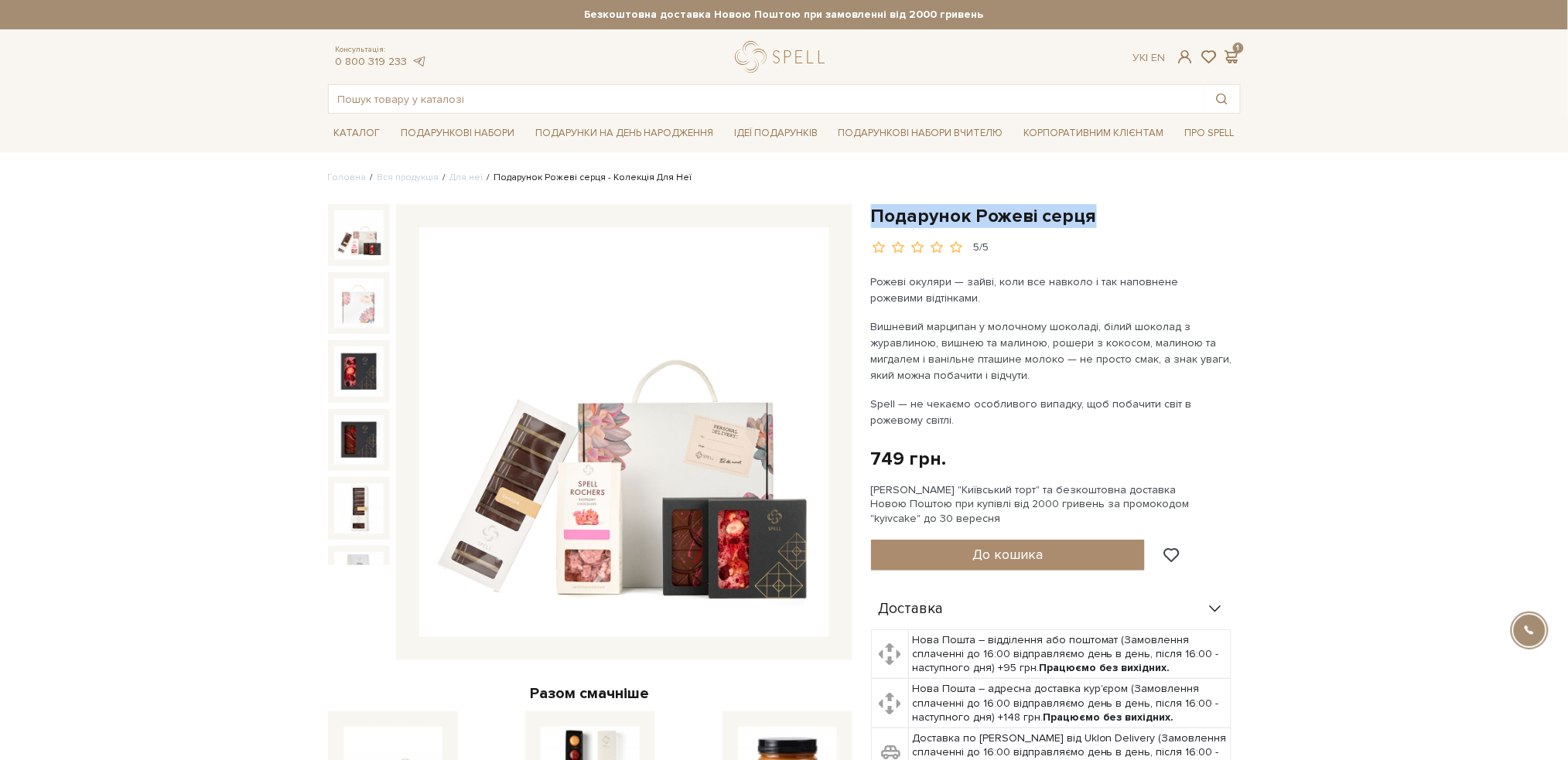
drag, startPoint x: 1048, startPoint y: 195, endPoint x: 875, endPoint y: 196, distance: 173.0
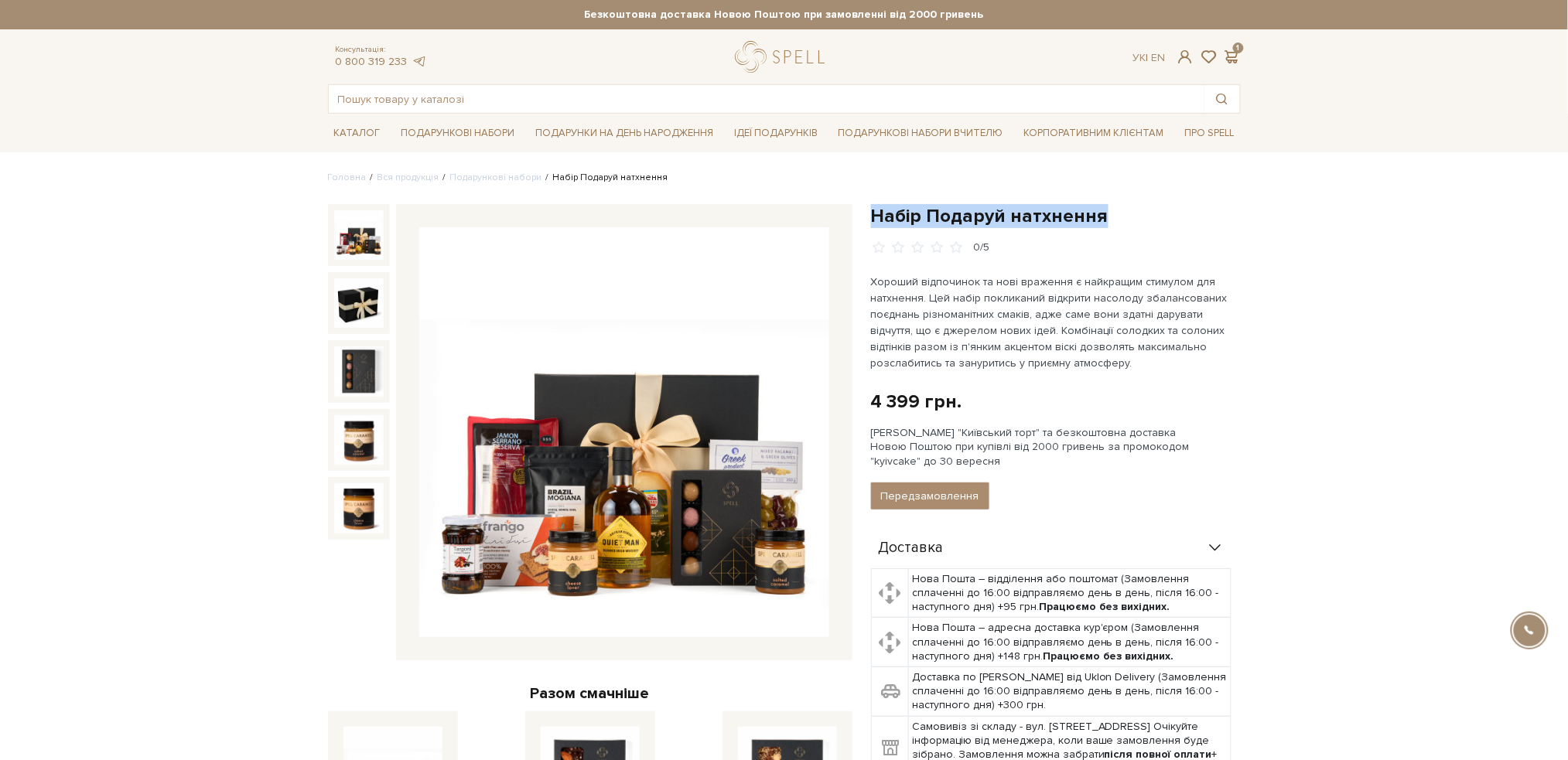
drag, startPoint x: 1120, startPoint y: 221, endPoint x: 867, endPoint y: 204, distance: 253.6
click at [867, 204] on div "Набір Подаруй натхнення 0/5 4 399 грн. Оплата частинами: [PERSON_NAME] "Київськ…" at bounding box center [1056, 639] width 389 height 870
copy h1 "Набір Подаруй натхнення"
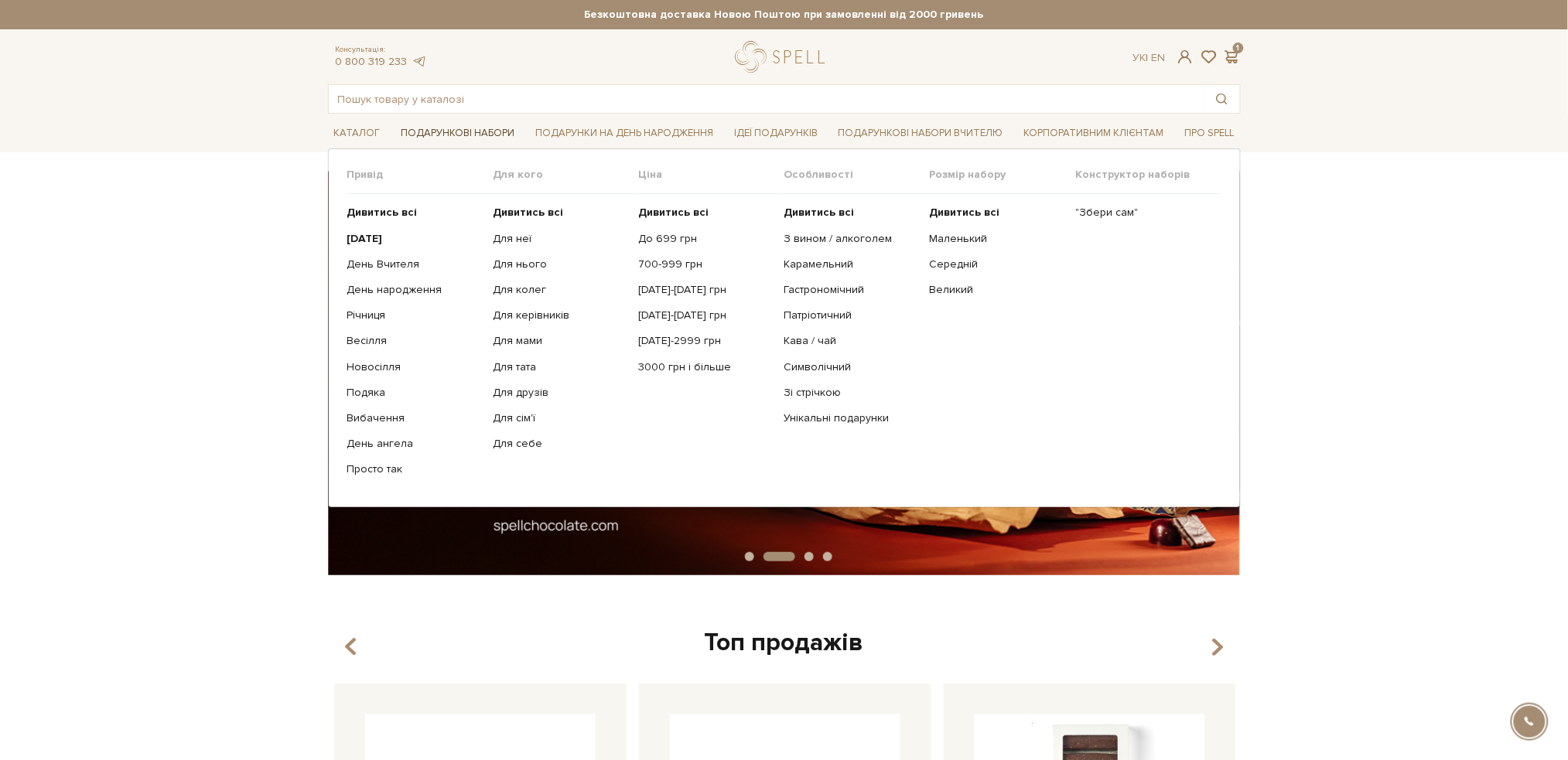
click at [440, 132] on link "Подарункові набори" at bounding box center [457, 133] width 126 height 24
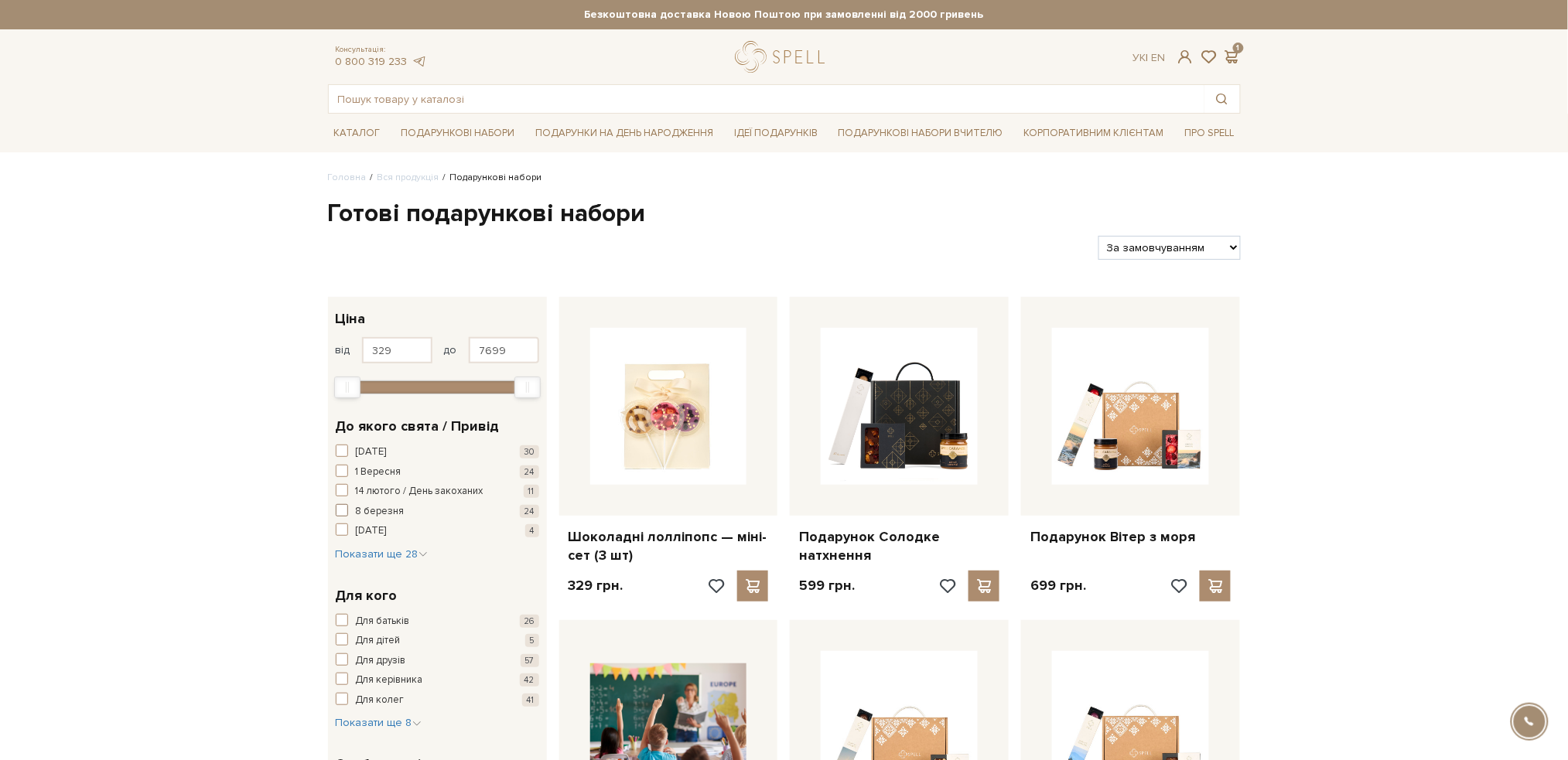
click at [340, 510] on span "button" at bounding box center [341, 510] width 12 height 12
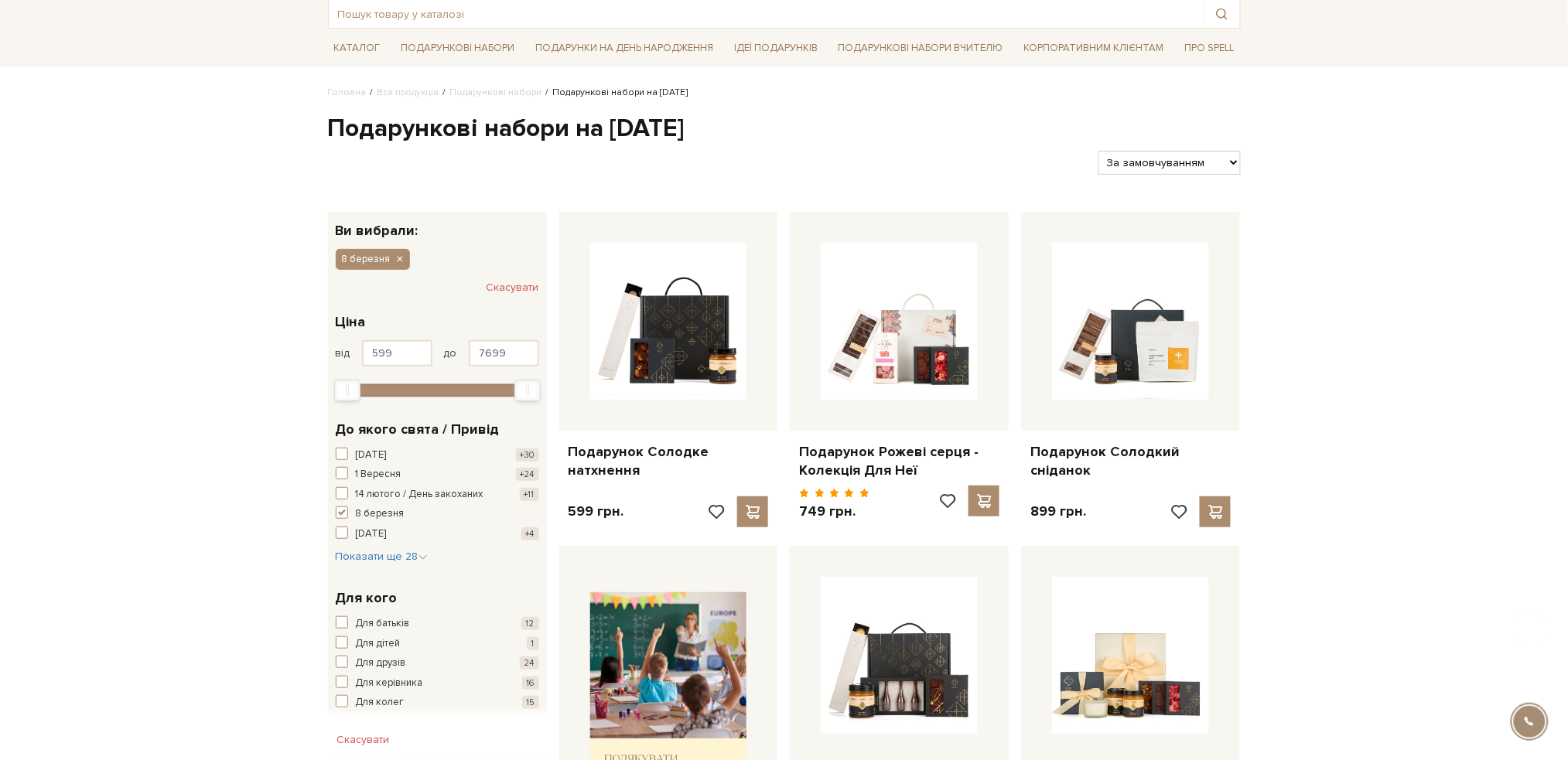
scroll to position [206, 0]
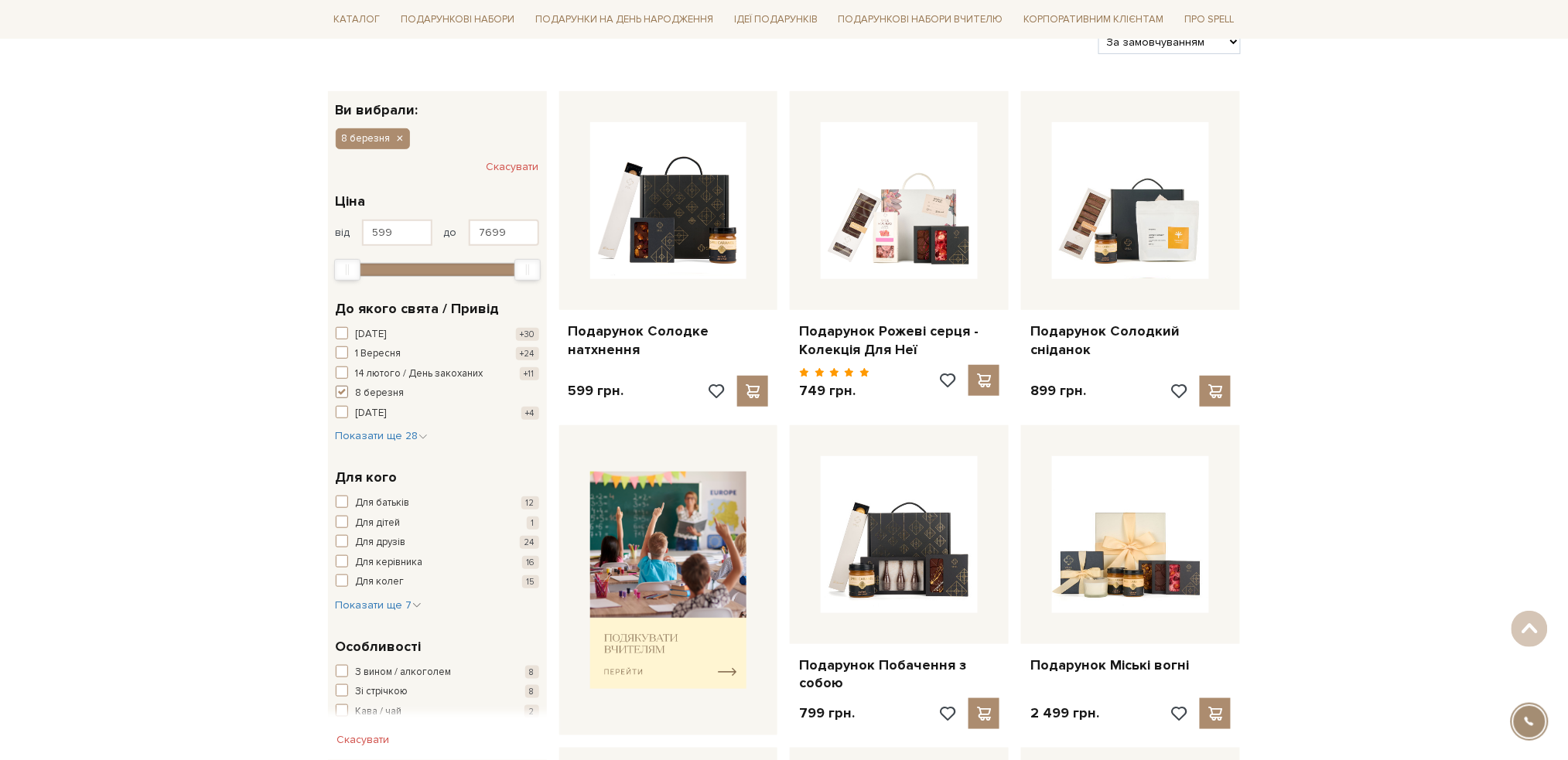
click at [338, 390] on span "button" at bounding box center [341, 391] width 12 height 12
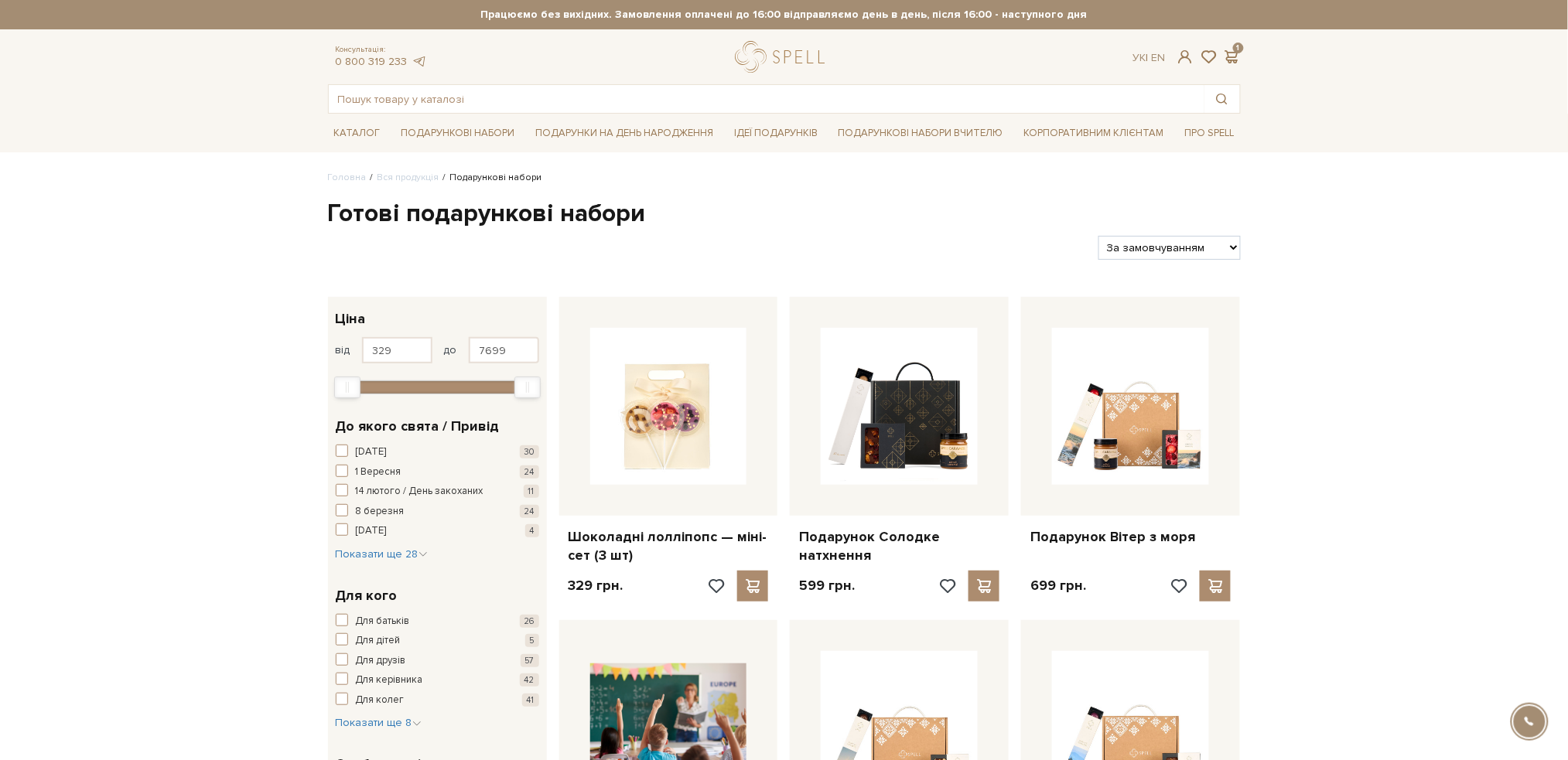
click at [1206, 243] on select "За замовчуванням За Ціною (зростання) За Ціною (зменшення) Новинки За популярні…" at bounding box center [1169, 247] width 141 height 24
click at [1099, 236] on select "За замовчуванням За Ціною (зростання) За Ціною (зменшення) Новинки За популярні…" at bounding box center [1169, 247] width 141 height 24
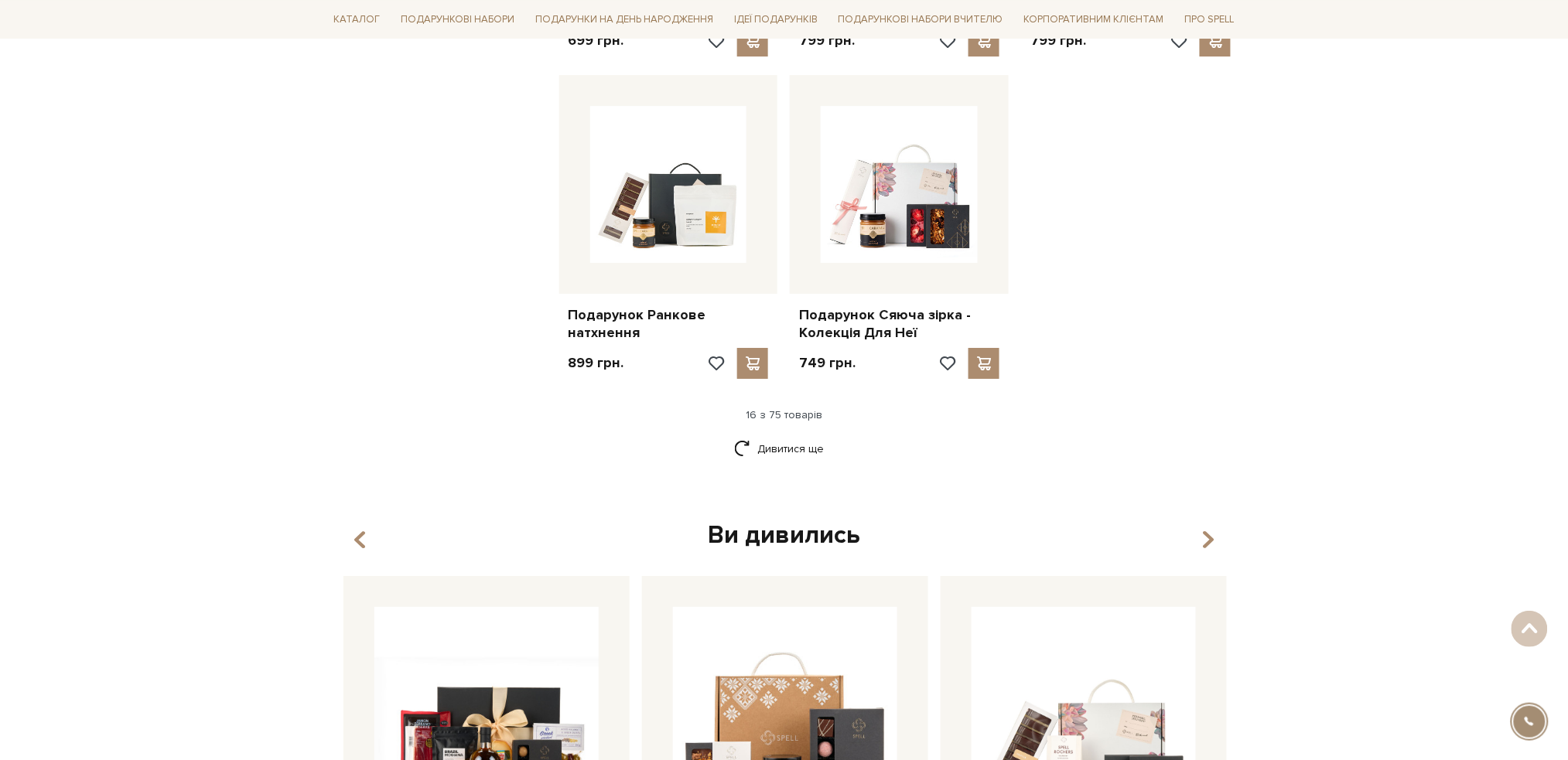
scroll to position [1855, 0]
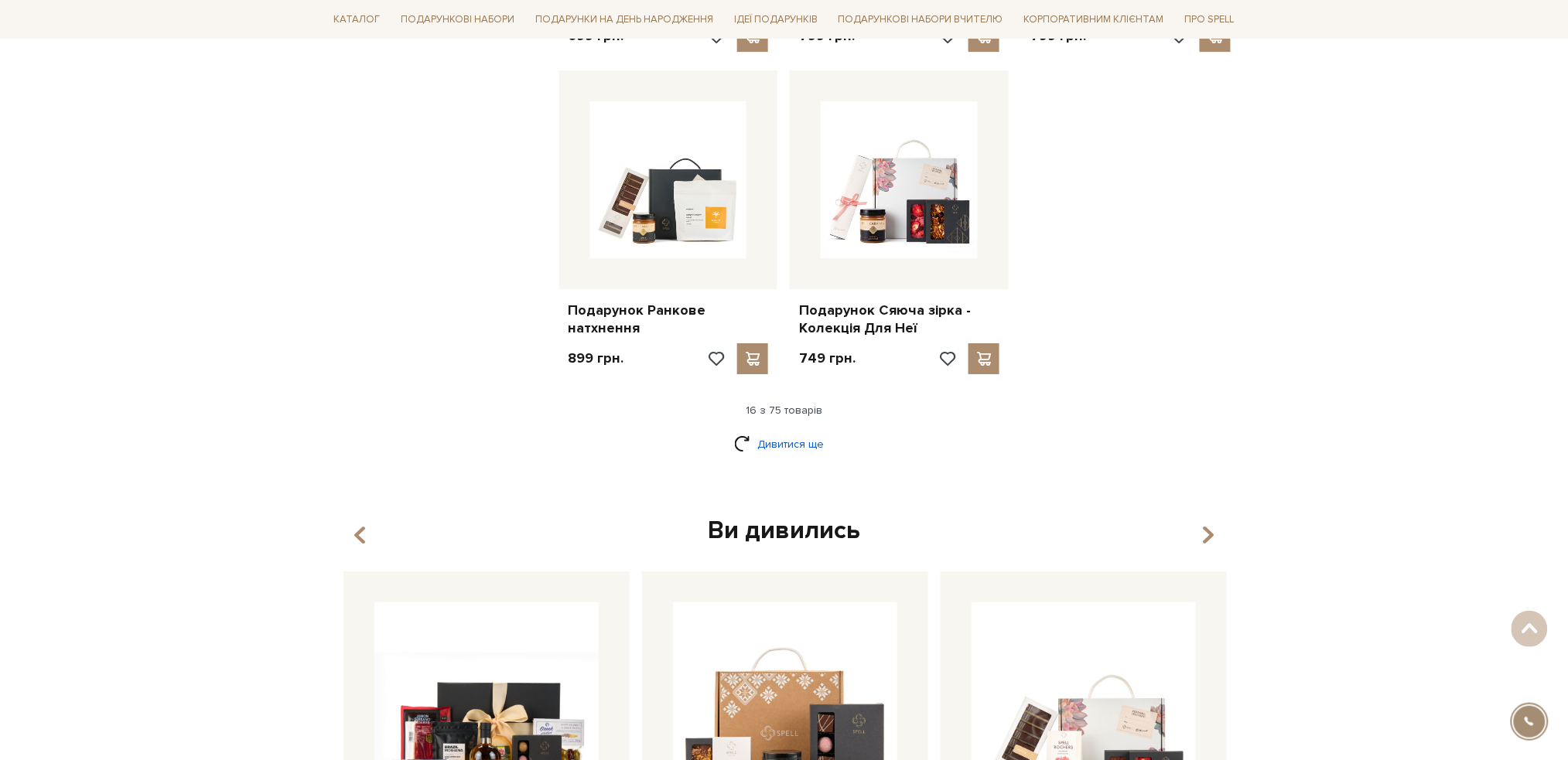
click at [796, 431] on link "Дивитися ще" at bounding box center [784, 443] width 100 height 27
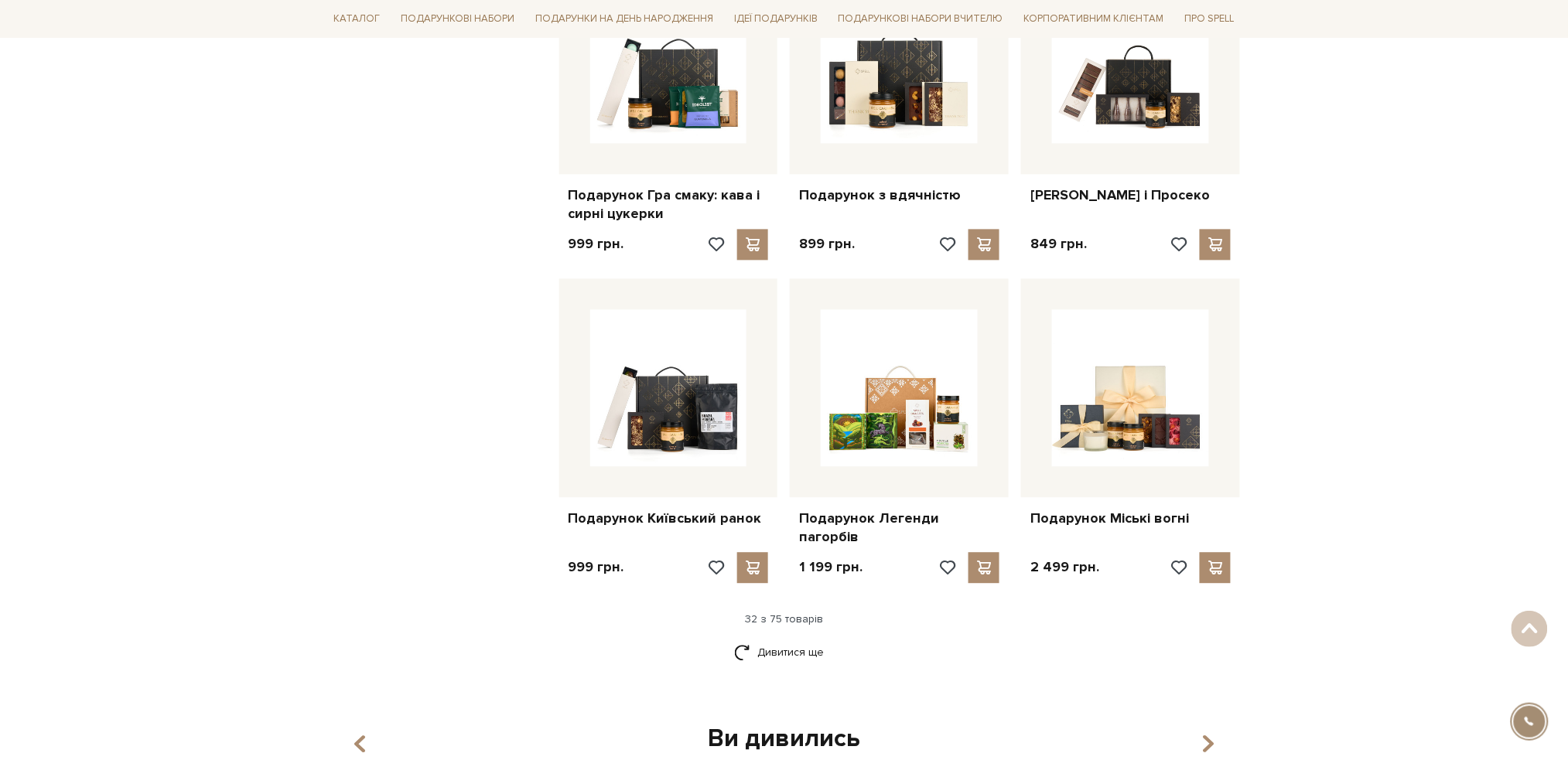
scroll to position [3402, 0]
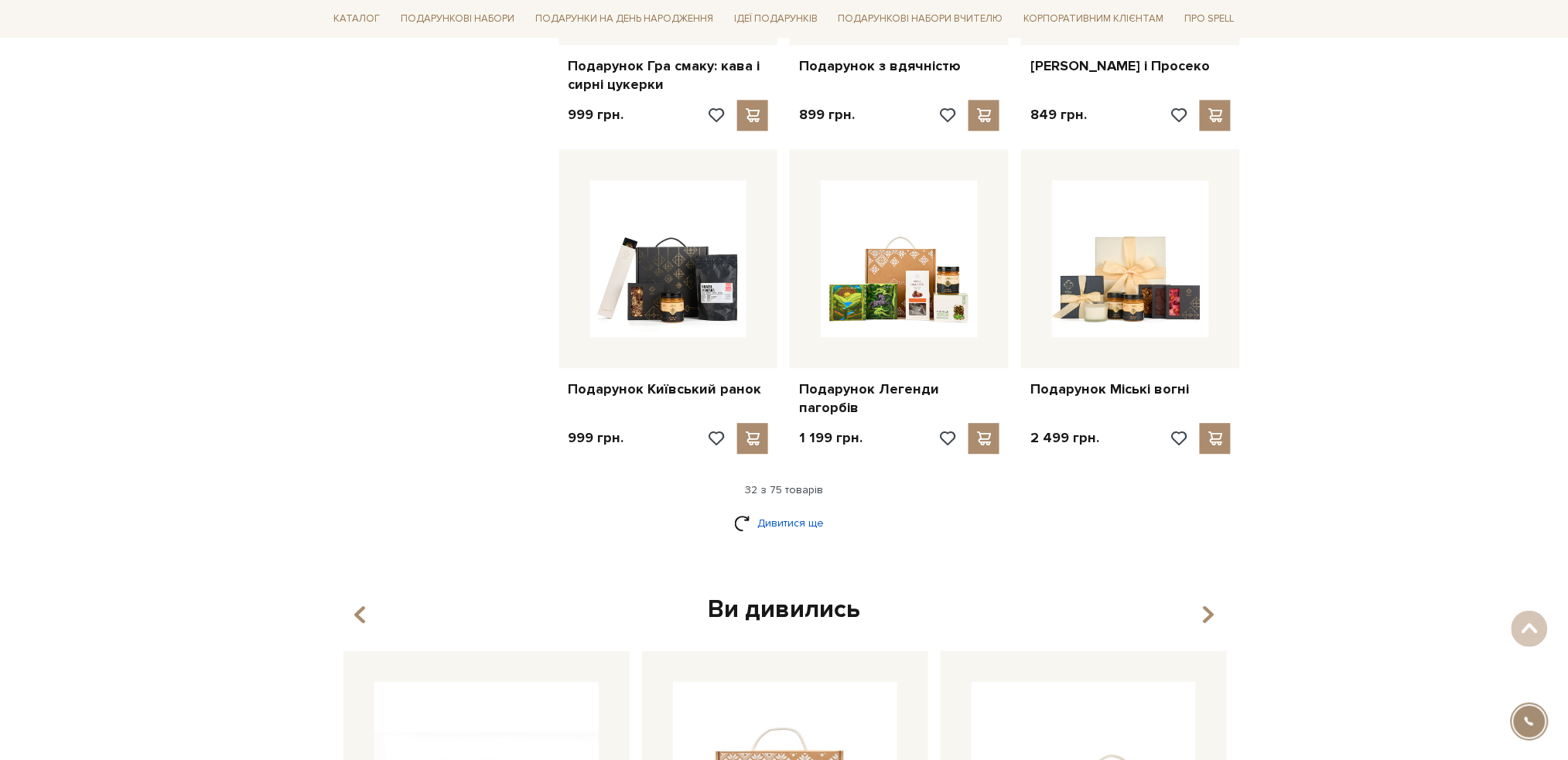
click at [785, 510] on link "Дивитися ще" at bounding box center [784, 523] width 100 height 27
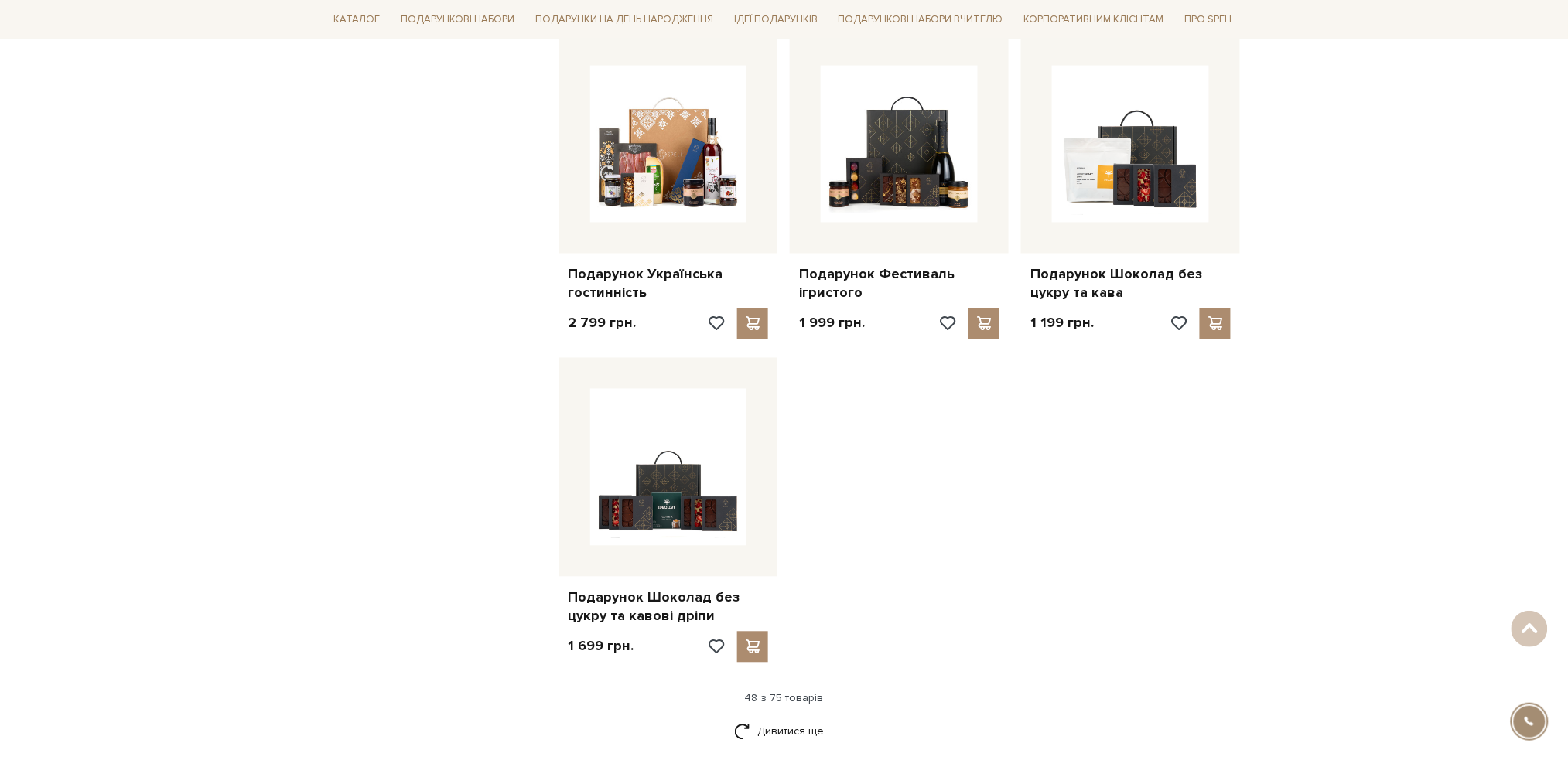
scroll to position [5154, 0]
click at [779, 716] on link "Дивитися ще" at bounding box center [784, 730] width 100 height 27
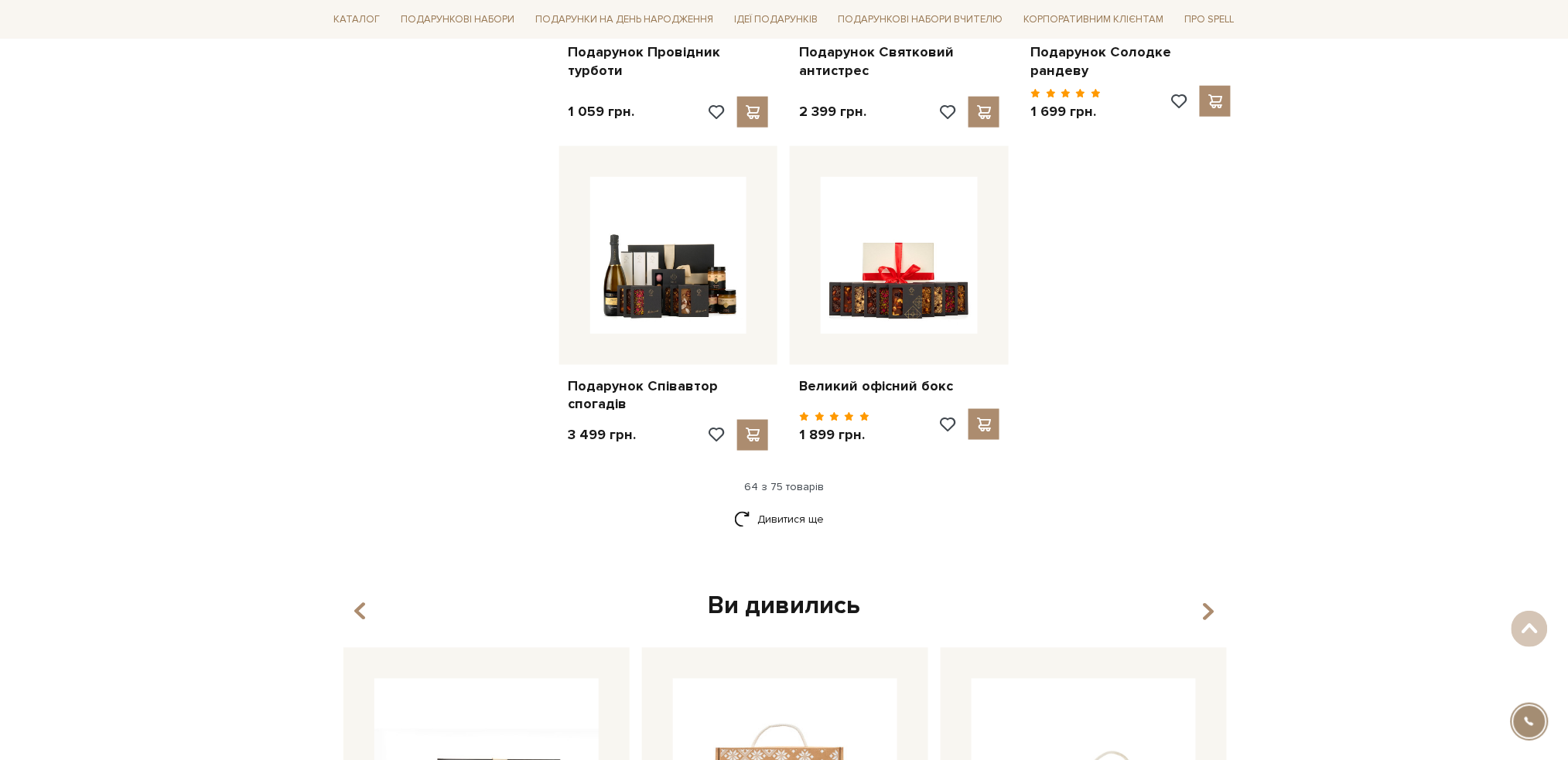
scroll to position [7010, 0]
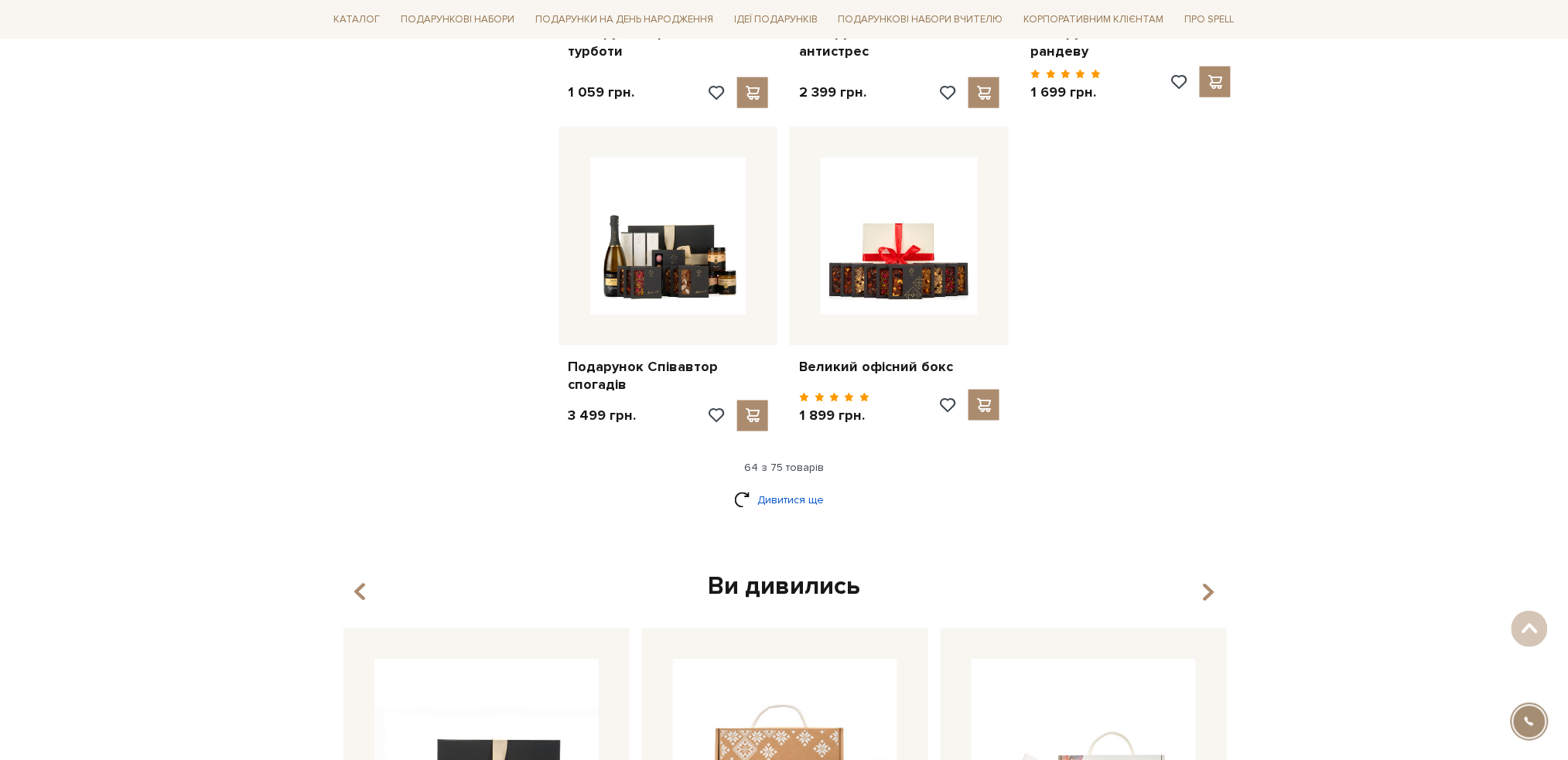
click at [805, 487] on link "Дивитися ще" at bounding box center [784, 500] width 100 height 27
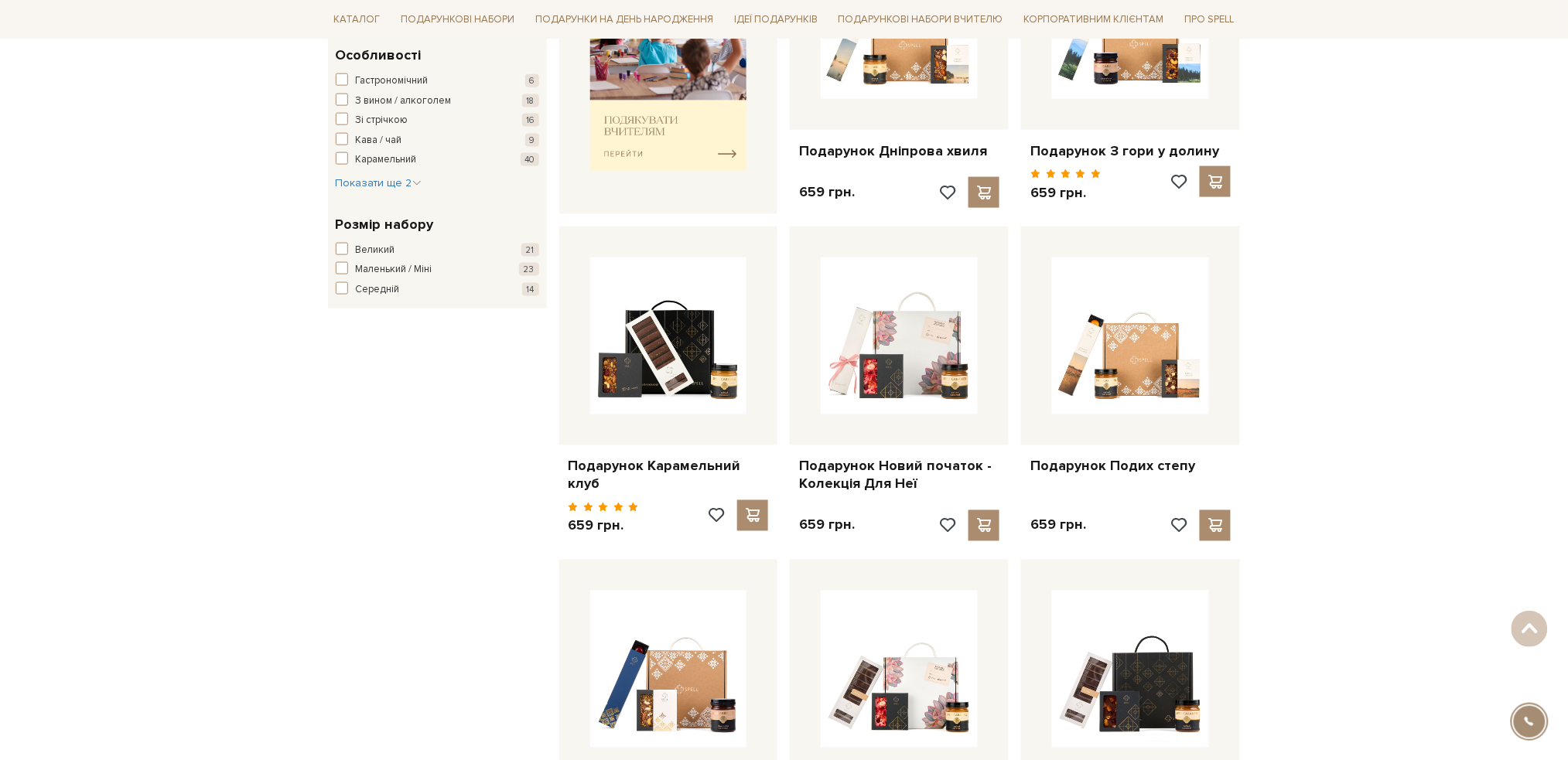
scroll to position [309, 0]
